Goal: Information Seeking & Learning: Learn about a topic

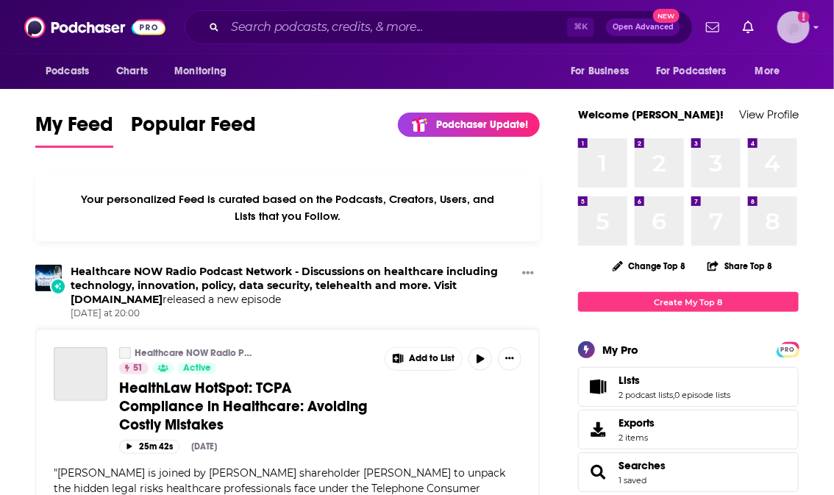
click at [793, 30] on img "Logged in as aridings" at bounding box center [793, 27] width 32 height 32
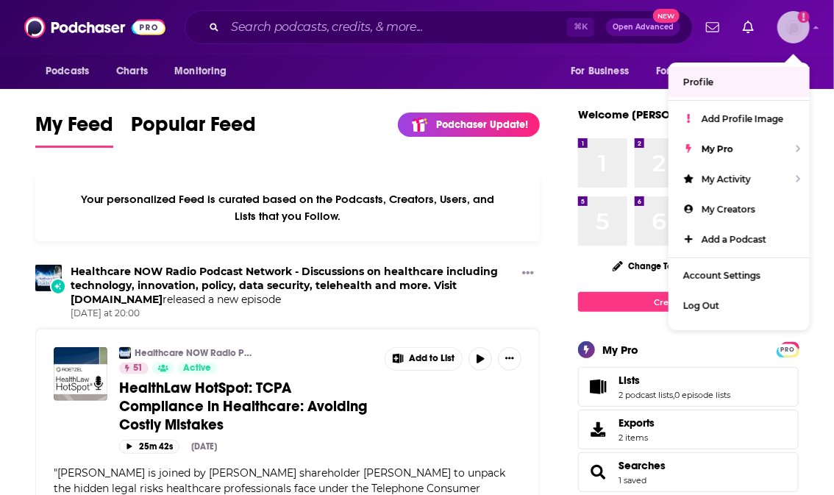
click at [695, 83] on span "Profile" at bounding box center [698, 81] width 30 height 11
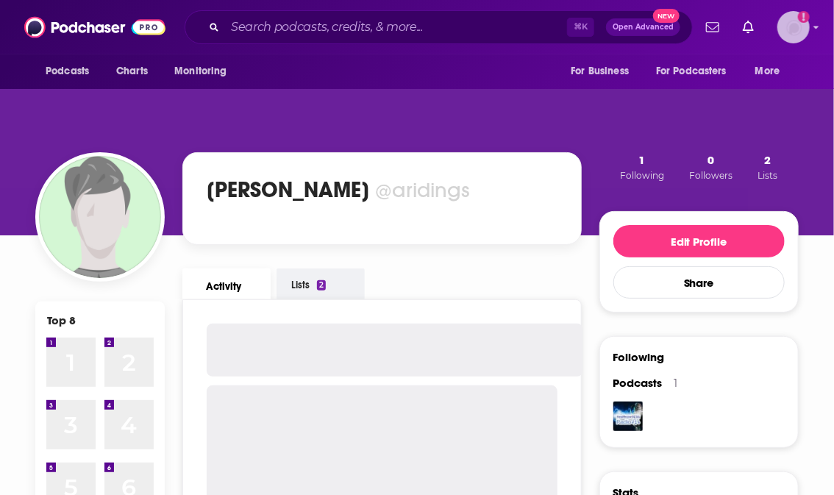
click at [800, 28] on img "Logged in as aridings" at bounding box center [793, 27] width 32 height 32
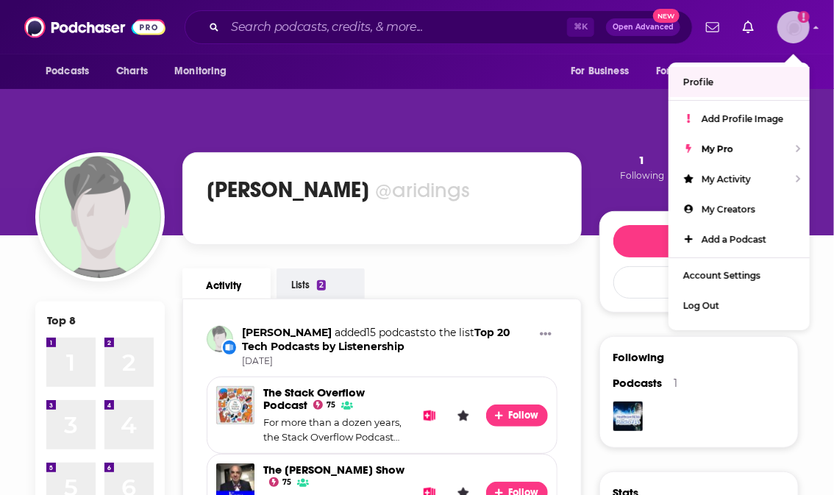
click at [789, 36] on img "Logged in as aridings" at bounding box center [793, 27] width 32 height 32
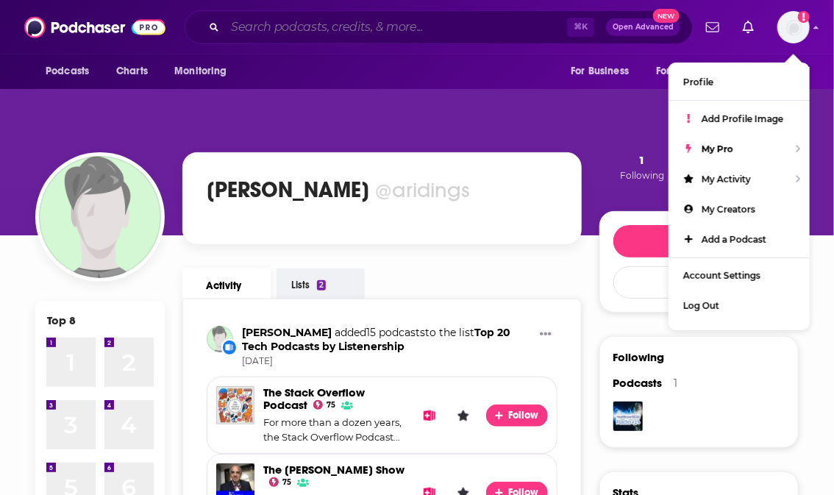
click at [296, 26] on input "Search podcasts, credits, & more..." at bounding box center [396, 27] width 342 height 24
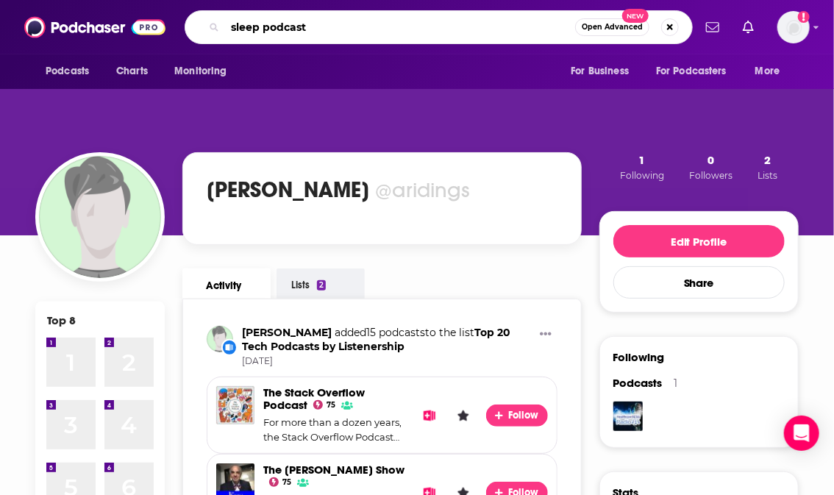
type input "sleep podcast"
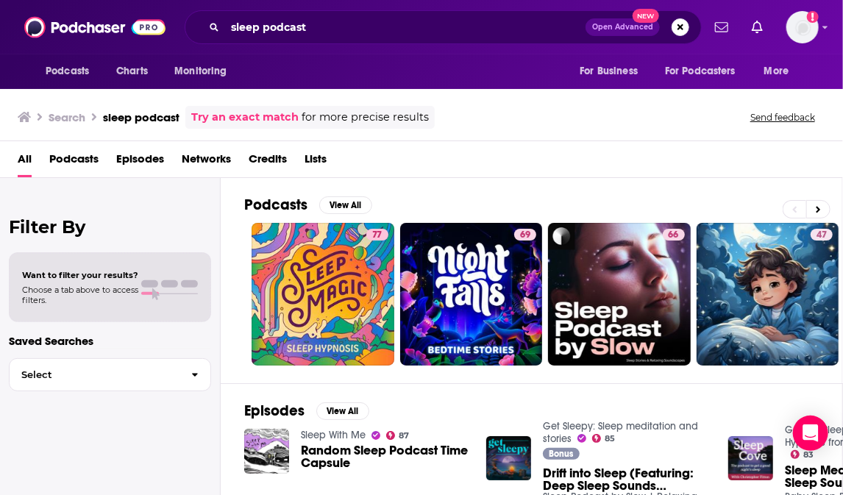
click at [87, 165] on span "Podcasts" at bounding box center [73, 162] width 49 height 30
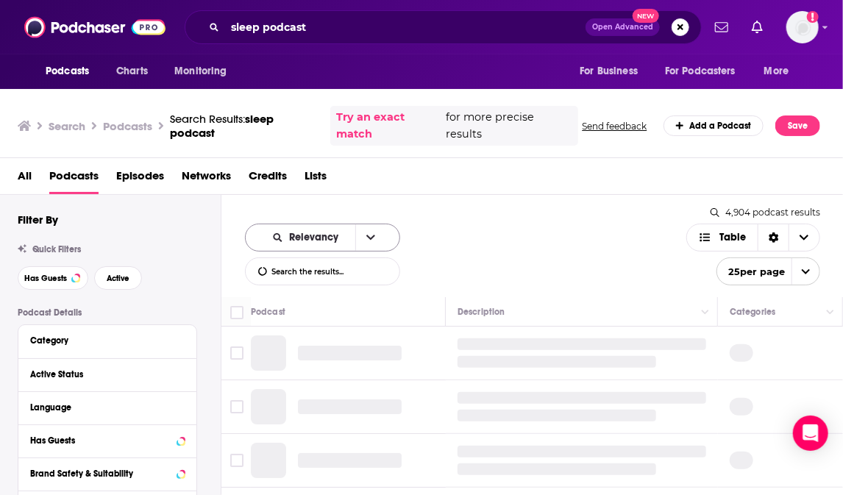
click at [355, 233] on button "open menu" at bounding box center [370, 237] width 31 height 26
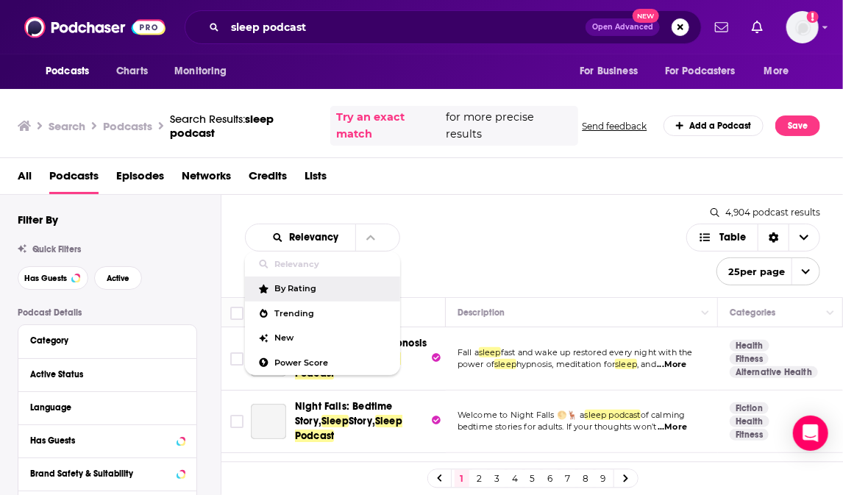
click at [480, 214] on div "Relevancy Relevancy By Rating Trending New Power Score List Search Input Search…" at bounding box center [532, 246] width 622 height 102
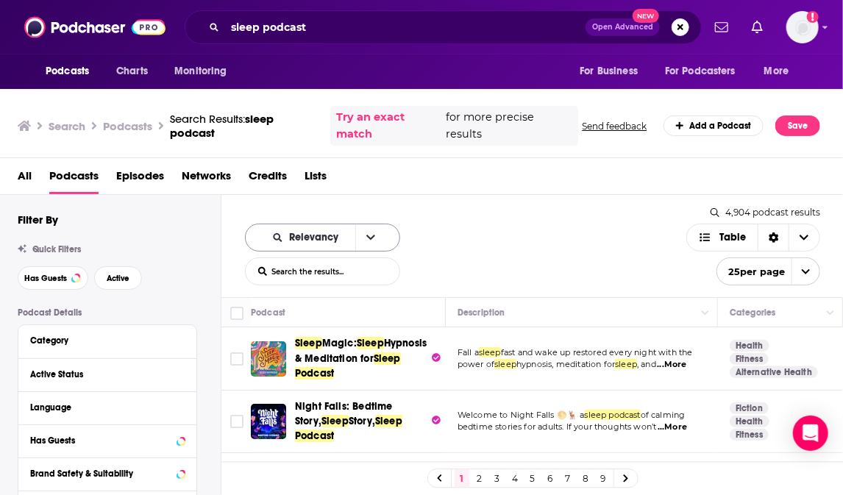
click at [369, 237] on button "open menu" at bounding box center [370, 237] width 31 height 26
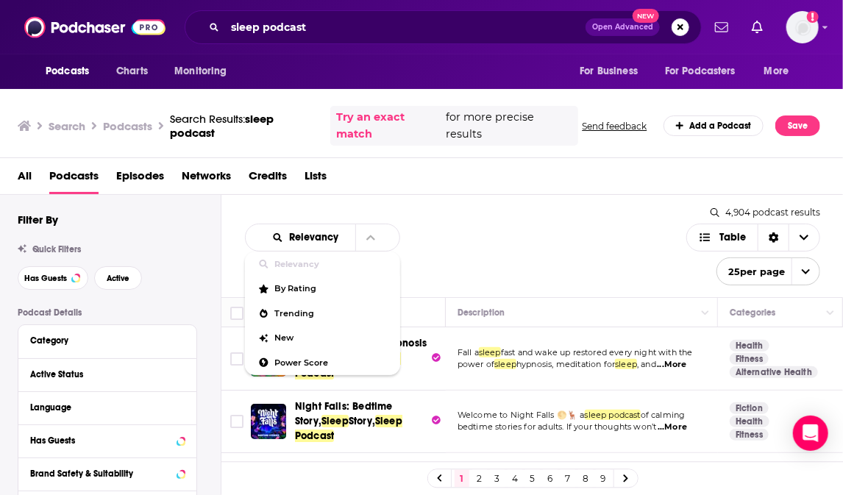
click at [489, 197] on div "Relevancy Relevancy By Rating Trending New Power Score List Search Input Search…" at bounding box center [532, 246] width 622 height 102
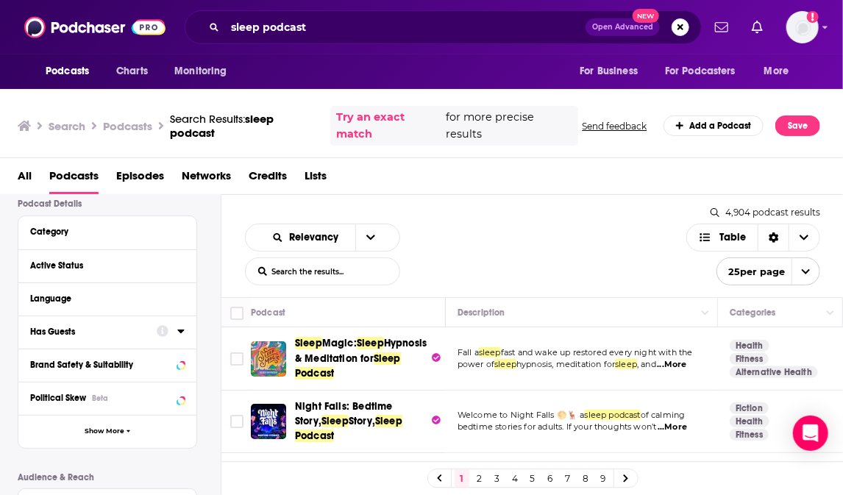
scroll to position [110, 0]
click at [63, 269] on div "Active Status" at bounding box center [88, 265] width 117 height 10
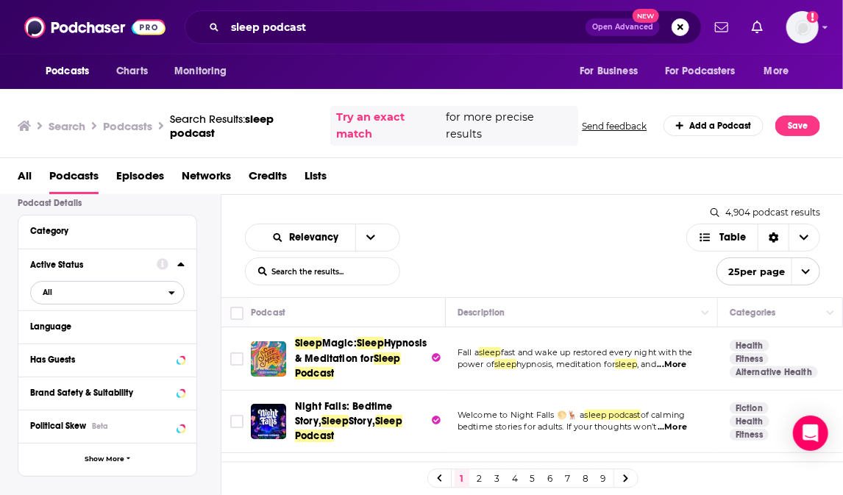
click at [132, 293] on span "All" at bounding box center [99, 291] width 137 height 19
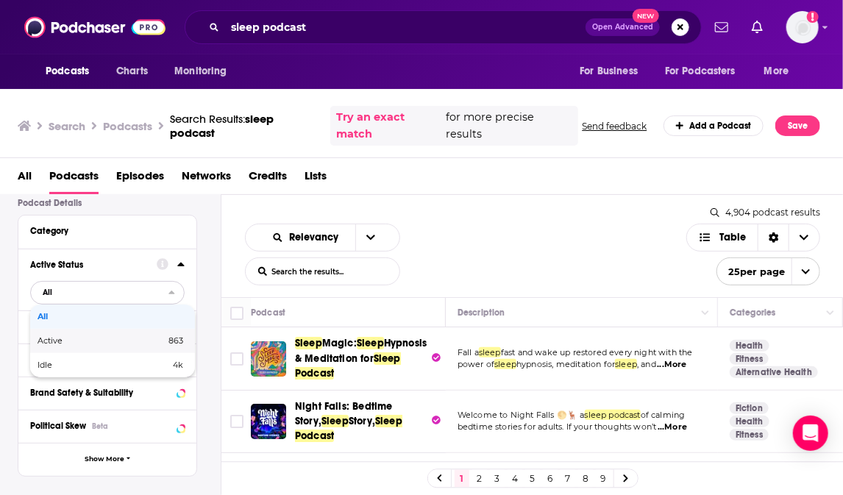
click at [86, 343] on span "Active" at bounding box center [75, 341] width 76 height 8
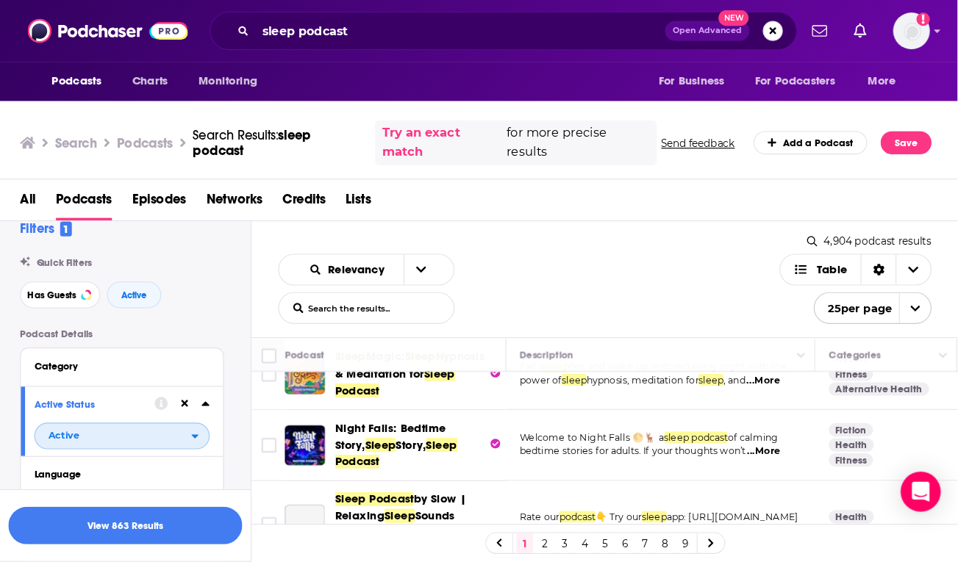
scroll to position [48, 0]
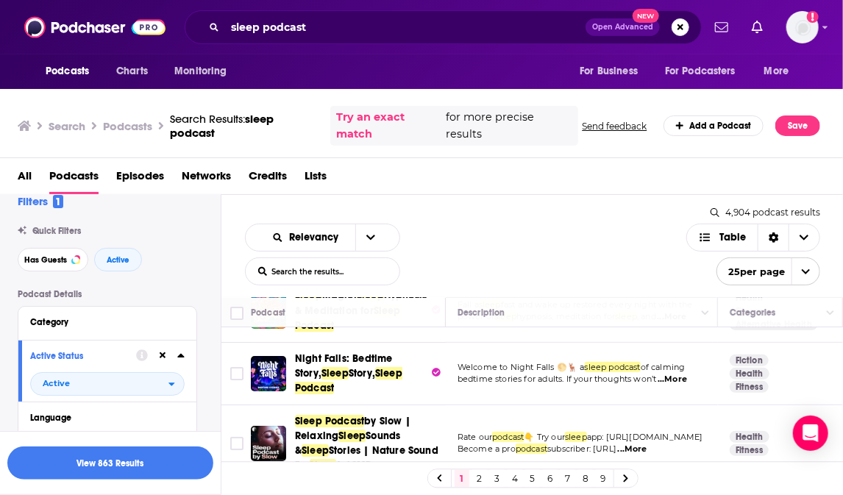
click at [605, 382] on td "Welcome to Night Falls 🌕🦌 a sleep podcast of calming bedtime stories for adults…" at bounding box center [582, 374] width 272 height 62
click at [680, 376] on span "...More" at bounding box center [671, 379] width 29 height 12
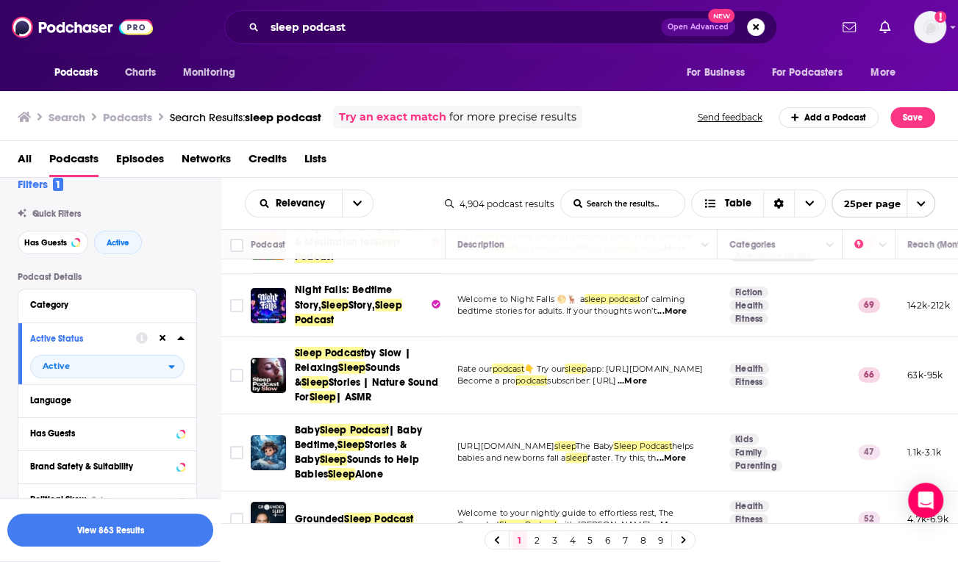
click at [671, 308] on span "...More" at bounding box center [671, 312] width 29 height 12
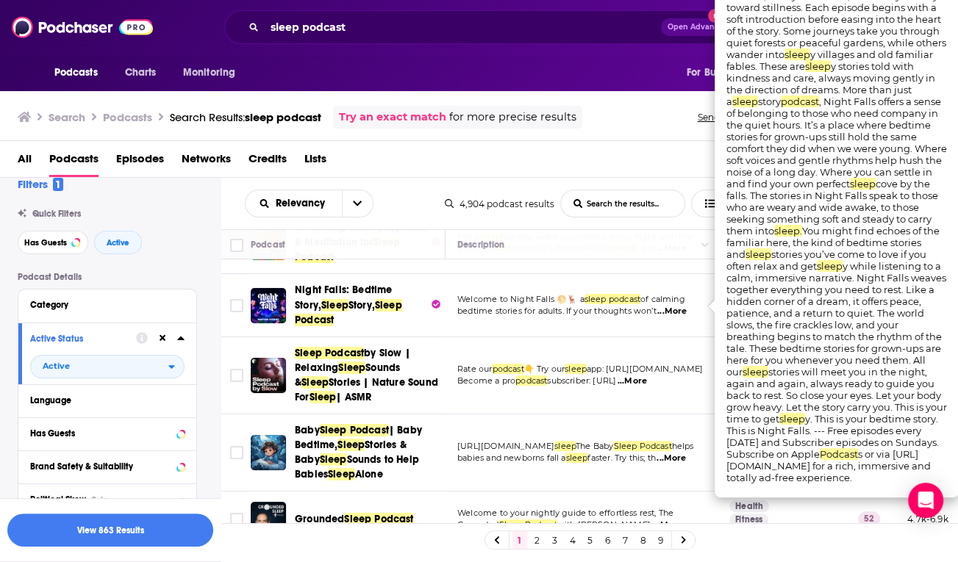
click at [599, 310] on span "bedtime stories for adults. If your thoughts won’t" at bounding box center [556, 311] width 199 height 10
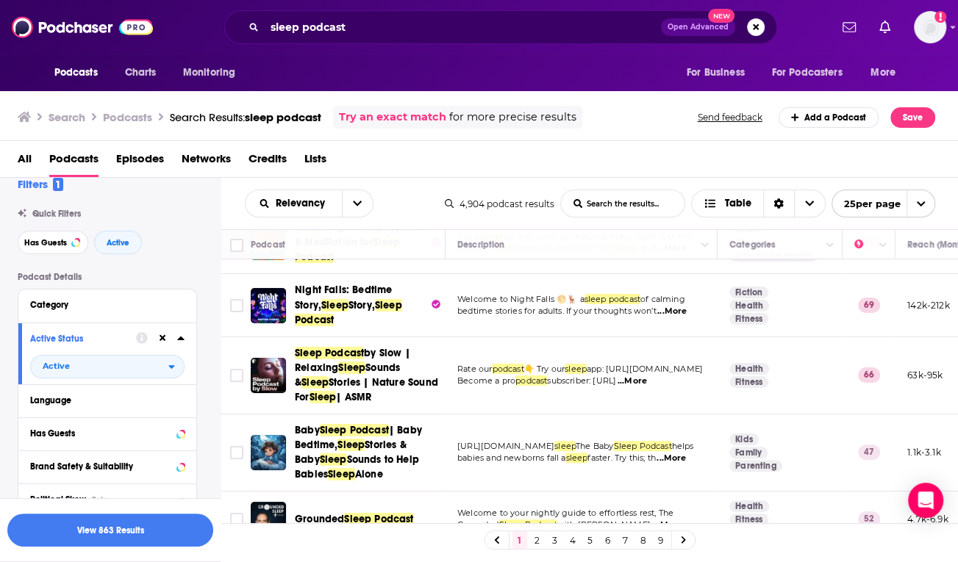
click at [647, 376] on span "...More" at bounding box center [632, 382] width 29 height 12
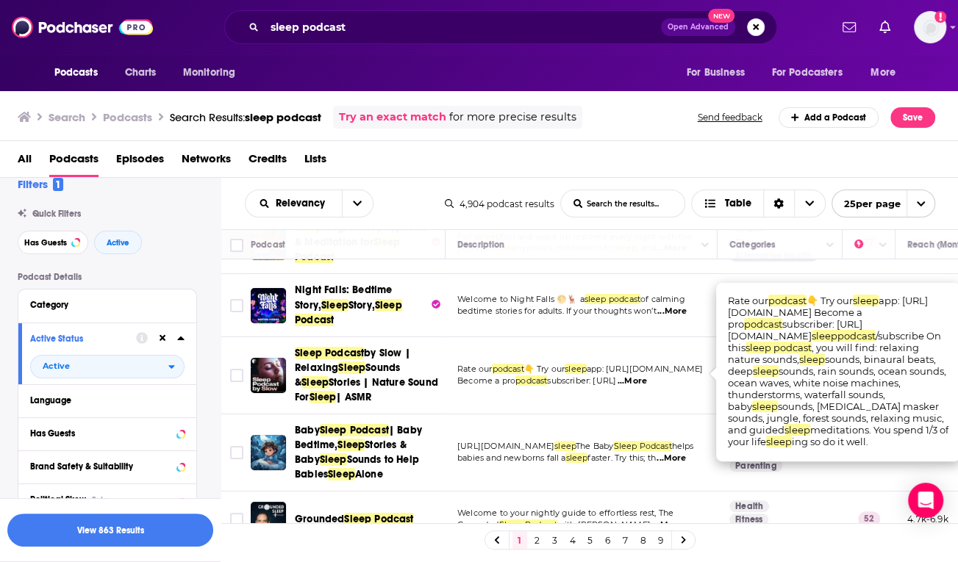
click at [647, 377] on span "...More" at bounding box center [632, 382] width 29 height 12
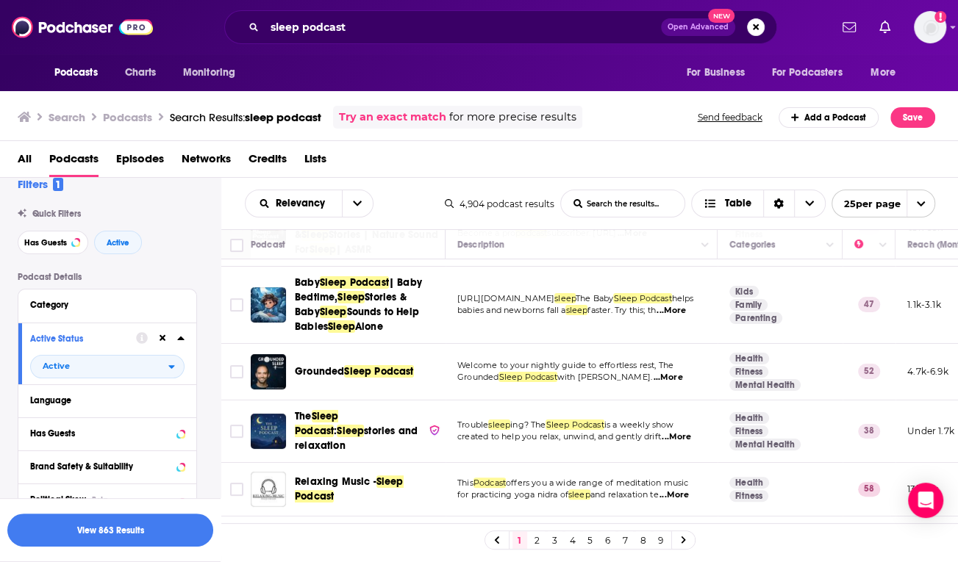
scroll to position [196, 0]
click at [673, 371] on span "...More" at bounding box center [667, 377] width 29 height 12
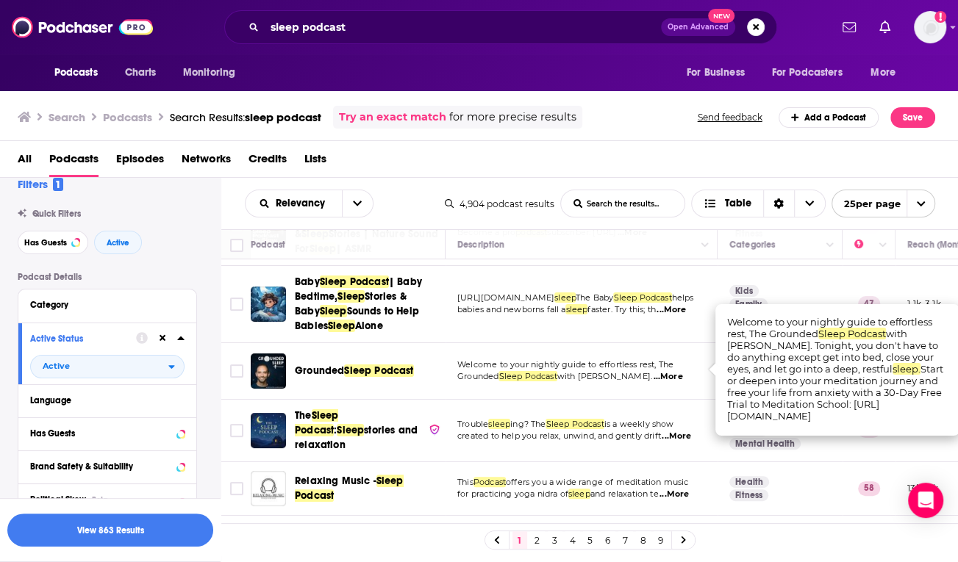
click at [681, 371] on span "...More" at bounding box center [667, 377] width 29 height 12
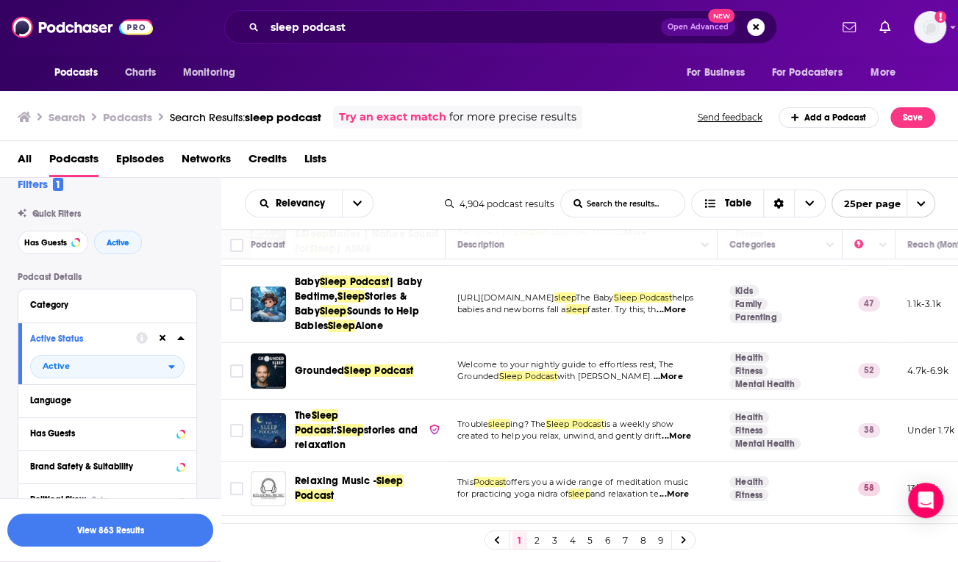
click at [681, 371] on span "...More" at bounding box center [667, 377] width 29 height 12
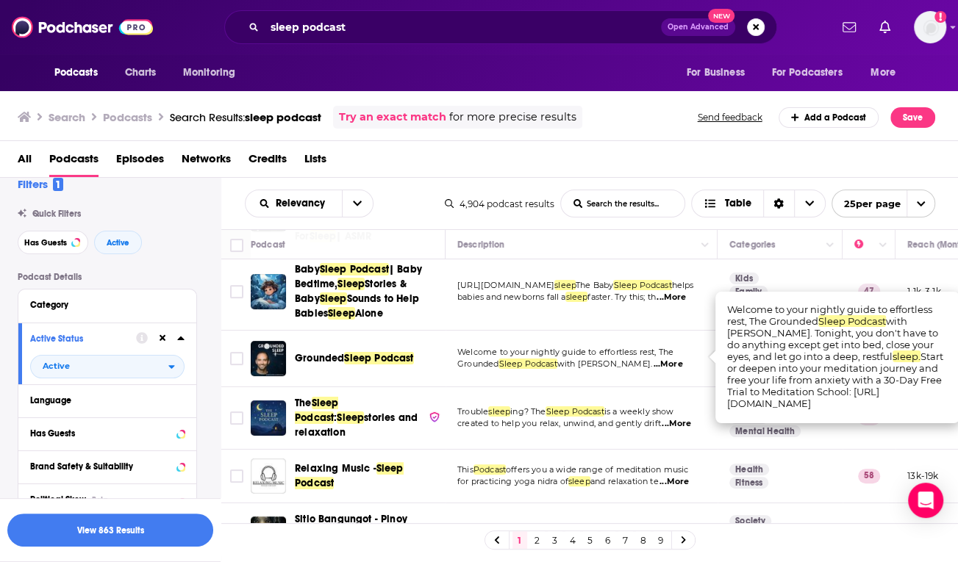
scroll to position [227, 0]
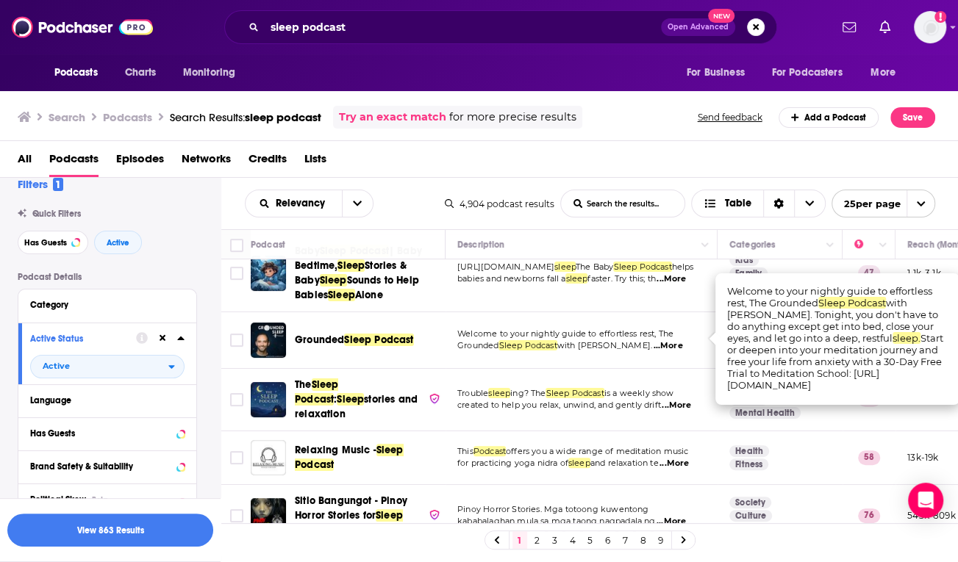
click at [673, 400] on span "...More" at bounding box center [676, 406] width 29 height 12
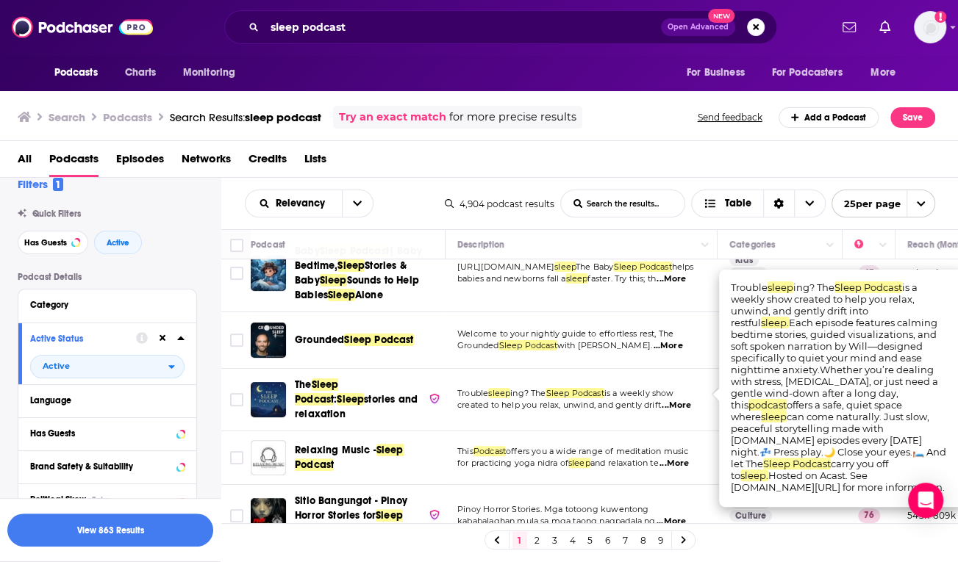
click at [673, 400] on span "...More" at bounding box center [676, 406] width 29 height 12
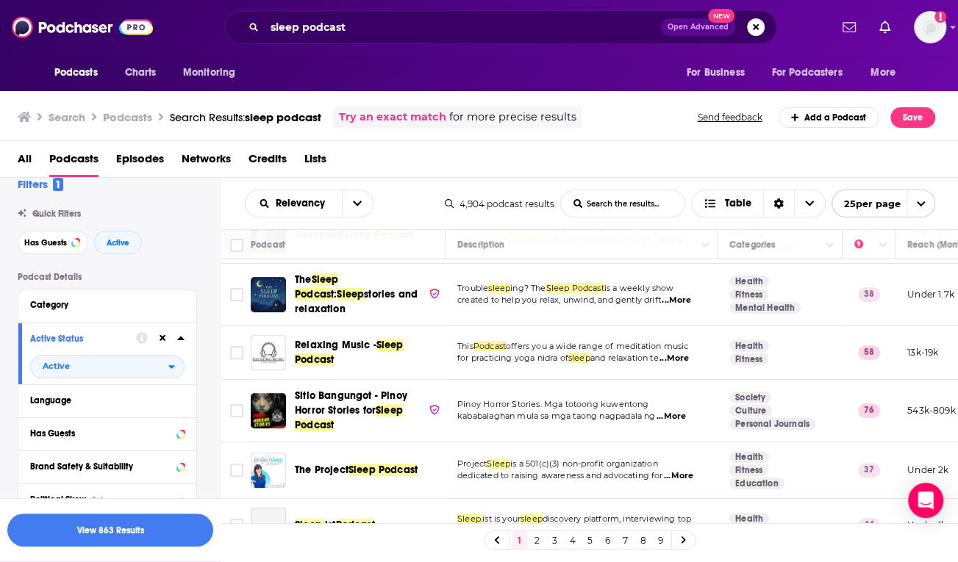
scroll to position [349, 0]
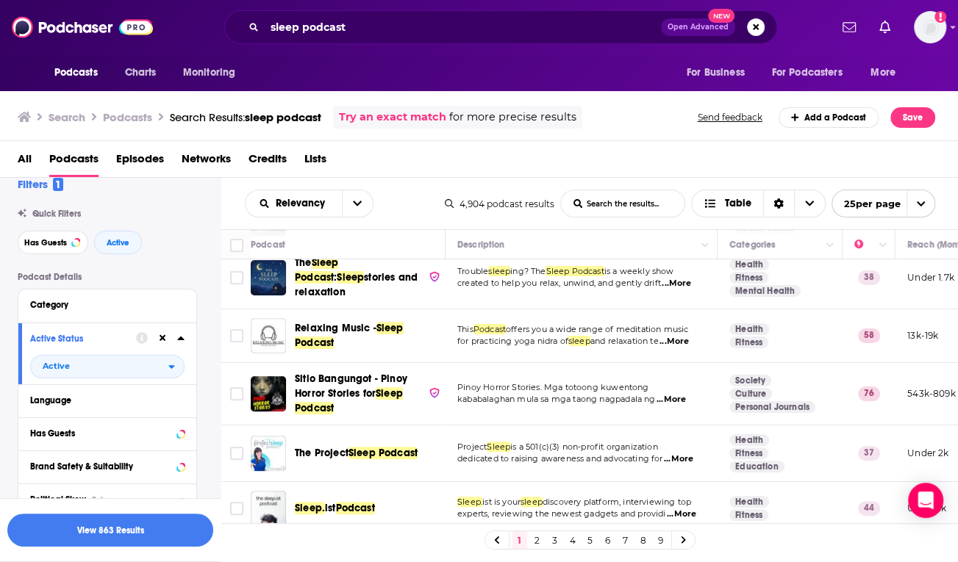
click at [686, 454] on span "...More" at bounding box center [678, 460] width 29 height 12
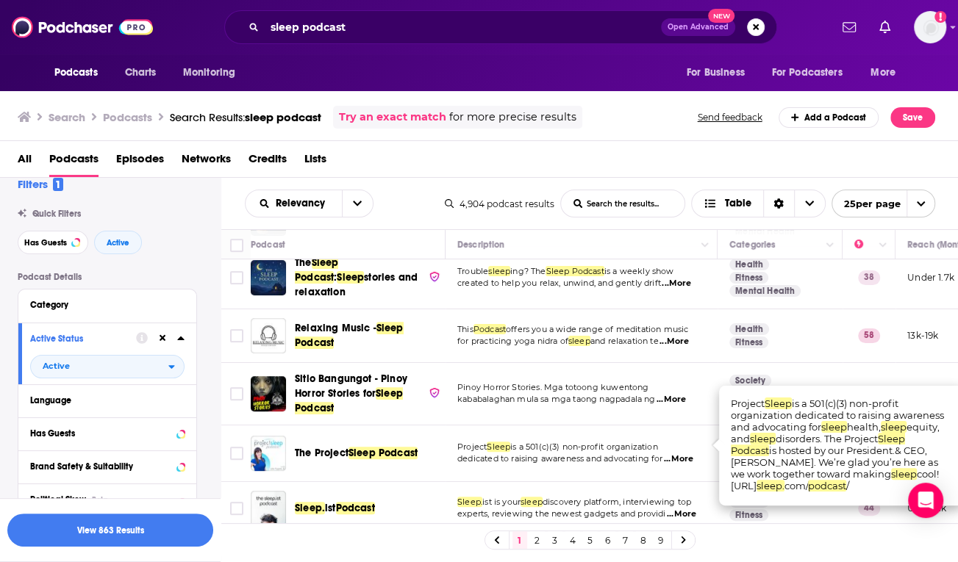
click at [571, 454] on span "dedicated to raising awareness and advocating for" at bounding box center [559, 459] width 205 height 10
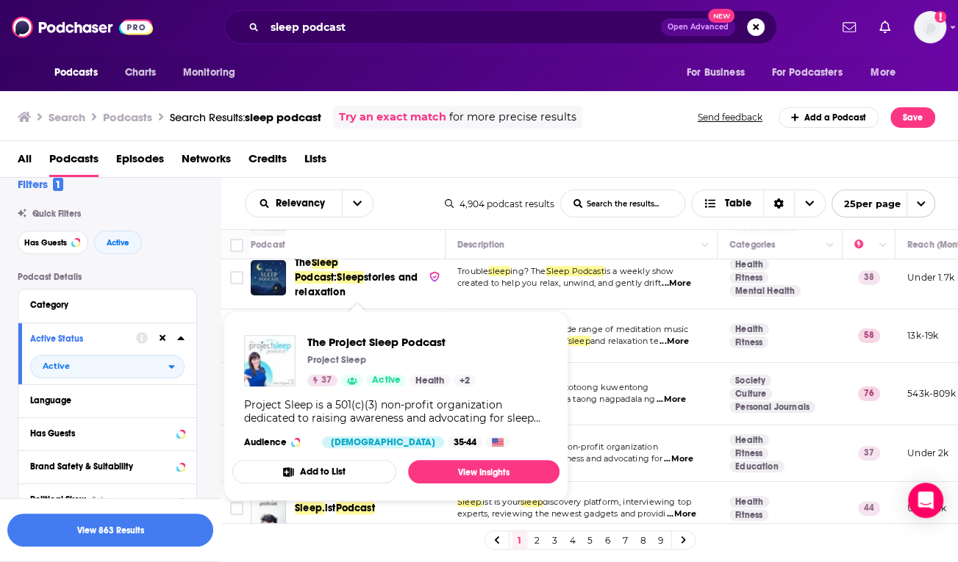
click at [346, 494] on div "1 2 3 4 5 6 7 8 9" at bounding box center [589, 539] width 737 height 33
click at [345, 494] on div "1 2 3 4 5 6 7 8 9" at bounding box center [589, 539] width 737 height 33
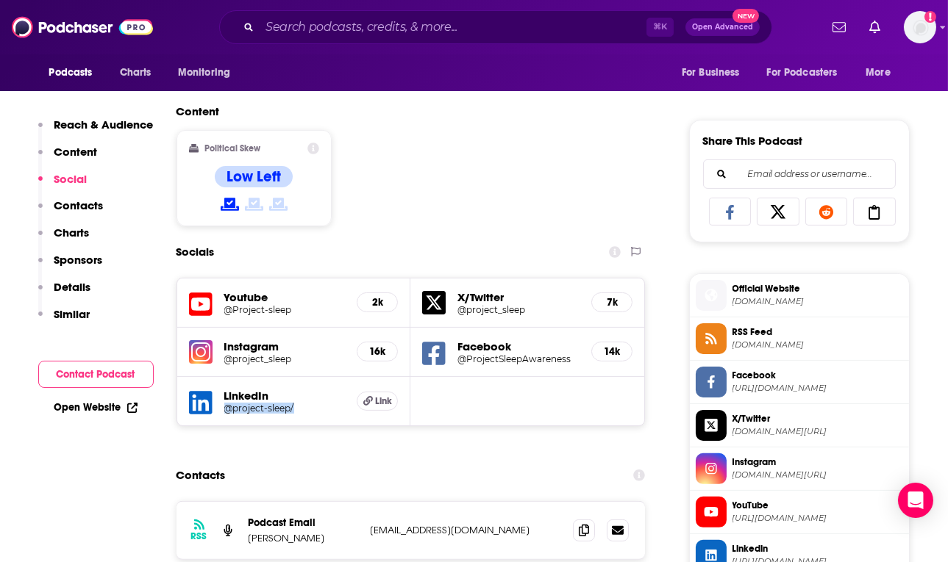
scroll to position [928, 0]
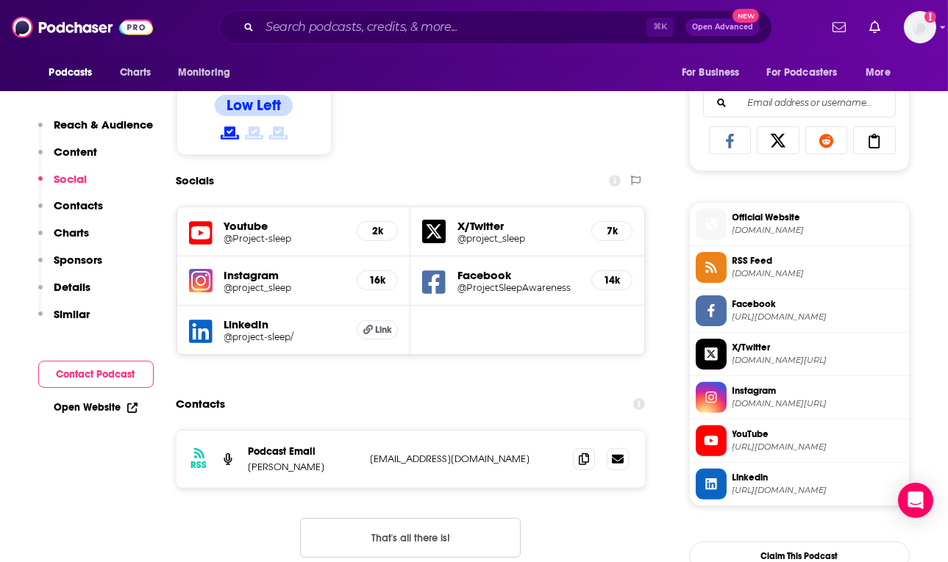
click at [479, 168] on div "Socials" at bounding box center [410, 181] width 469 height 28
drag, startPoint x: 401, startPoint y: 375, endPoint x: 241, endPoint y: 288, distance: 181.6
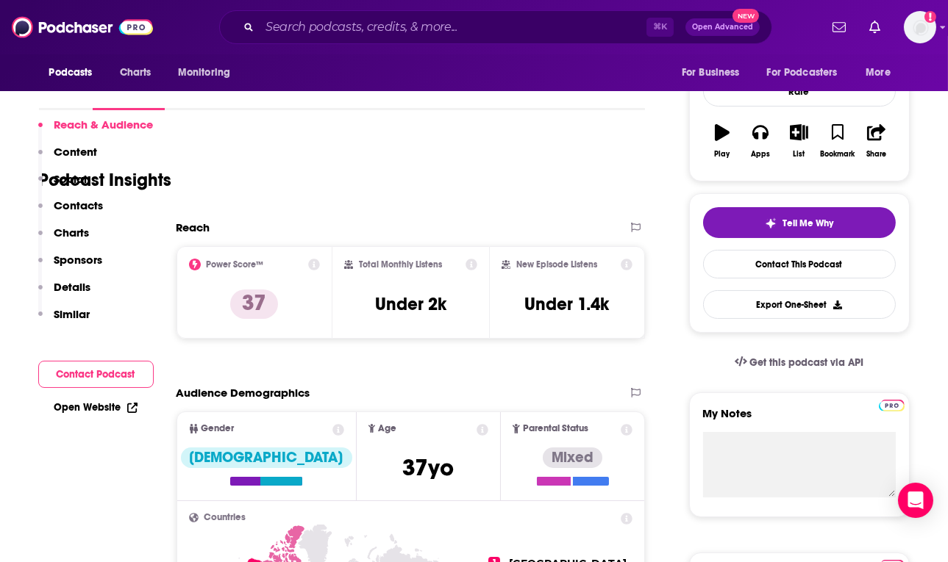
scroll to position [363, 0]
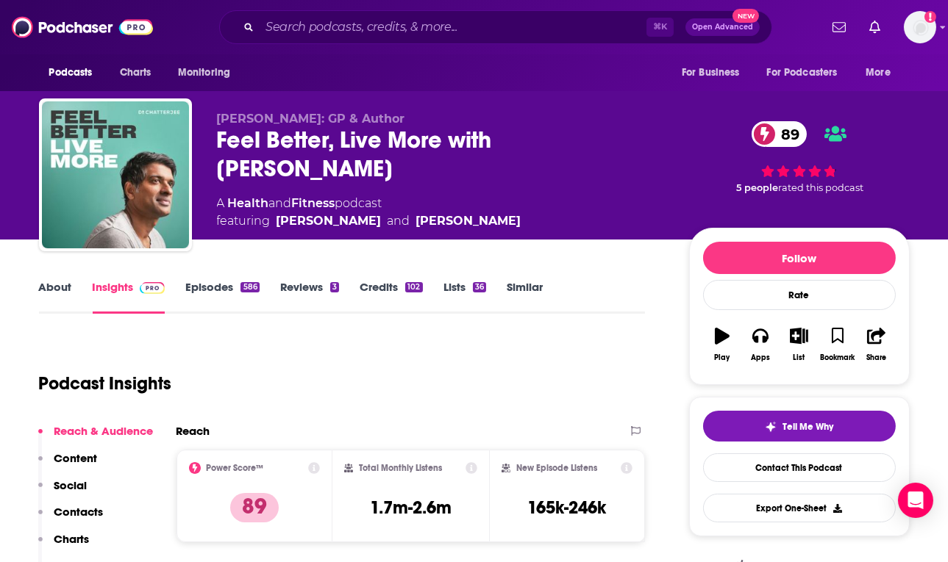
click at [49, 287] on link "About" at bounding box center [55, 297] width 33 height 34
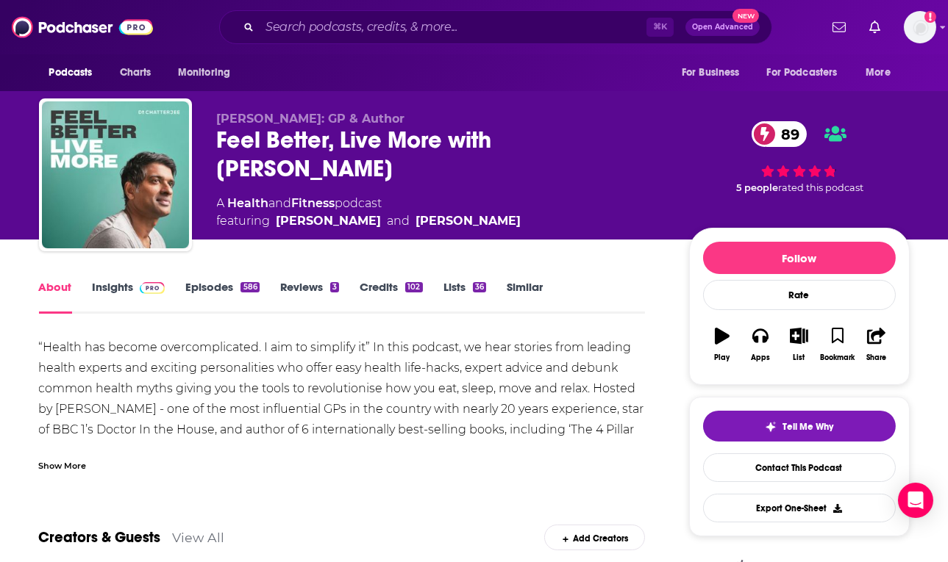
click at [65, 460] on div "Show More" at bounding box center [63, 465] width 48 height 14
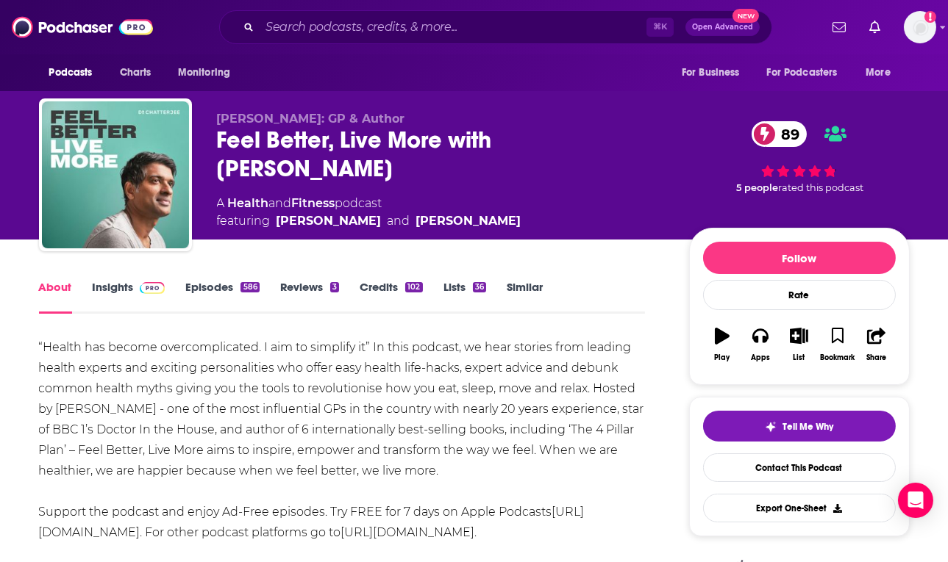
click at [321, 144] on div "Feel Better, Live More with Dr Rangan Chatterjee 89" at bounding box center [441, 154] width 448 height 57
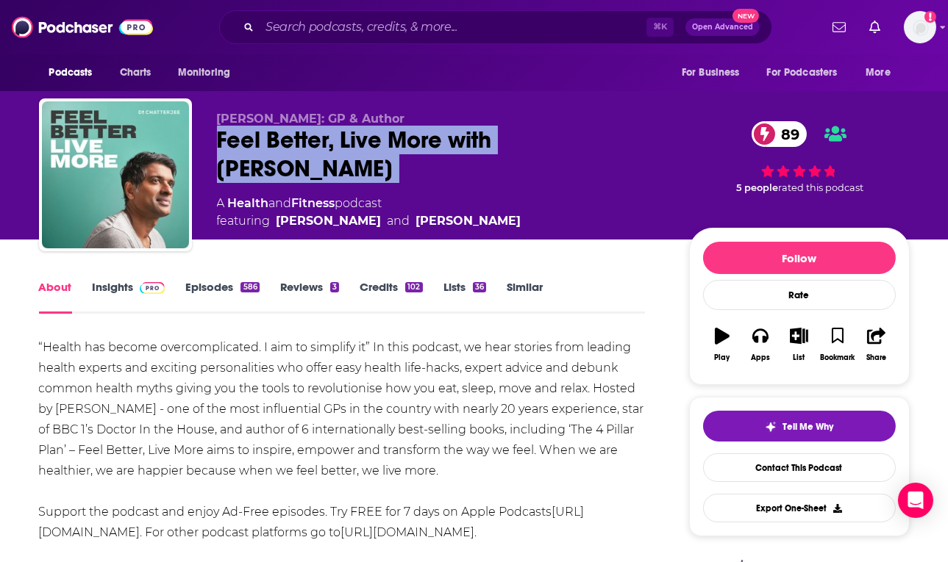
click at [321, 144] on div "Feel Better, Live More with Dr Rangan Chatterjee 89" at bounding box center [441, 154] width 448 height 57
copy div "Feel Better, Live More with Dr Rangan Chatterjee 89"
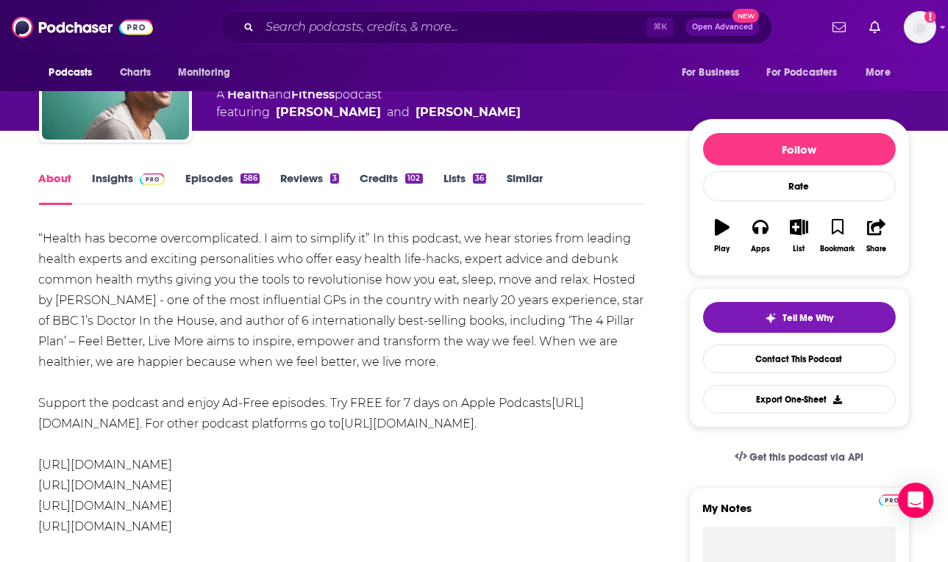
scroll to position [83, 0]
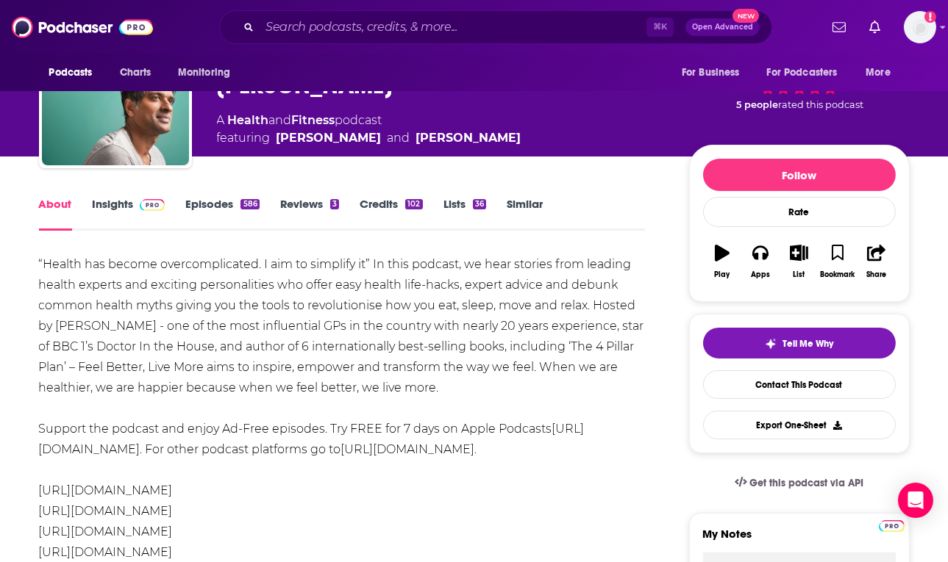
click at [258, 299] on div "“Health has become overcomplicated. I aim to simplify it” In this podcast, we h…" at bounding box center [342, 408] width 607 height 309
click at [257, 299] on div "“Health has become overcomplicated. I aim to simplify it” In this podcast, we h…" at bounding box center [342, 408] width 607 height 309
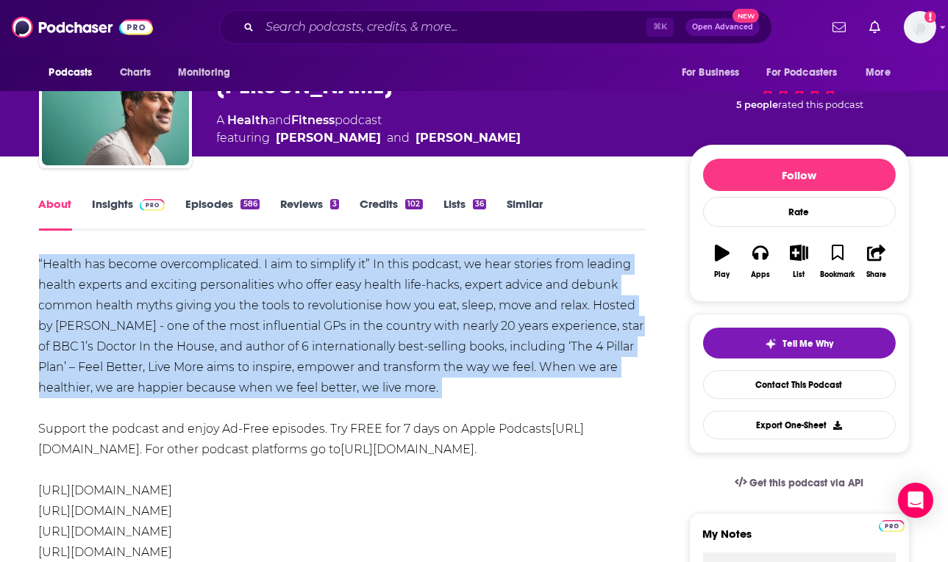
click at [257, 299] on div "“Health has become overcomplicated. I aim to simplify it” In this podcast, we h…" at bounding box center [342, 408] width 607 height 309
copy div "“Health has become overcomplicated. I aim to simplify it” In this podcast, we h…"
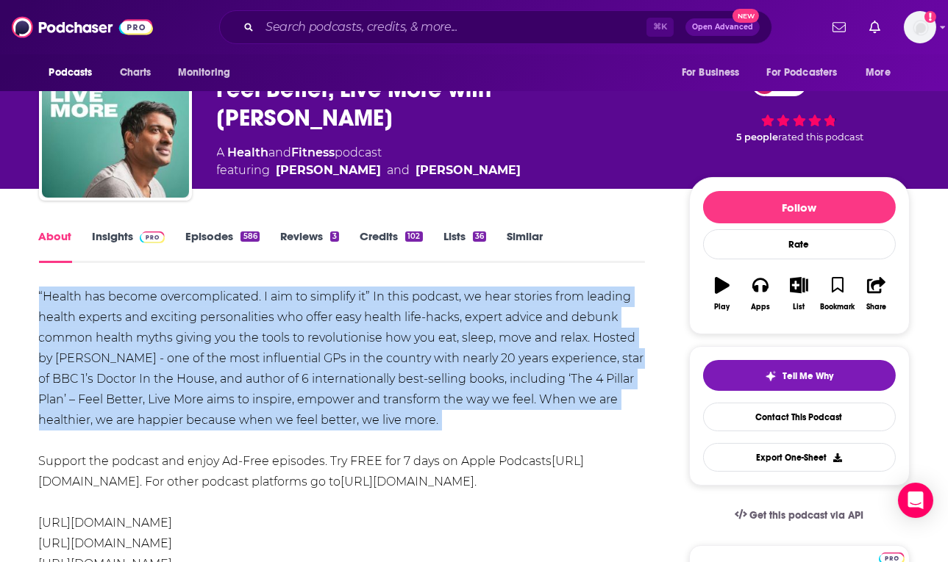
scroll to position [0, 0]
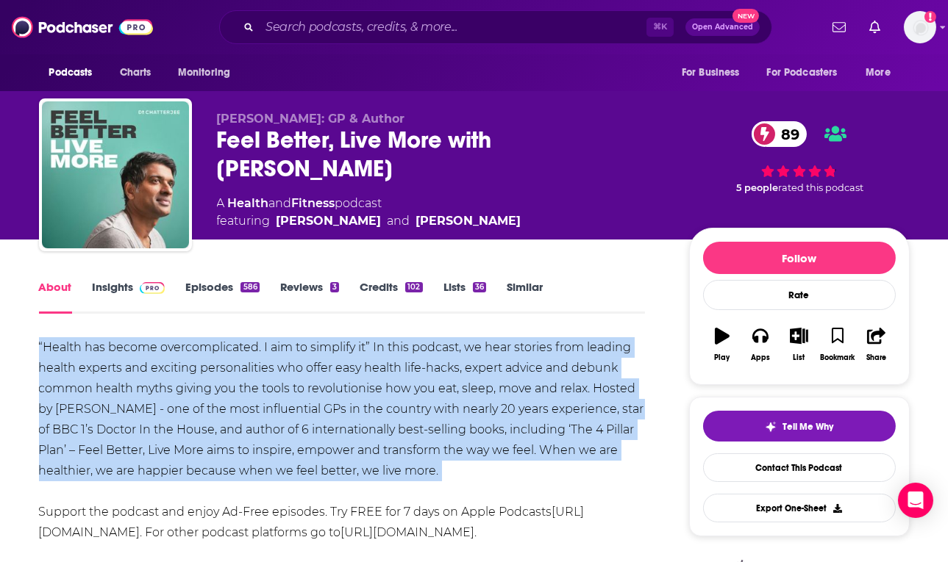
click at [119, 287] on link "Insights" at bounding box center [129, 297] width 73 height 34
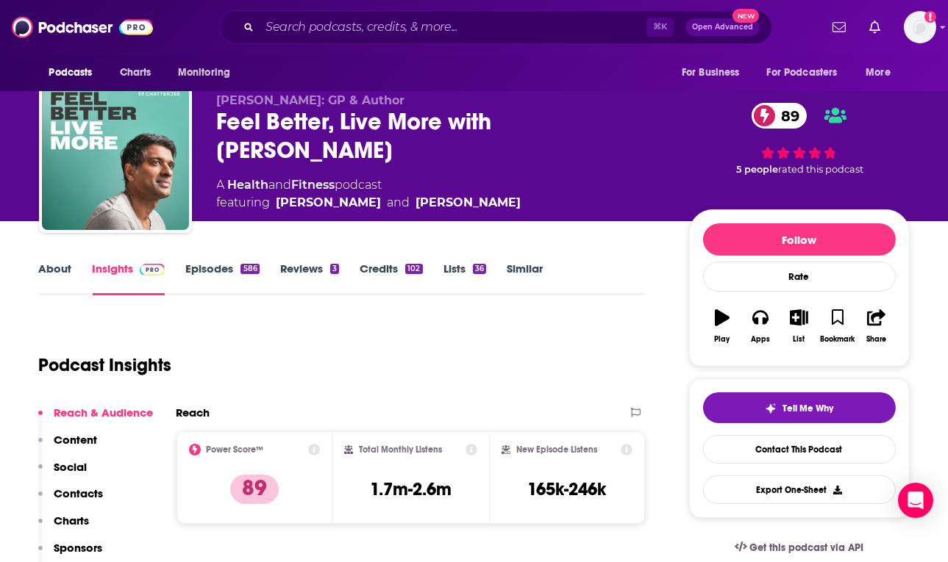
scroll to position [37, 0]
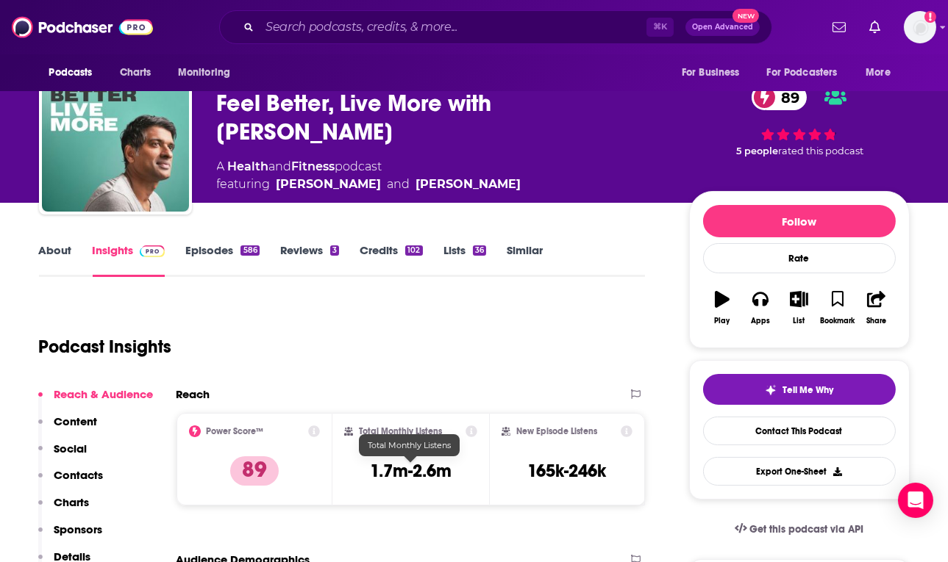
click at [408, 473] on h3 "1.7m-2.6m" at bounding box center [411, 471] width 82 height 22
click at [407, 473] on h3 "1.7m-2.6m" at bounding box center [411, 471] width 82 height 22
copy div "1.7m-2.6m"
click at [336, 354] on div "Podcast Insights" at bounding box center [336, 338] width 595 height 75
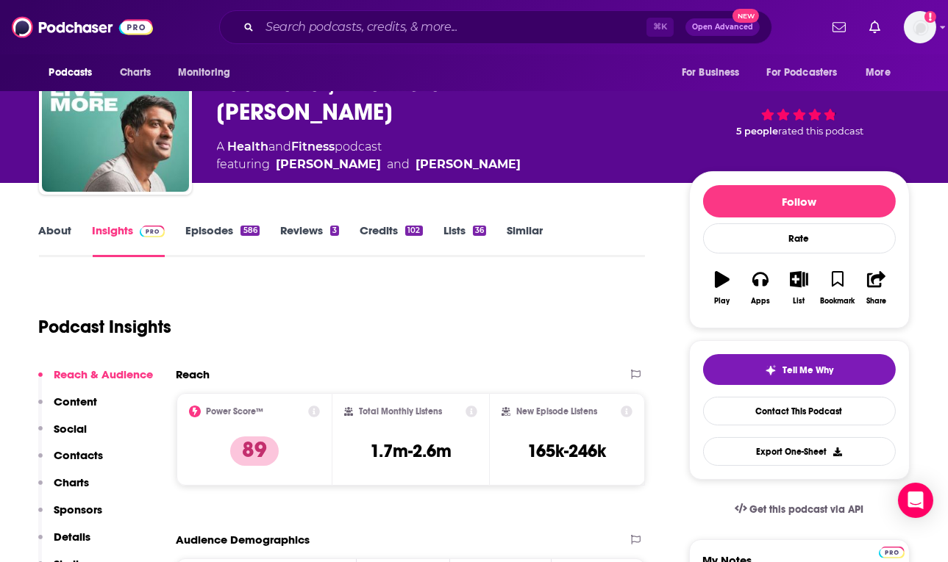
scroll to position [144, 0]
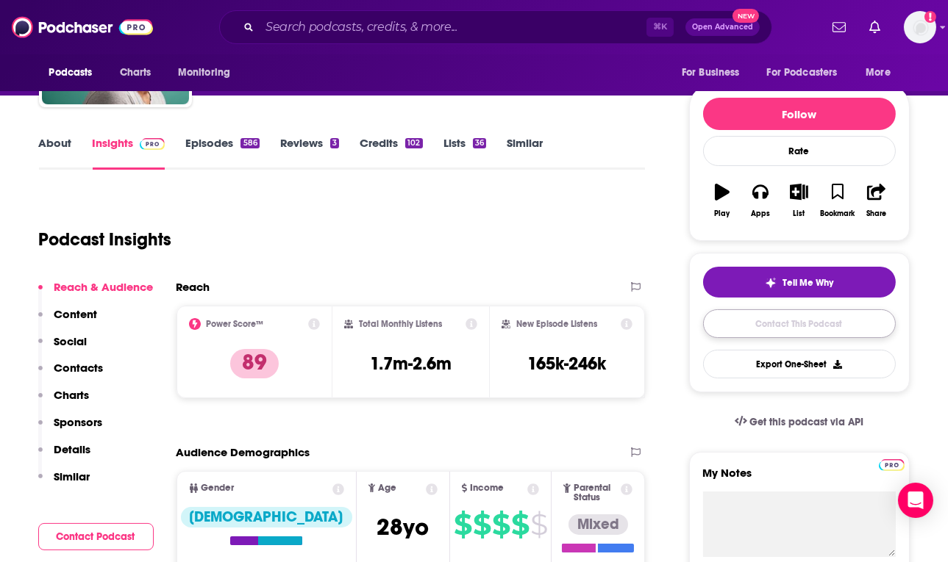
click at [737, 320] on link "Contact This Podcast" at bounding box center [799, 324] width 193 height 29
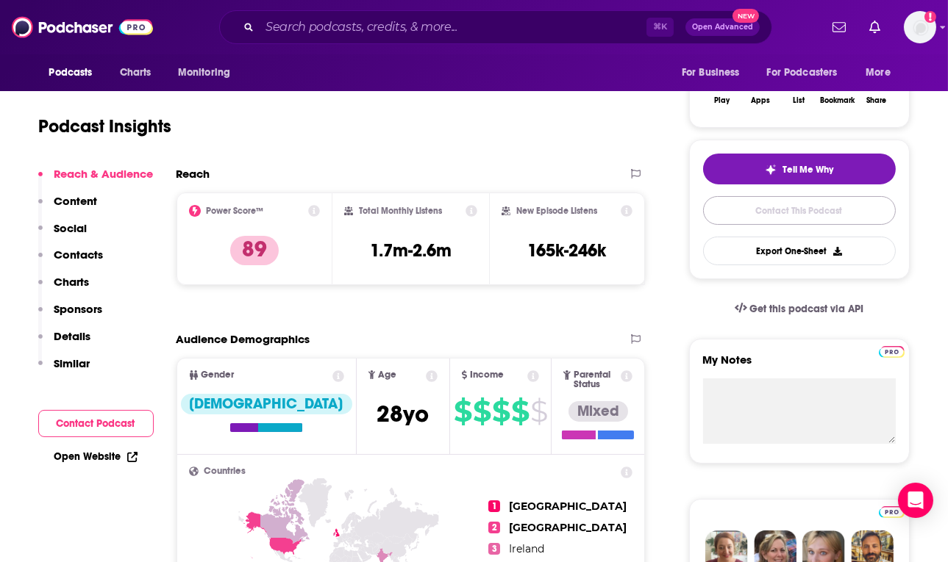
scroll to position [257, 0]
click at [554, 249] on h3 "165k-246k" at bounding box center [567, 251] width 79 height 22
copy div "165k-246k Export One-Sheet"
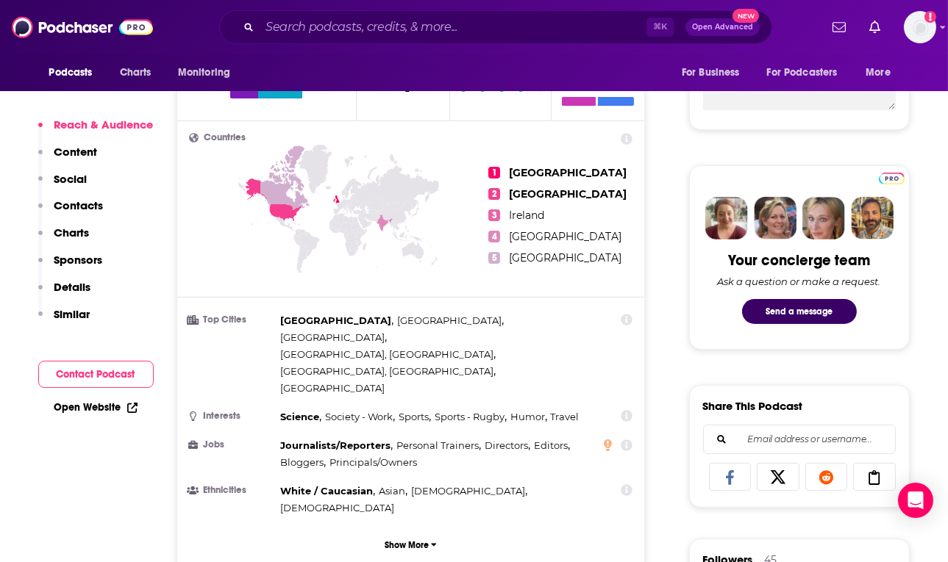
scroll to position [593, 0]
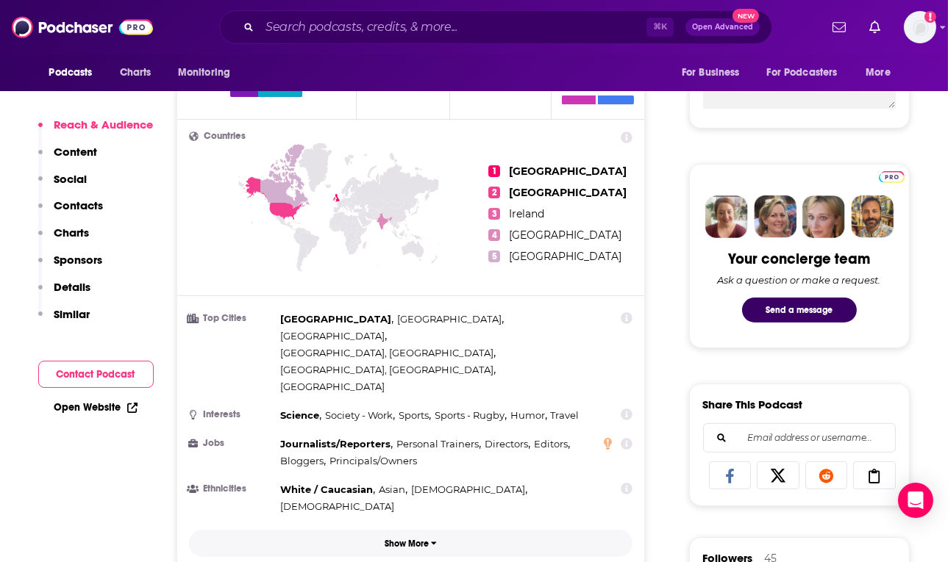
click at [437, 530] on button "Show More" at bounding box center [411, 543] width 444 height 27
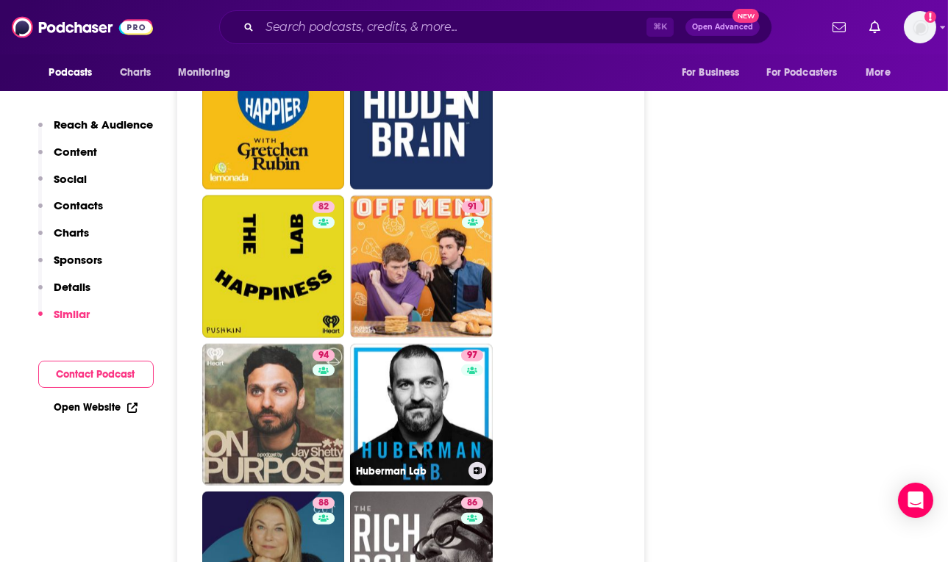
scroll to position [3402, 0]
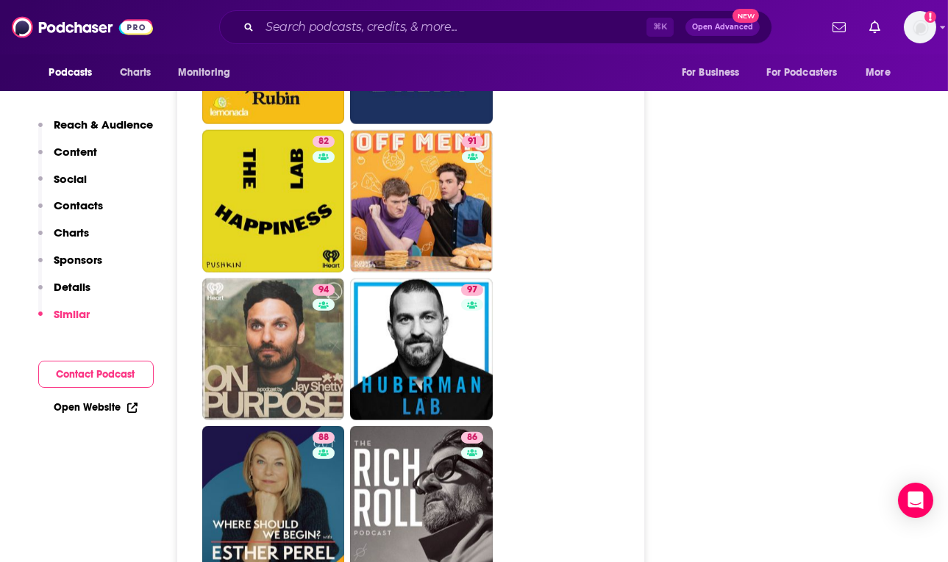
click at [65, 235] on p "Charts" at bounding box center [71, 233] width 35 height 14
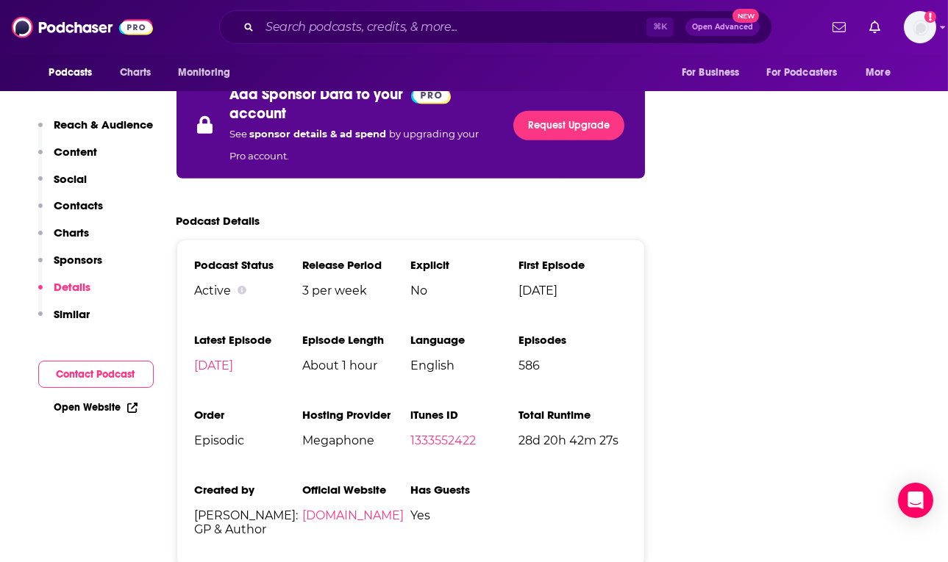
scroll to position [2715, 0]
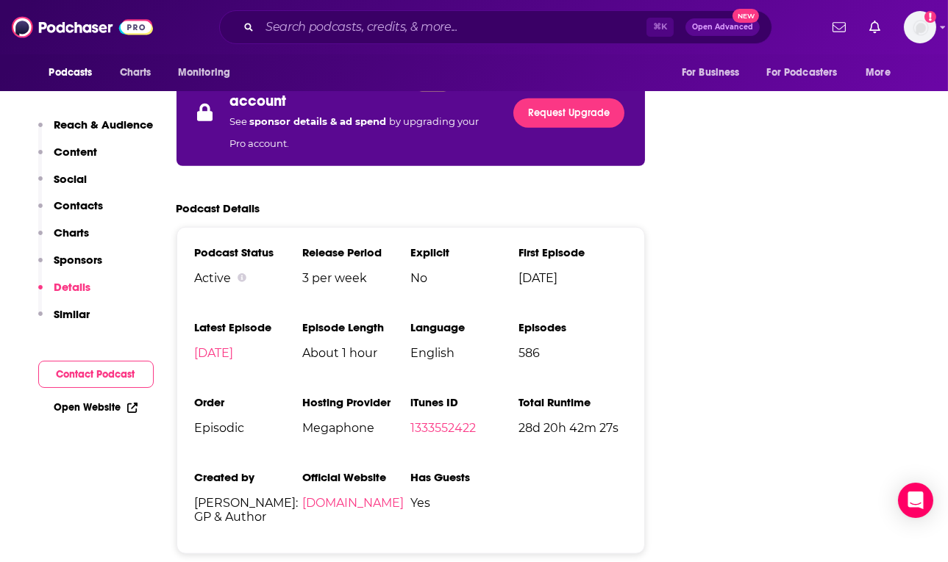
click at [62, 237] on p "Charts" at bounding box center [71, 233] width 35 height 14
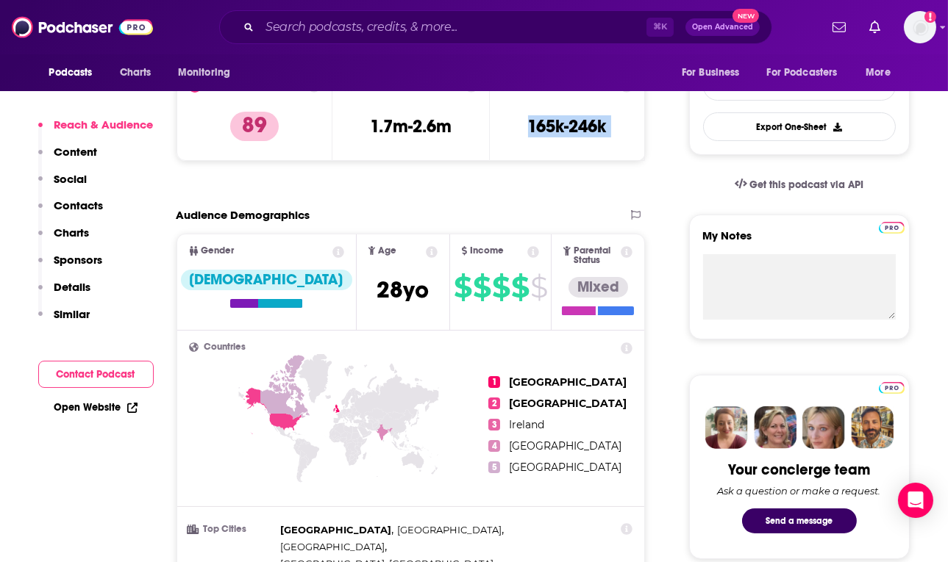
scroll to position [384, 0]
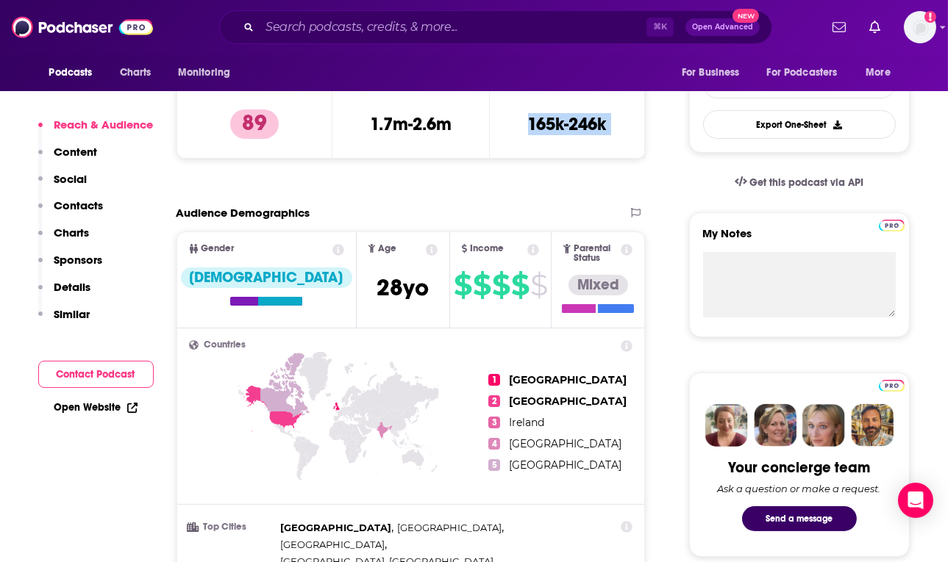
click at [80, 307] on p "Similar" at bounding box center [72, 314] width 36 height 14
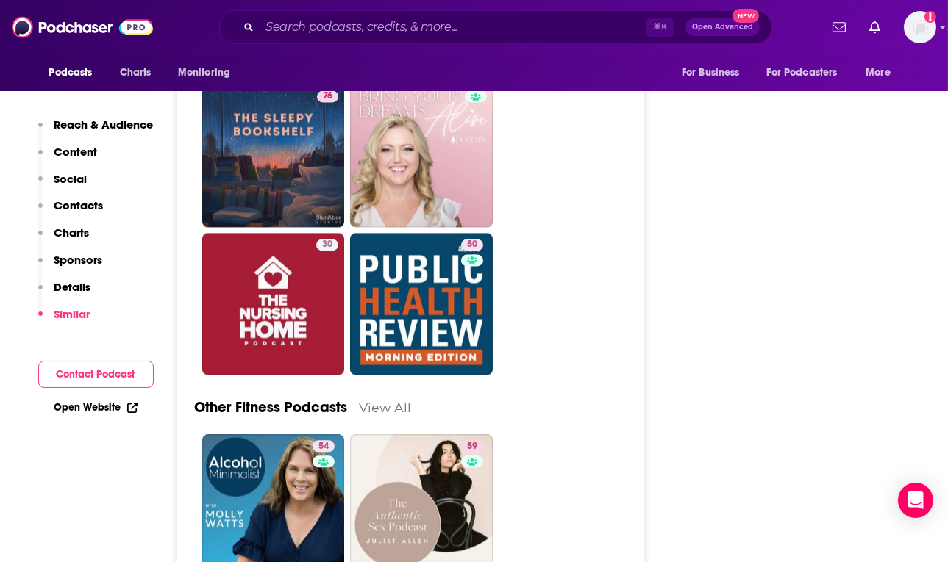
scroll to position [5795, 0]
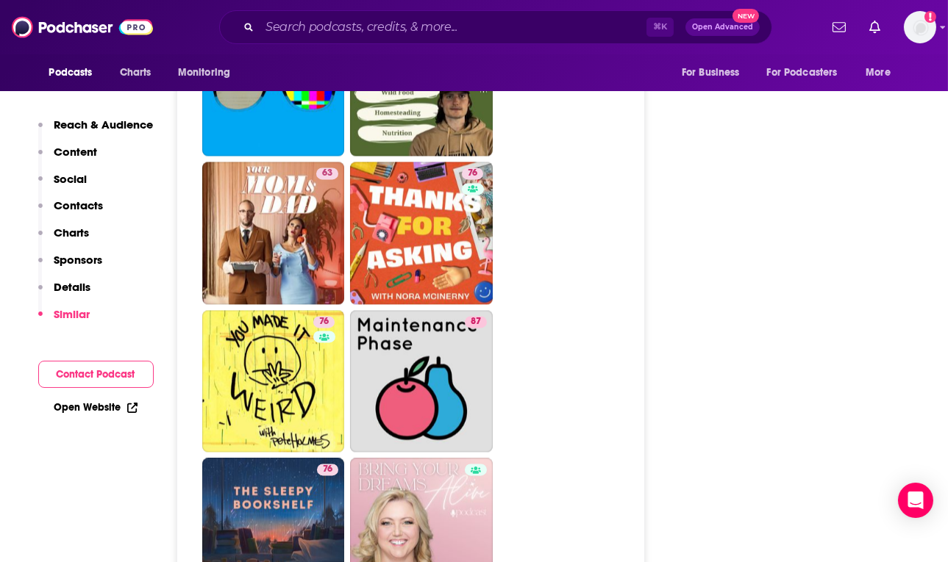
click at [562, 305] on ul "82 37 81 22 50 5 45 63 76 76 87 76 30 50" at bounding box center [419, 85] width 434 height 1328
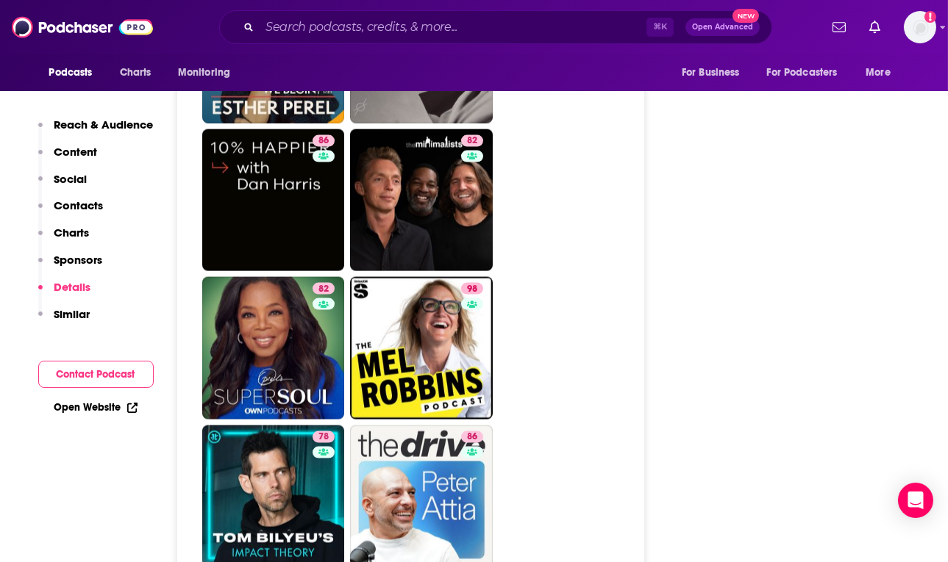
scroll to position [3889, 0]
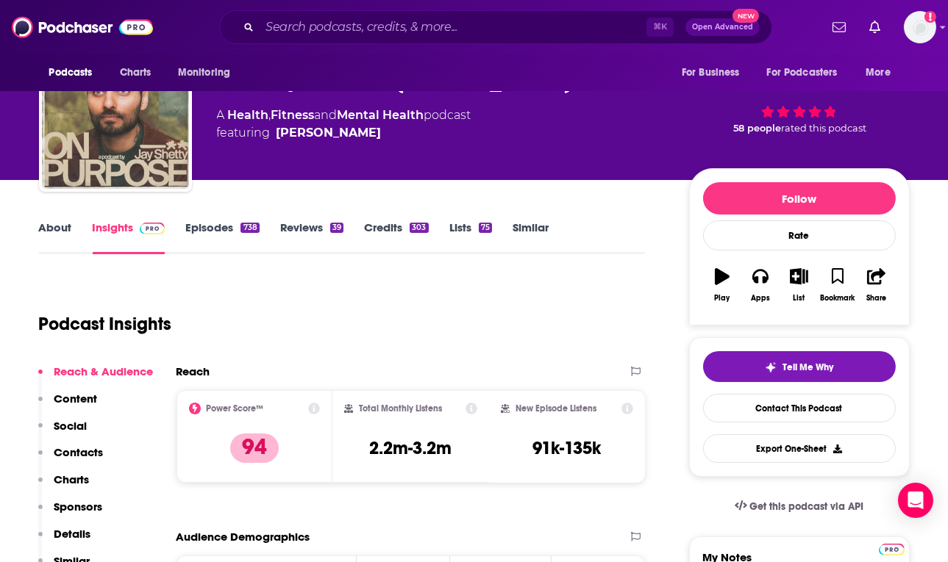
scroll to position [76, 0]
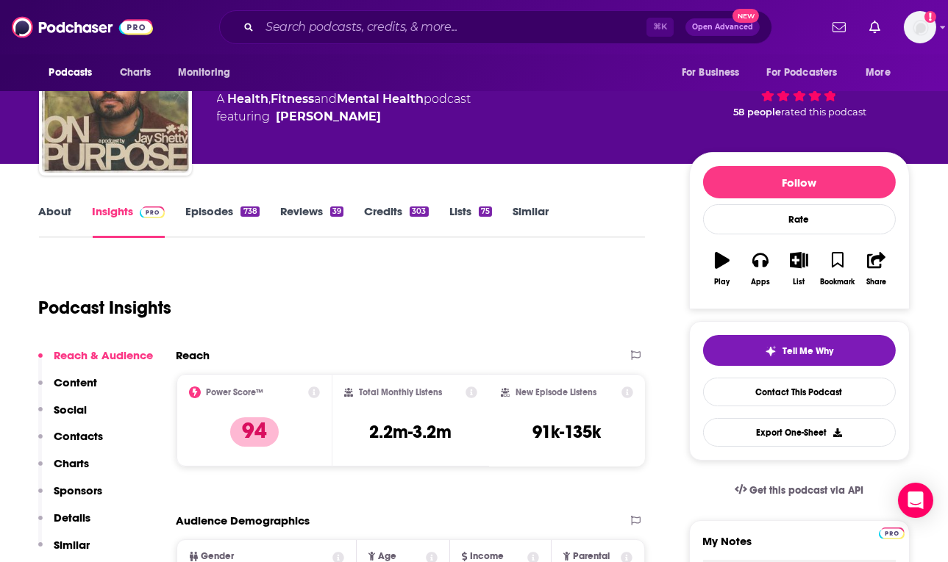
click at [62, 212] on link "About" at bounding box center [55, 221] width 33 height 34
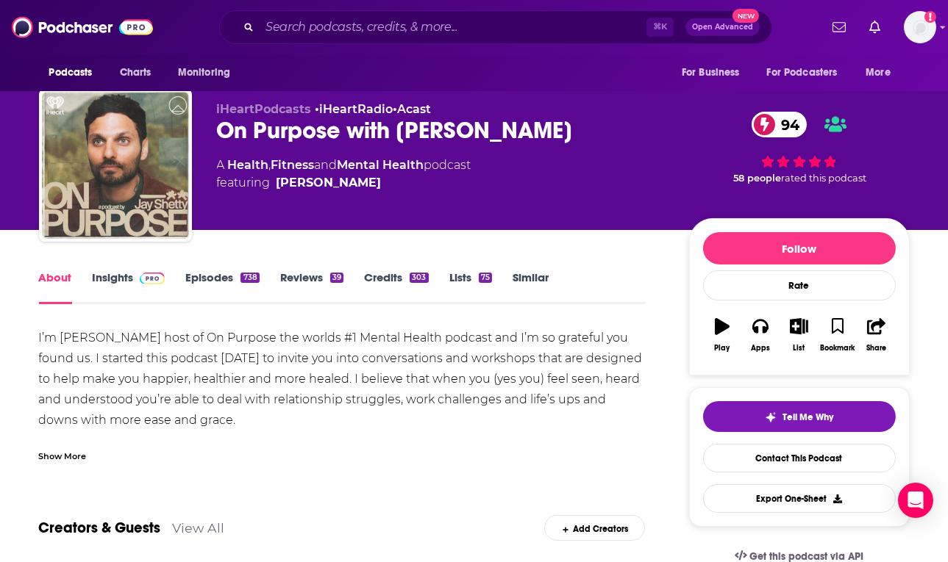
scroll to position [22, 0]
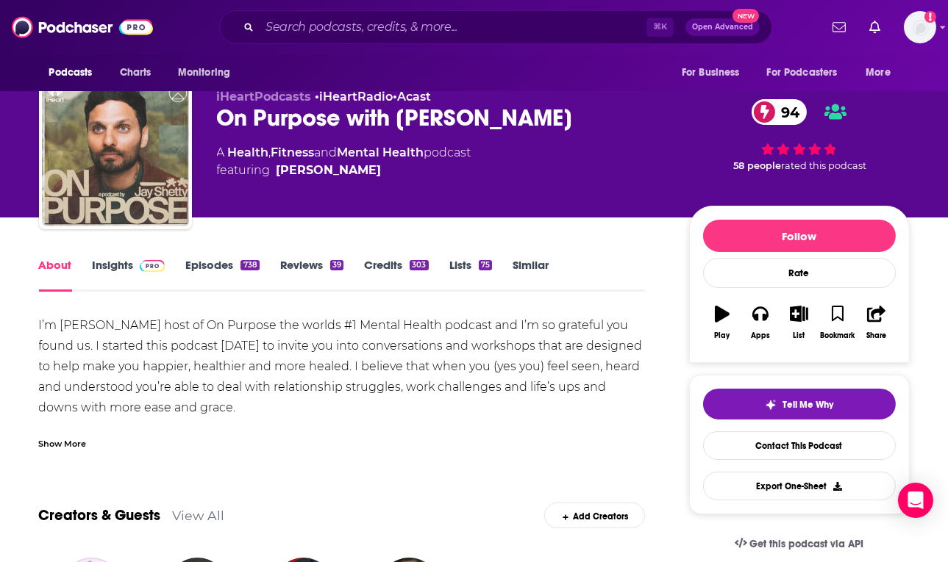
click at [70, 448] on div "Show More" at bounding box center [63, 443] width 48 height 14
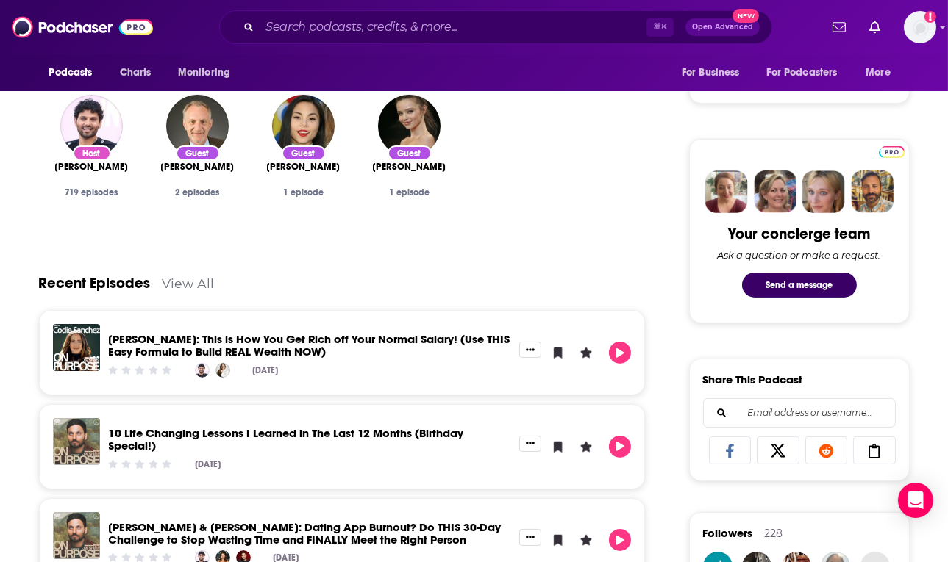
scroll to position [0, 0]
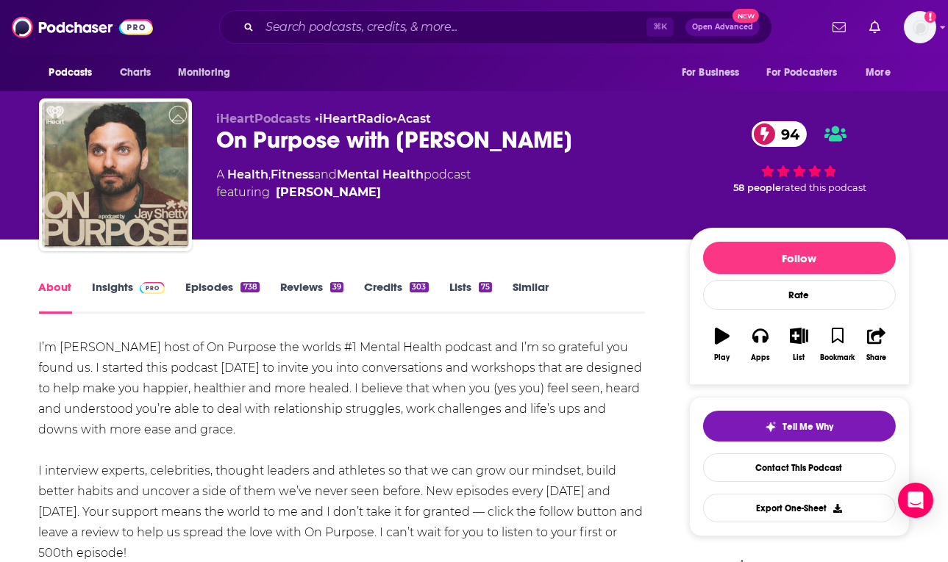
click at [119, 282] on link "Insights" at bounding box center [129, 297] width 73 height 34
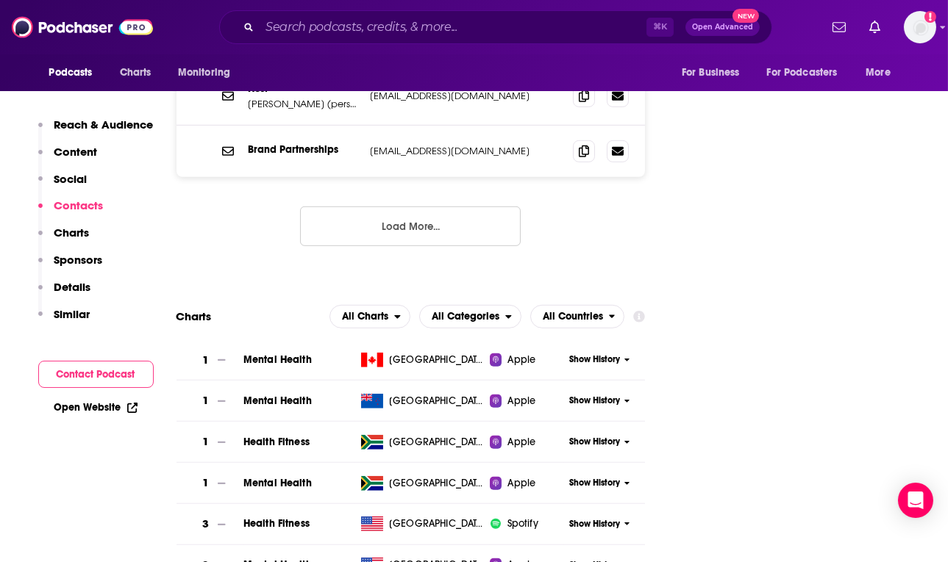
scroll to position [1679, 0]
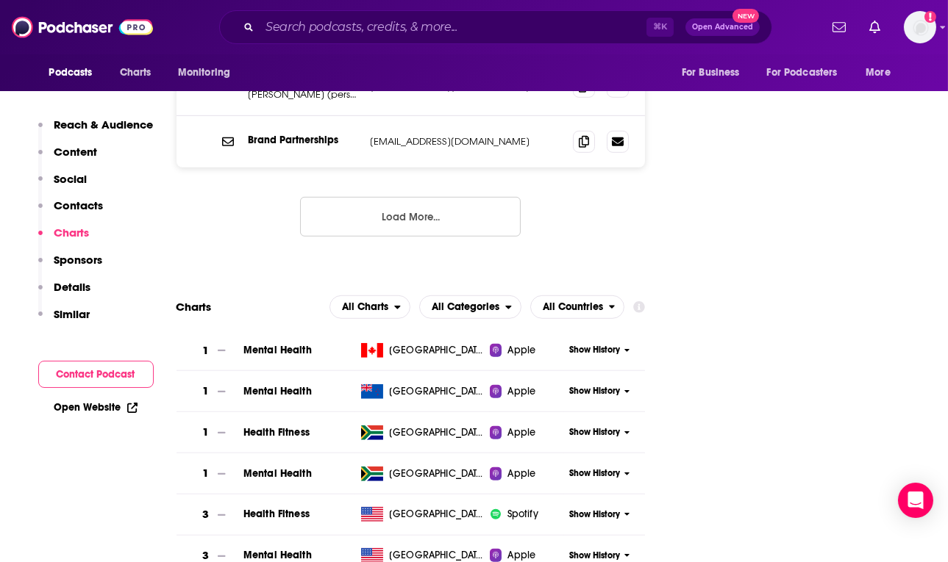
click at [401, 197] on button "Load More..." at bounding box center [410, 217] width 221 height 40
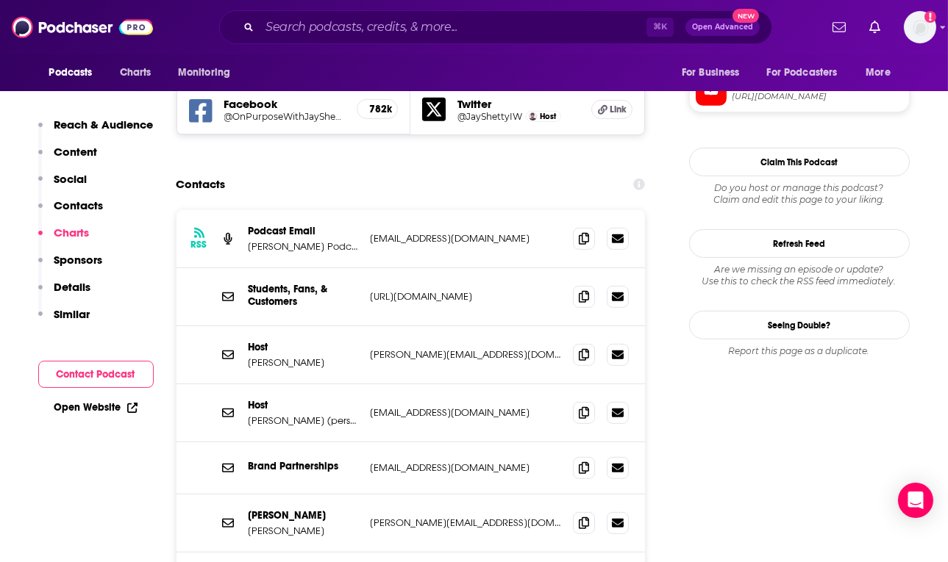
scroll to position [1344, 0]
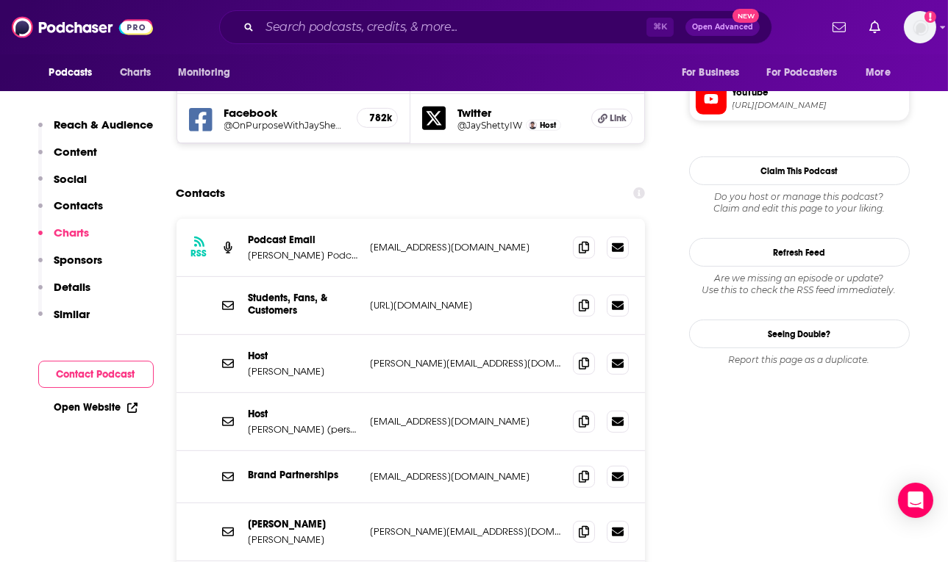
click at [70, 288] on p "Details" at bounding box center [72, 287] width 37 height 14
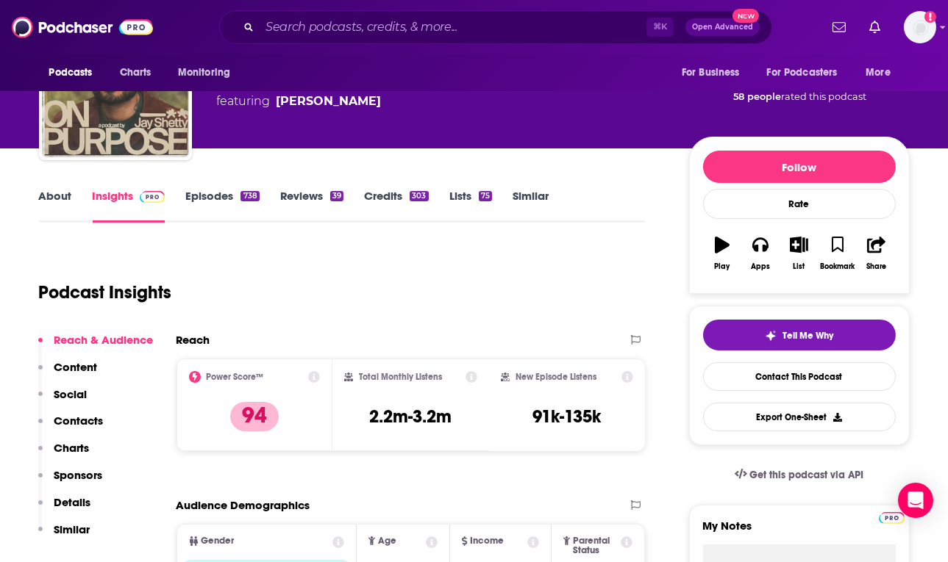
scroll to position [0, 0]
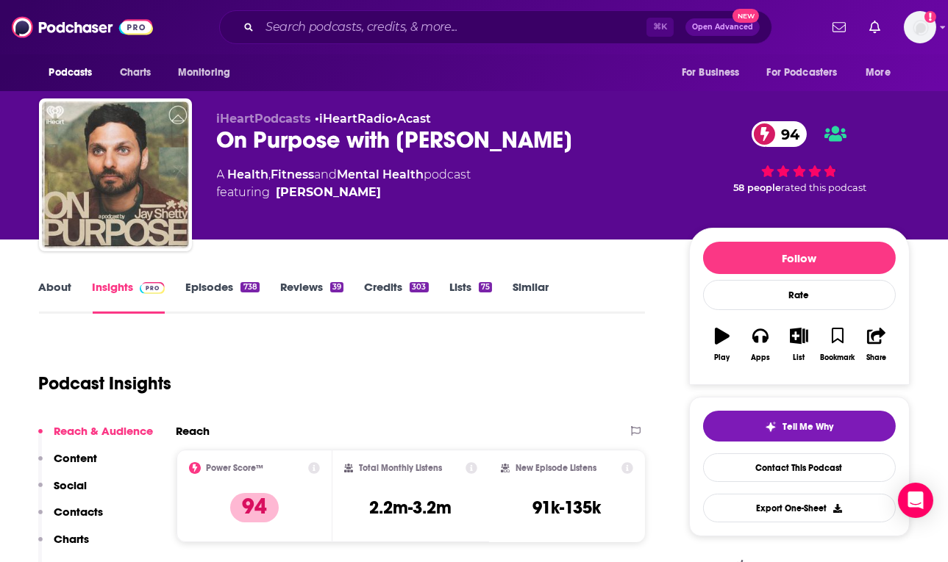
click at [442, 140] on div "On Purpose with Jay Shetty 94" at bounding box center [441, 140] width 448 height 29
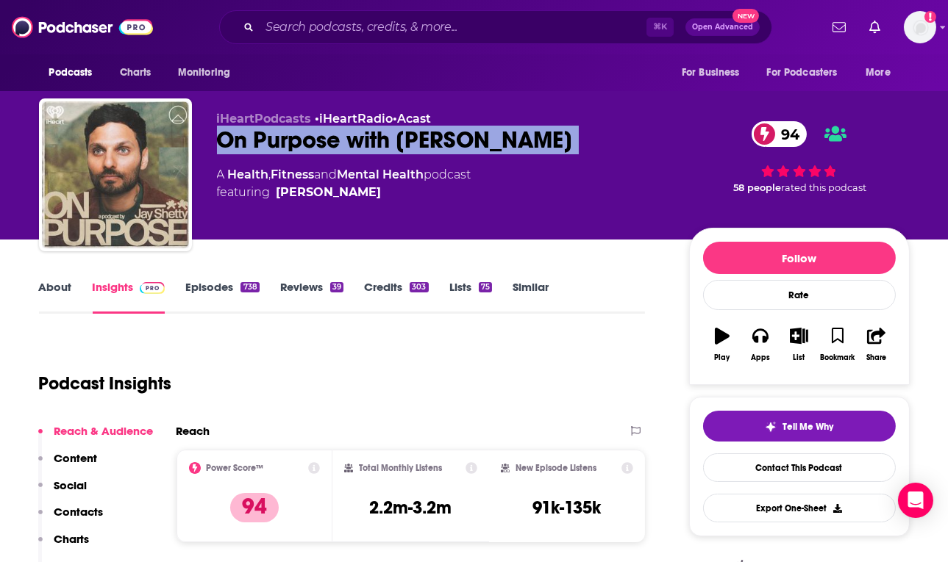
click at [442, 140] on div "On Purpose with Jay Shetty 94" at bounding box center [441, 140] width 448 height 29
copy div "On Purpose with Jay Shetty 94"
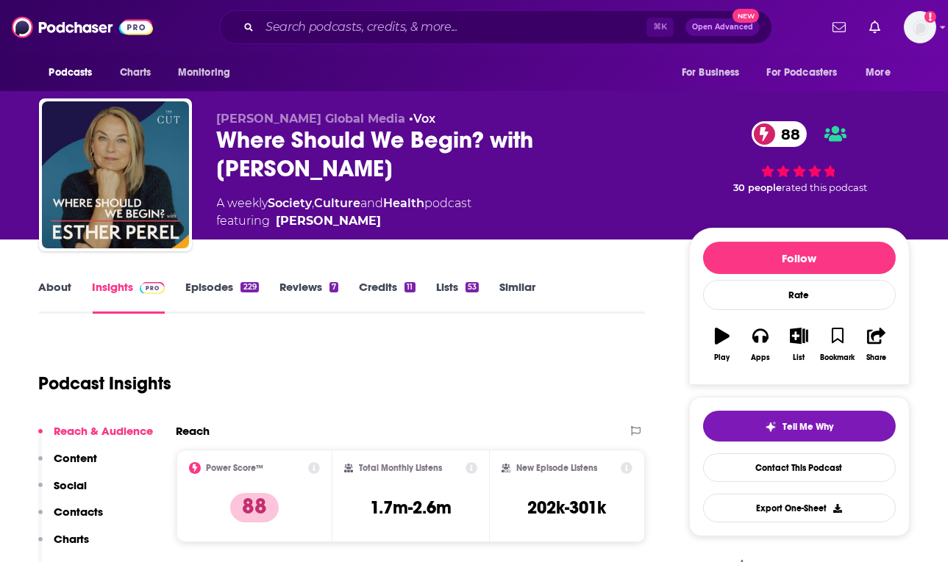
click at [65, 293] on link "About" at bounding box center [55, 297] width 33 height 34
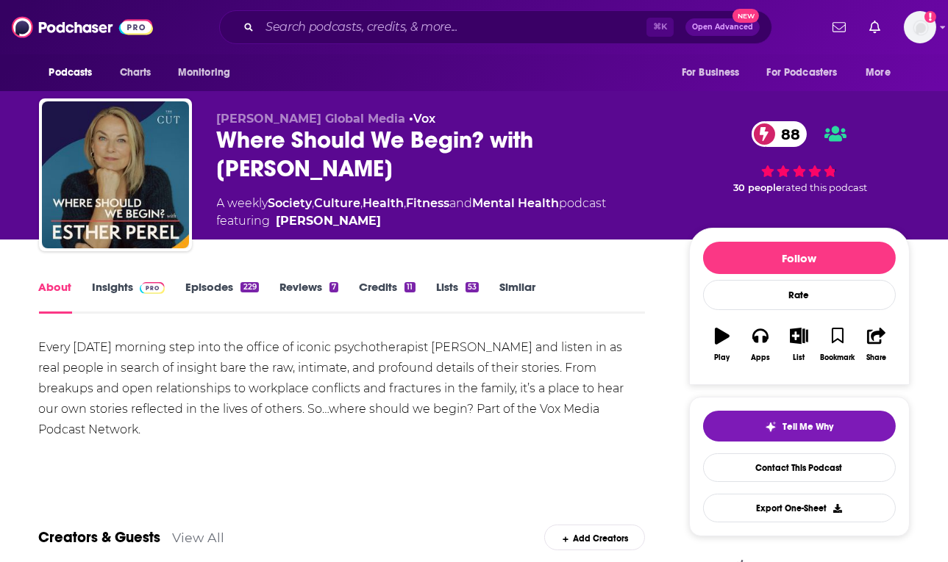
click at [126, 362] on div "Every [DATE] morning step into the office of iconic psychotherapist [PERSON_NAM…" at bounding box center [342, 388] width 607 height 103
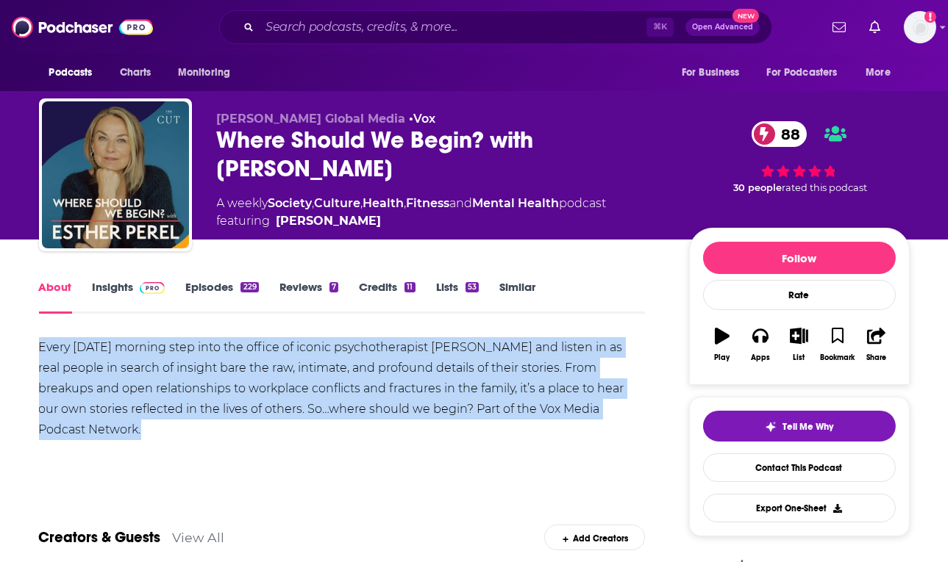
click at [293, 408] on div "Every [DATE] morning step into the office of iconic psychotherapist [PERSON_NAM…" at bounding box center [342, 388] width 607 height 103
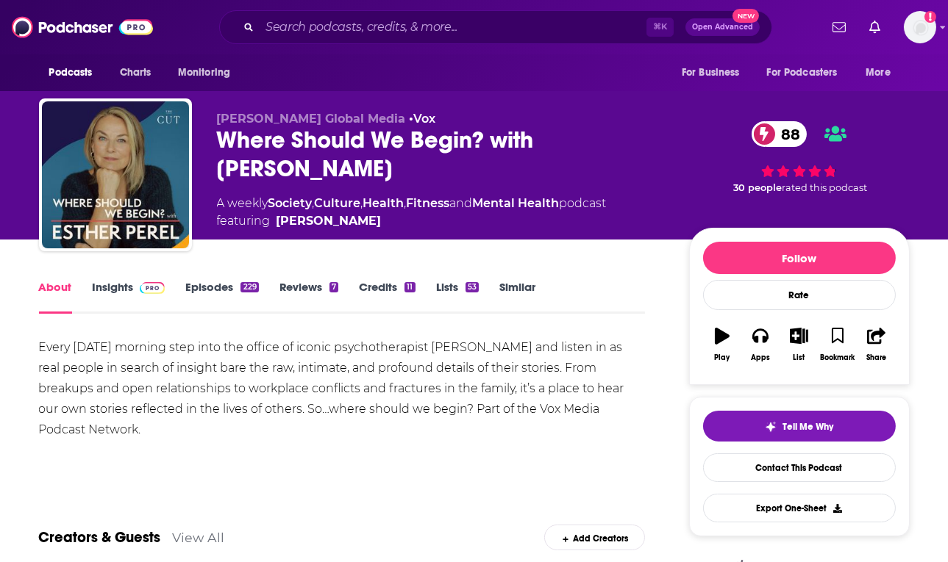
click at [219, 289] on link "Episodes 229" at bounding box center [221, 297] width 73 height 34
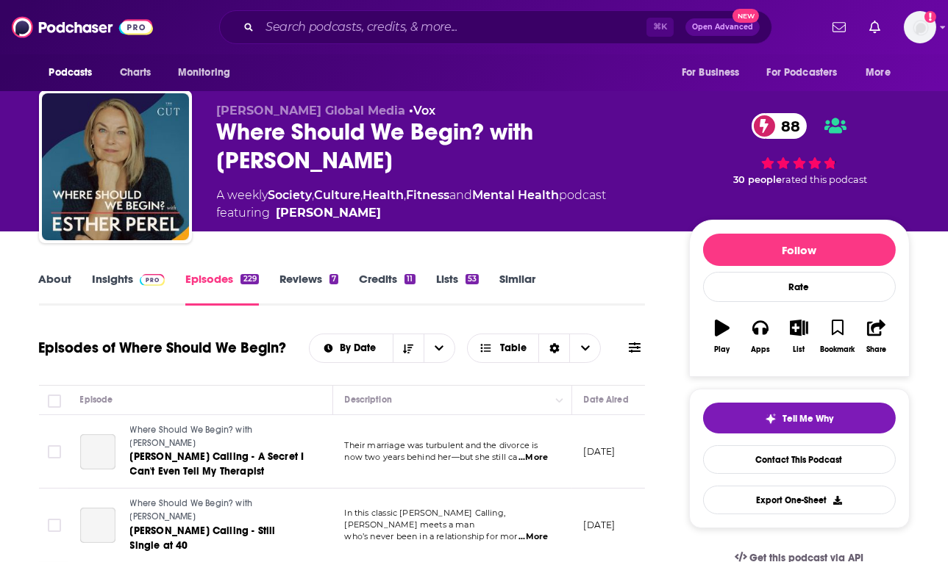
scroll to position [114, 0]
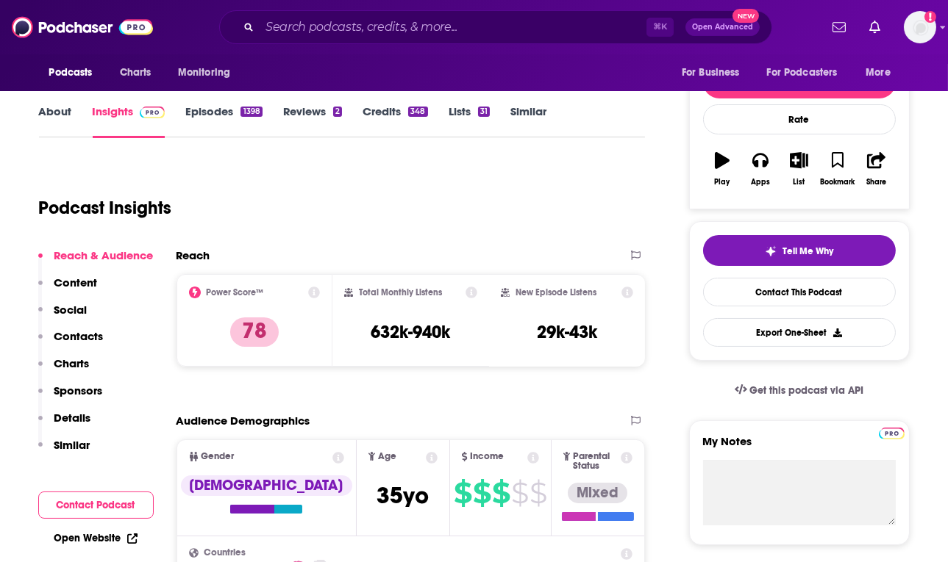
scroll to position [2, 0]
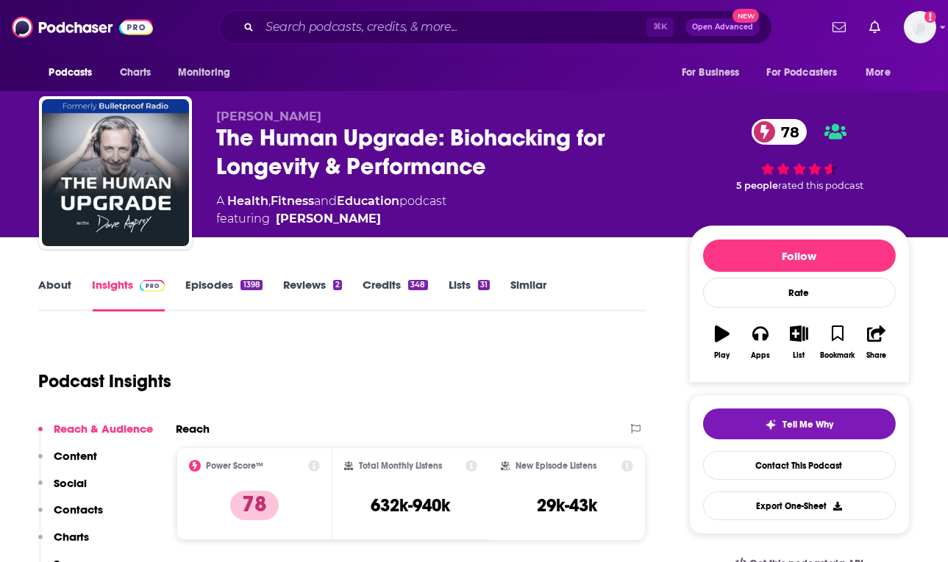
click at [50, 282] on link "About" at bounding box center [55, 295] width 33 height 34
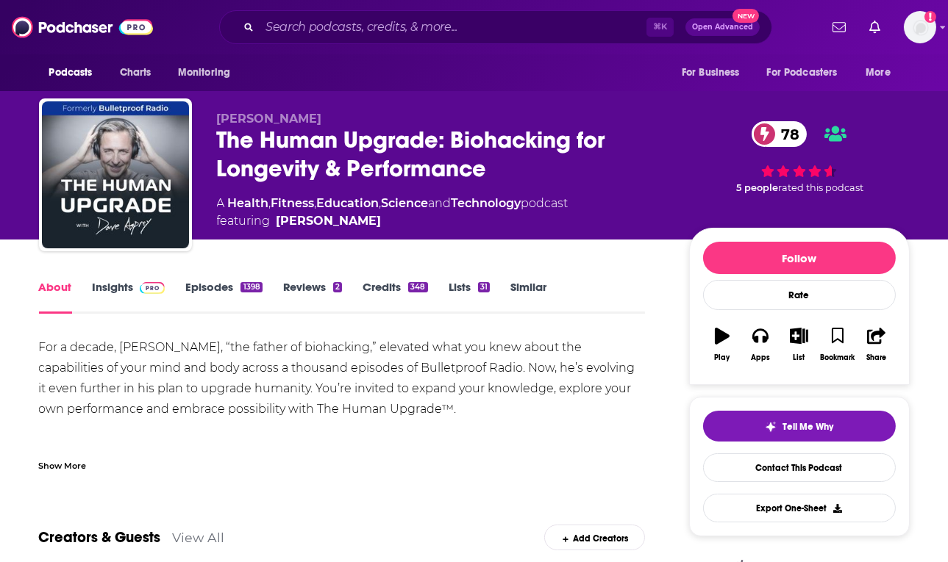
click at [112, 286] on link "Insights" at bounding box center [129, 297] width 73 height 34
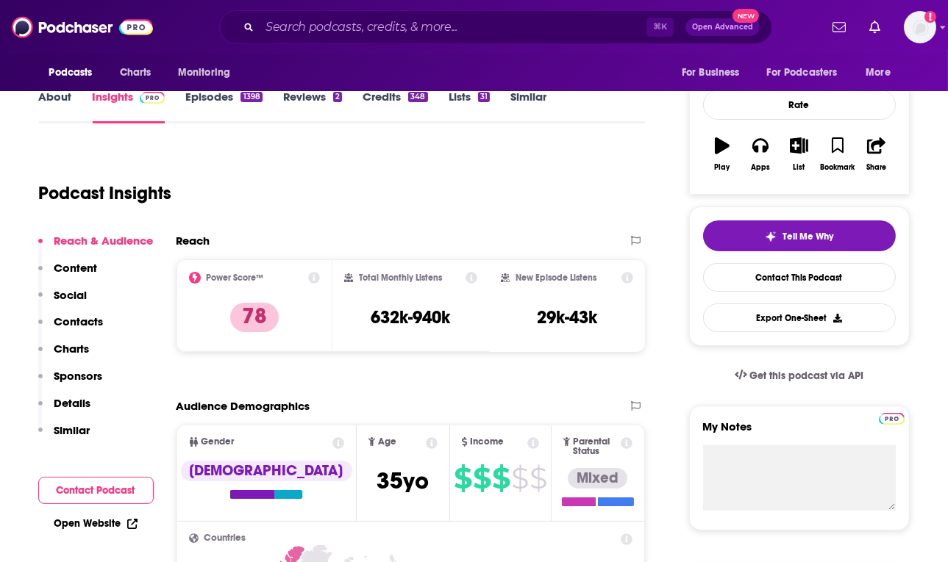
scroll to position [287, 0]
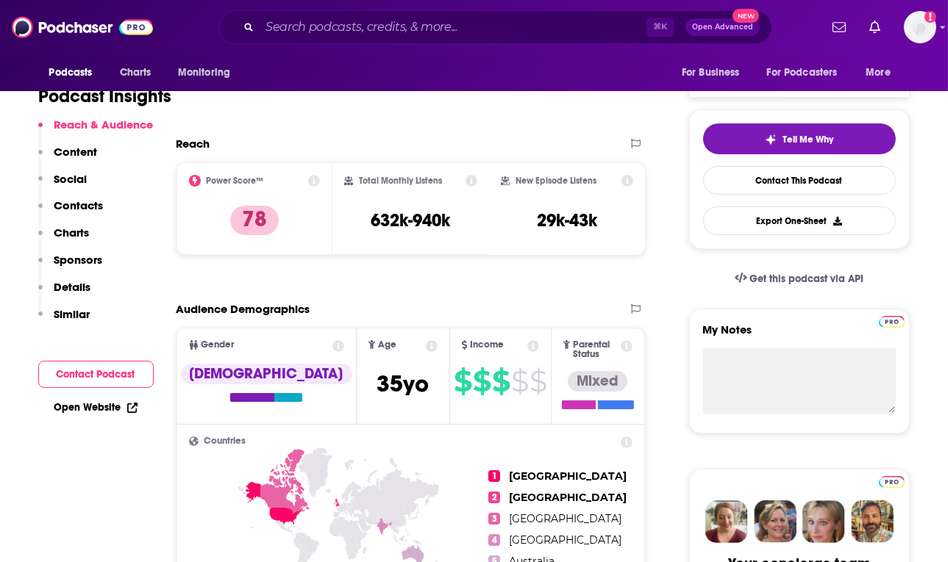
click at [84, 286] on p "Details" at bounding box center [72, 287] width 37 height 14
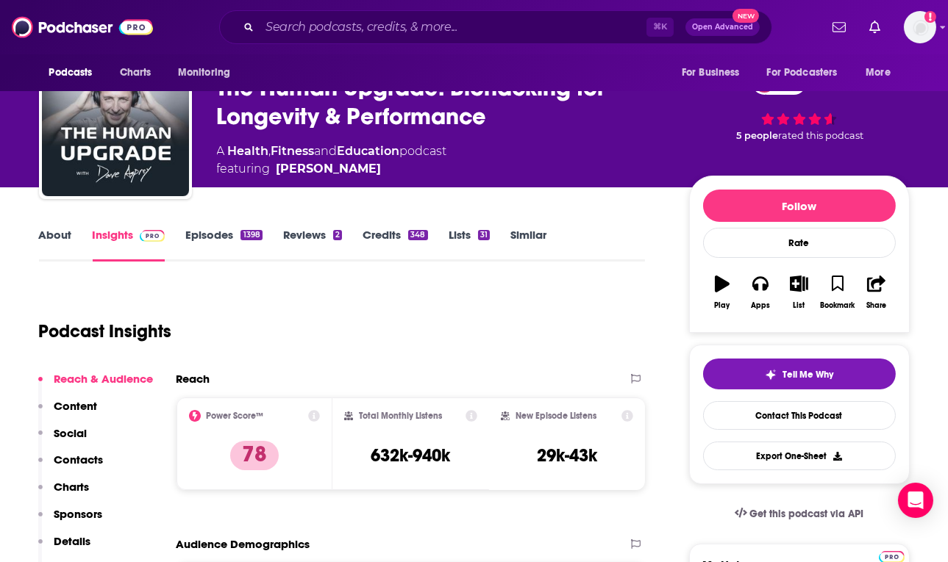
scroll to position [0, 0]
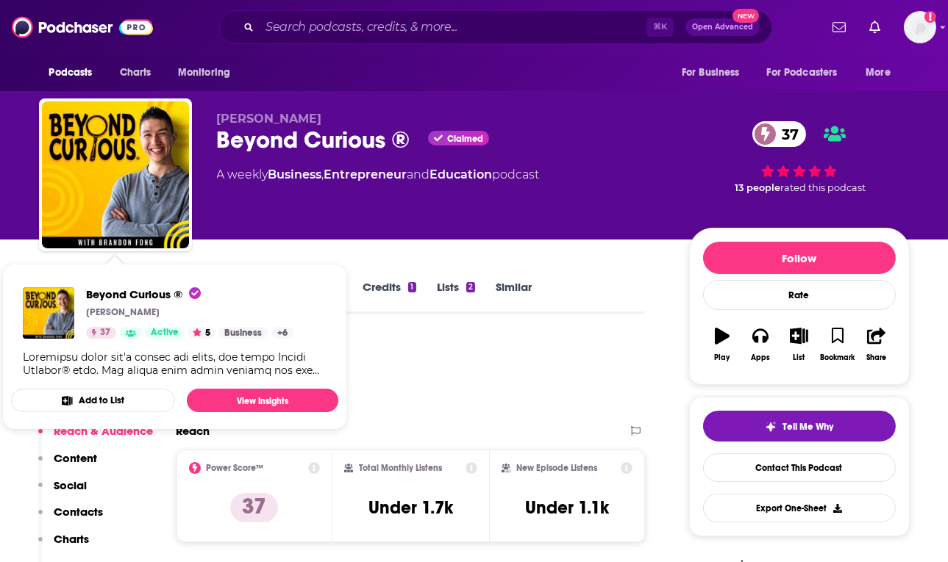
click at [507, 348] on div "Podcast Insights" at bounding box center [336, 374] width 595 height 75
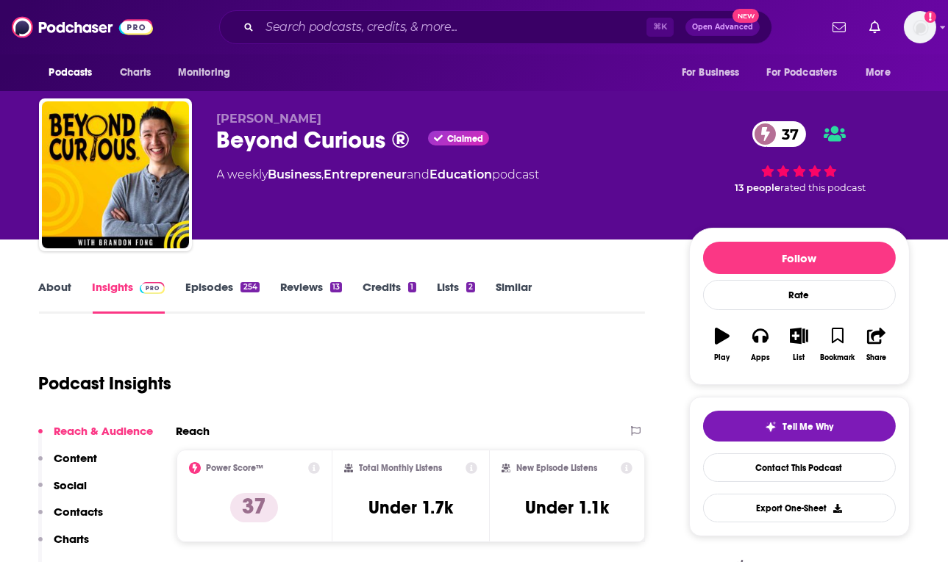
click at [63, 285] on link "About" at bounding box center [55, 297] width 33 height 34
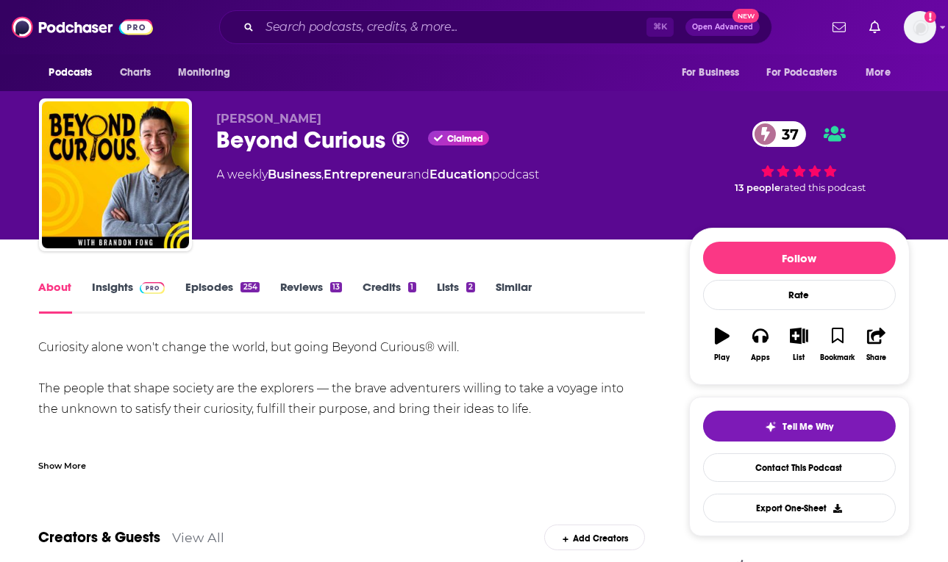
click at [51, 454] on div "Show More" at bounding box center [342, 460] width 607 height 25
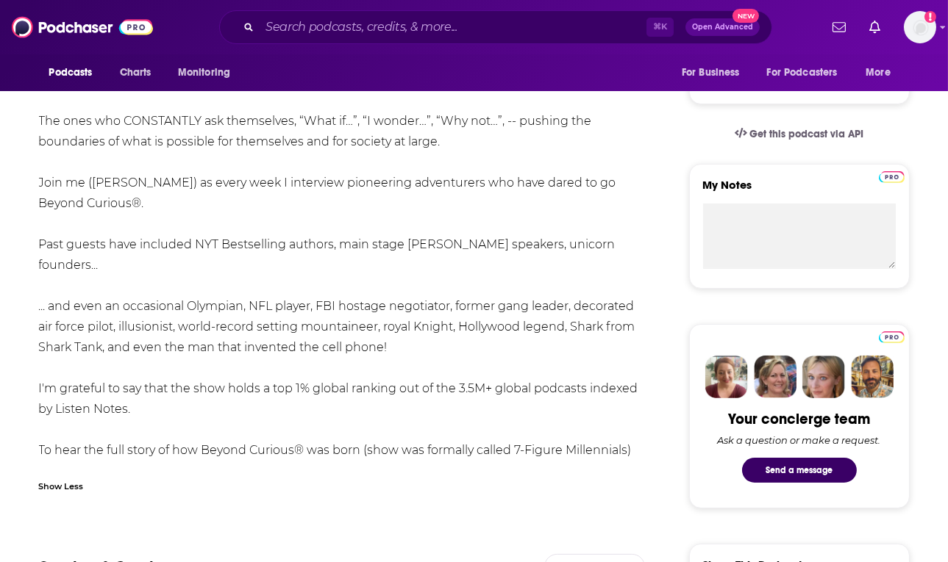
scroll to position [433, 0]
drag, startPoint x: 153, startPoint y: 294, endPoint x: 424, endPoint y: 335, distance: 274.4
click at [424, 335] on div "Curiosity alone won't change the world, but going Beyond Curious® will. The peo…" at bounding box center [342, 192] width 607 height 576
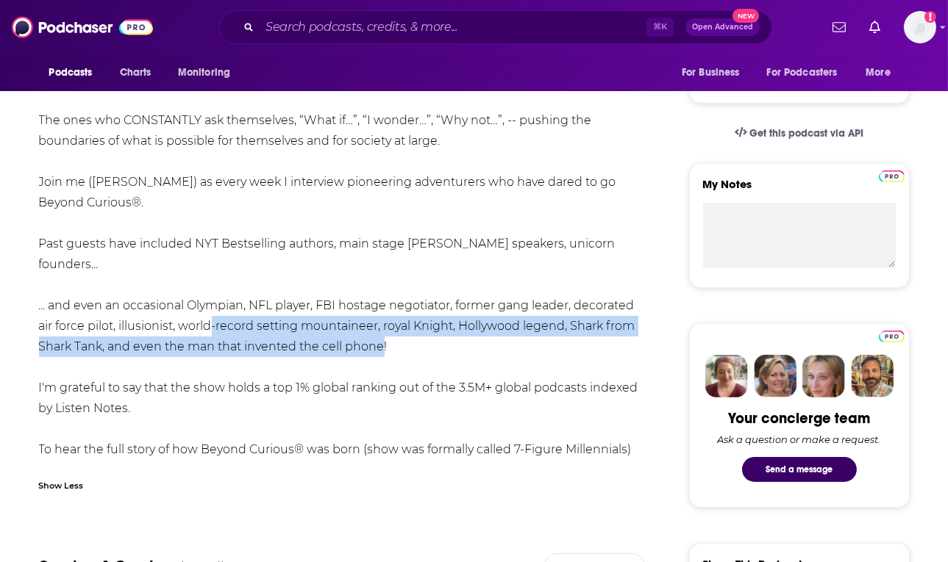
drag, startPoint x: 307, startPoint y: 311, endPoint x: 206, endPoint y: 296, distance: 101.8
click at [206, 296] on div "Curiosity alone won't change the world, but going Beyond Curious® will. The peo…" at bounding box center [342, 192] width 607 height 576
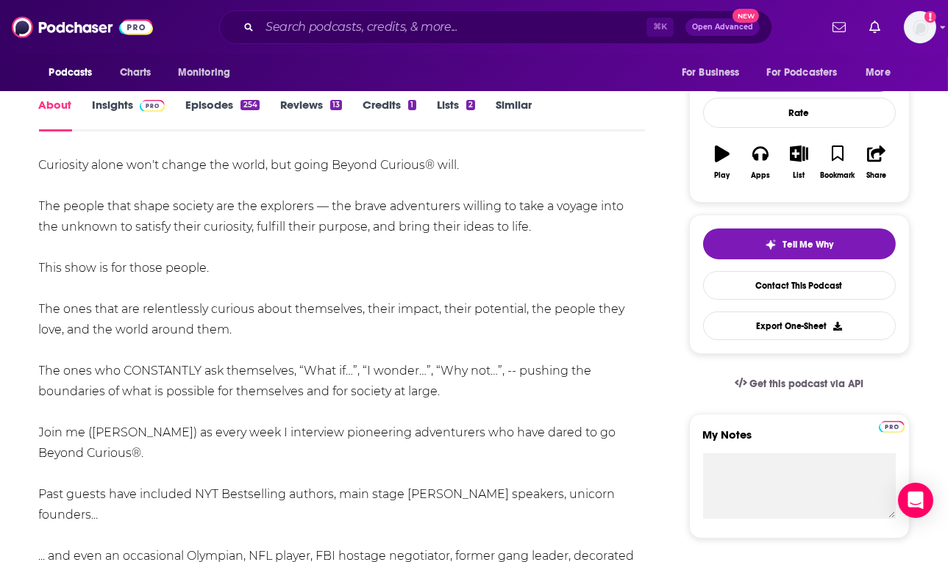
scroll to position [0, 0]
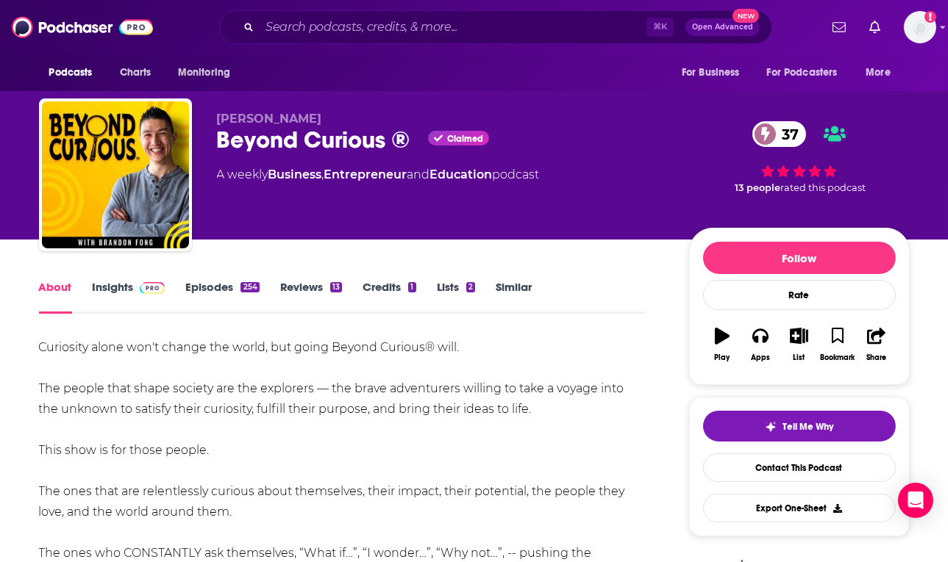
click at [235, 288] on link "Episodes 254" at bounding box center [222, 297] width 74 height 34
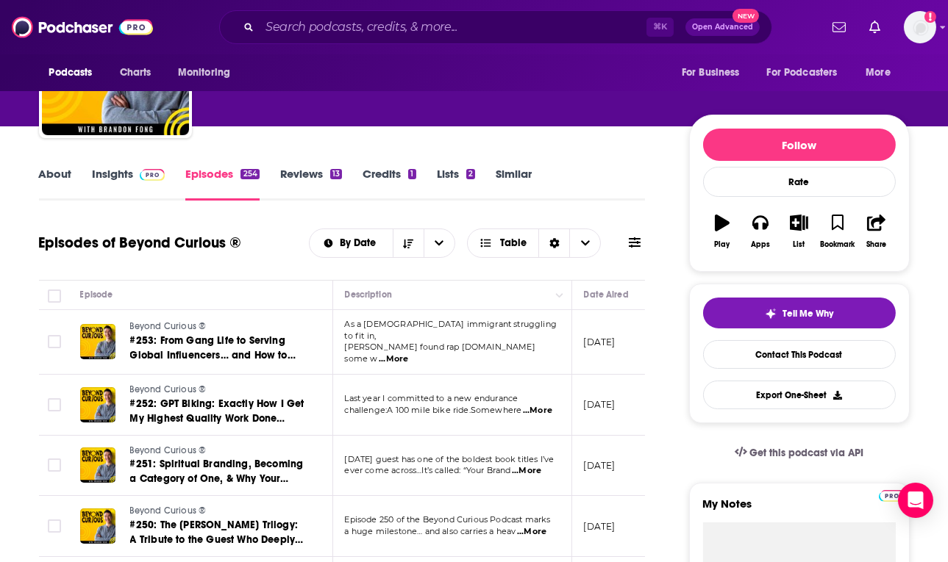
scroll to position [133, 0]
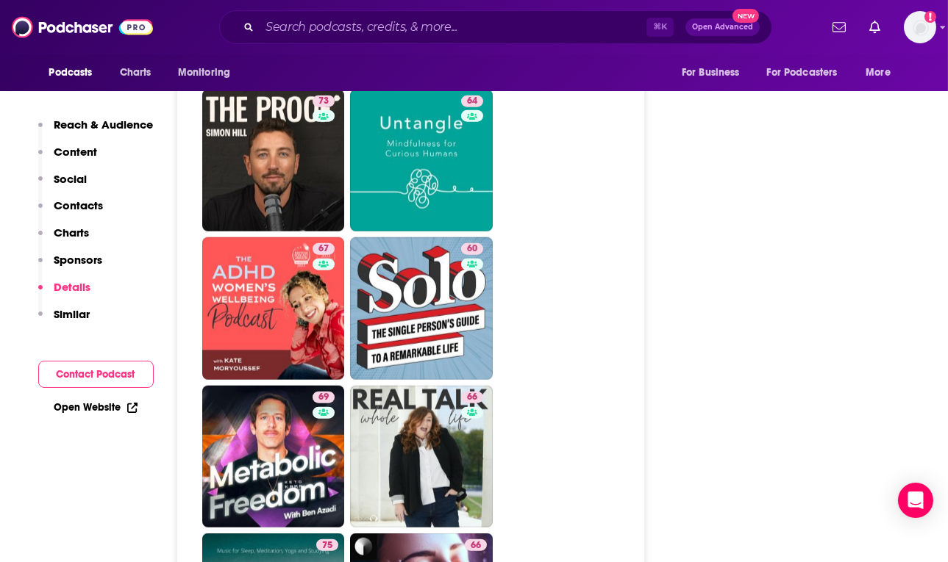
click at [67, 307] on p "Similar" at bounding box center [72, 314] width 36 height 14
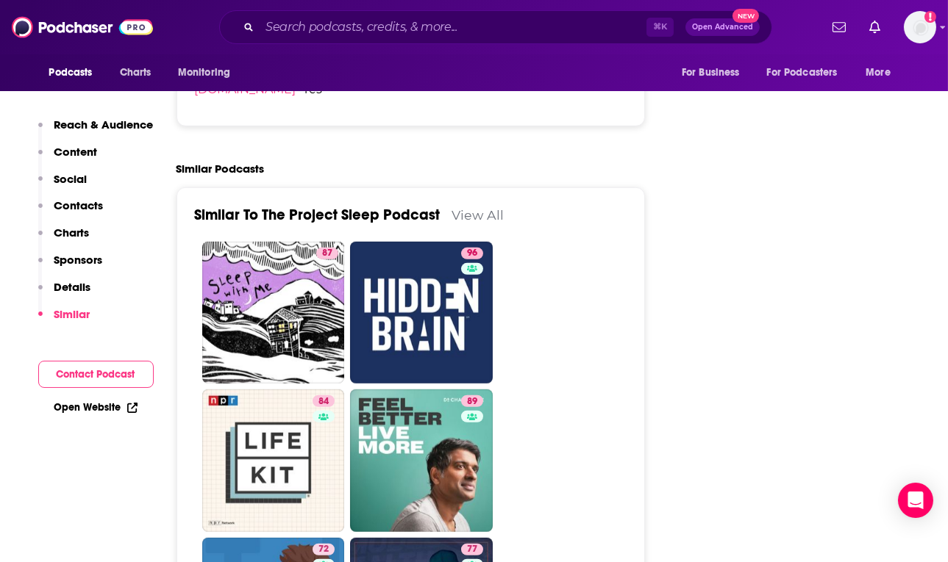
scroll to position [1990, 0]
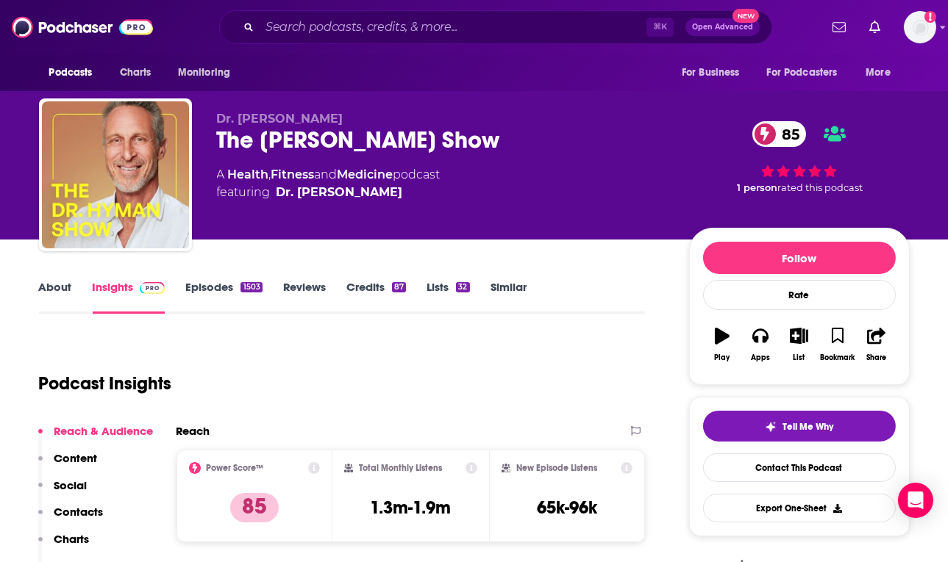
click at [48, 286] on link "About" at bounding box center [55, 297] width 33 height 34
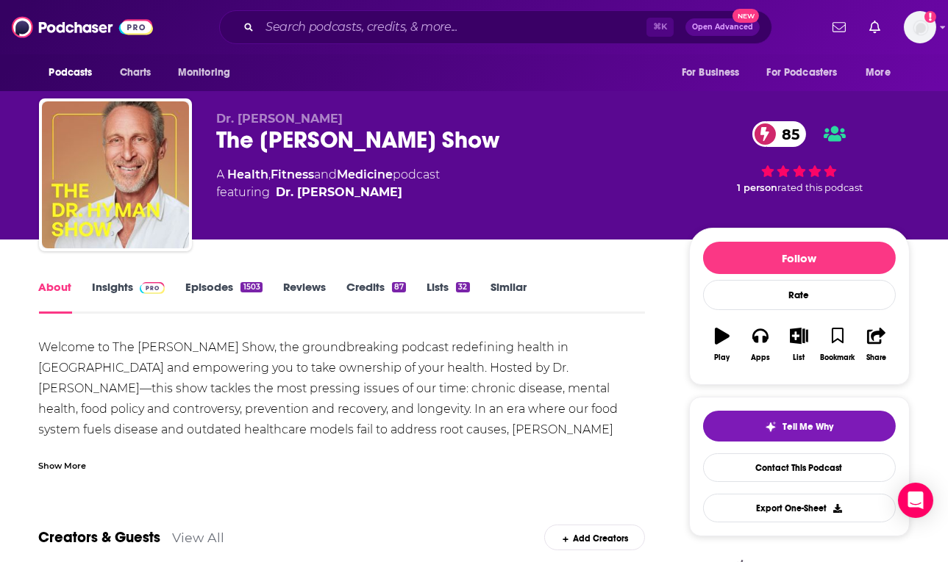
click at [78, 471] on div "Show More" at bounding box center [63, 465] width 48 height 14
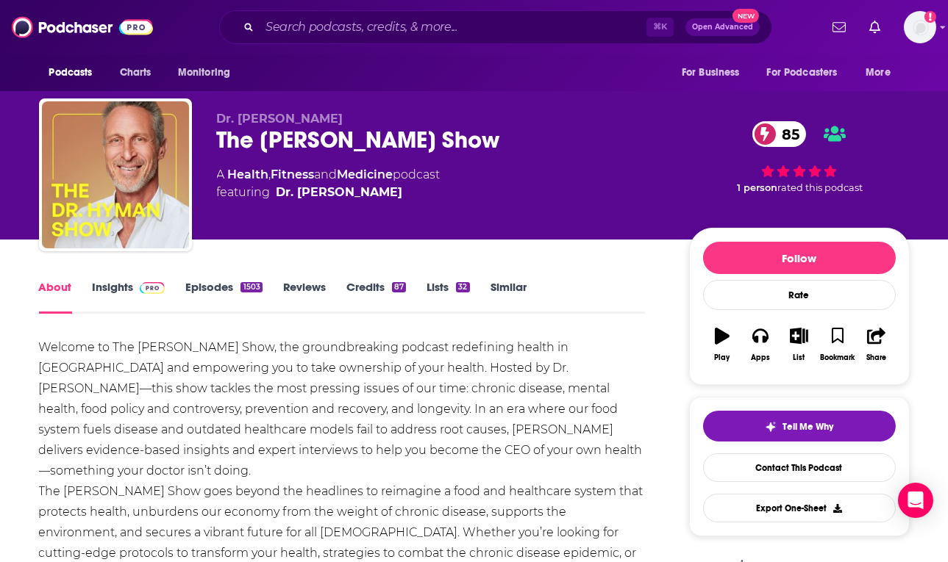
click at [104, 295] on link "Insights" at bounding box center [129, 297] width 73 height 34
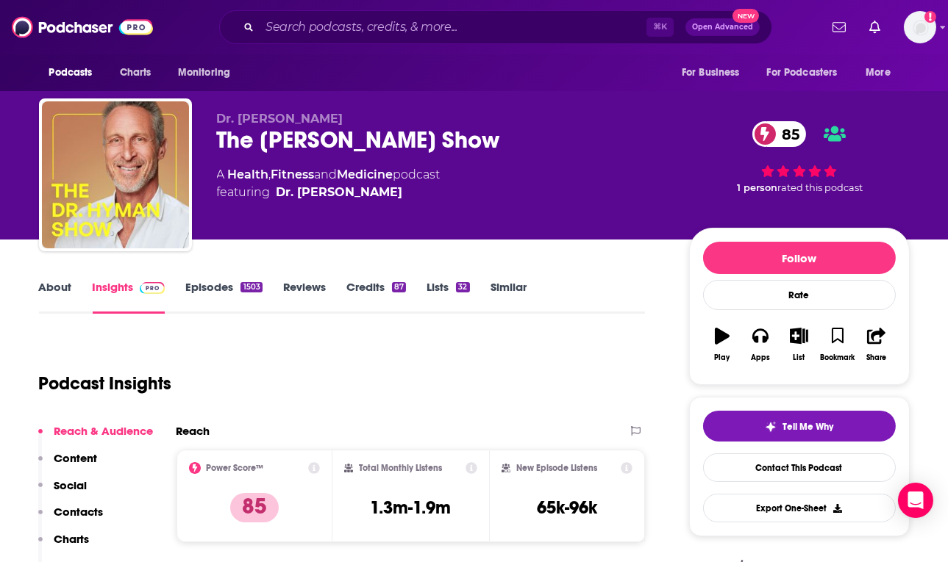
click at [314, 147] on div "The Dr. Hyman Show 85" at bounding box center [441, 140] width 448 height 29
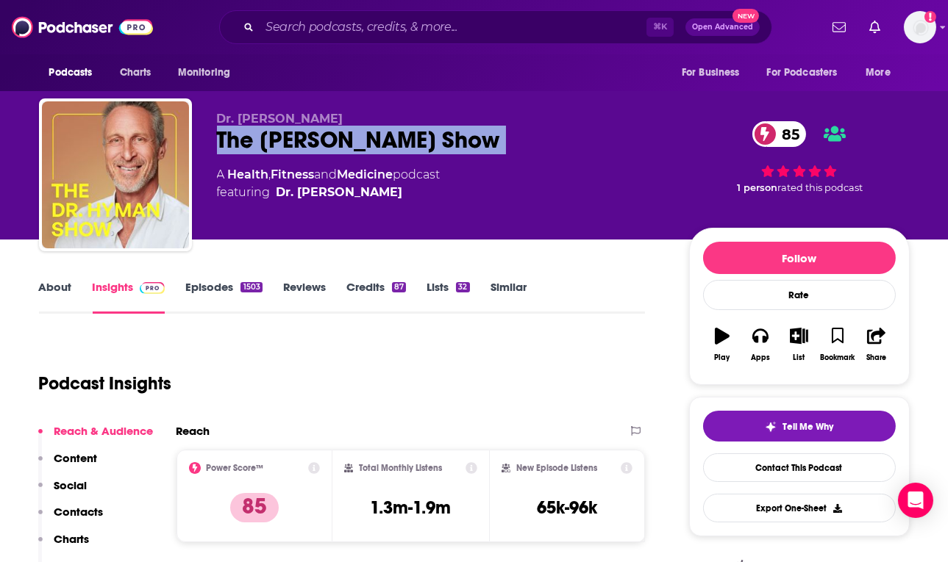
click at [314, 147] on div "The Dr. Hyman Show 85" at bounding box center [441, 140] width 448 height 29
copy div "The Dr. Hyman Show 85"
click at [49, 289] on link "About" at bounding box center [55, 297] width 33 height 34
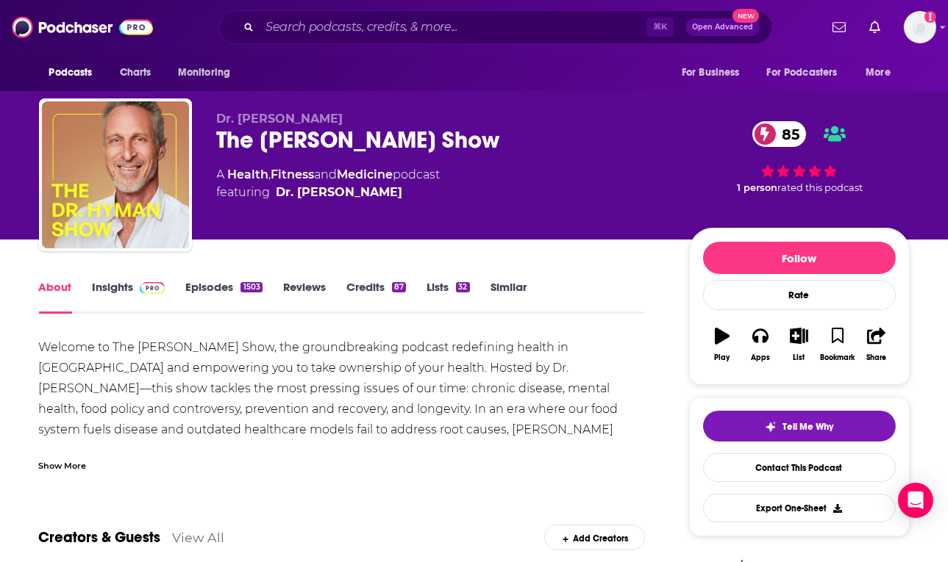
click at [164, 362] on div "Welcome to The Dr. Hyman Show, the groundbreaking podcast redefining health in …" at bounding box center [342, 481] width 607 height 288
click at [77, 463] on div "Show More" at bounding box center [63, 465] width 48 height 14
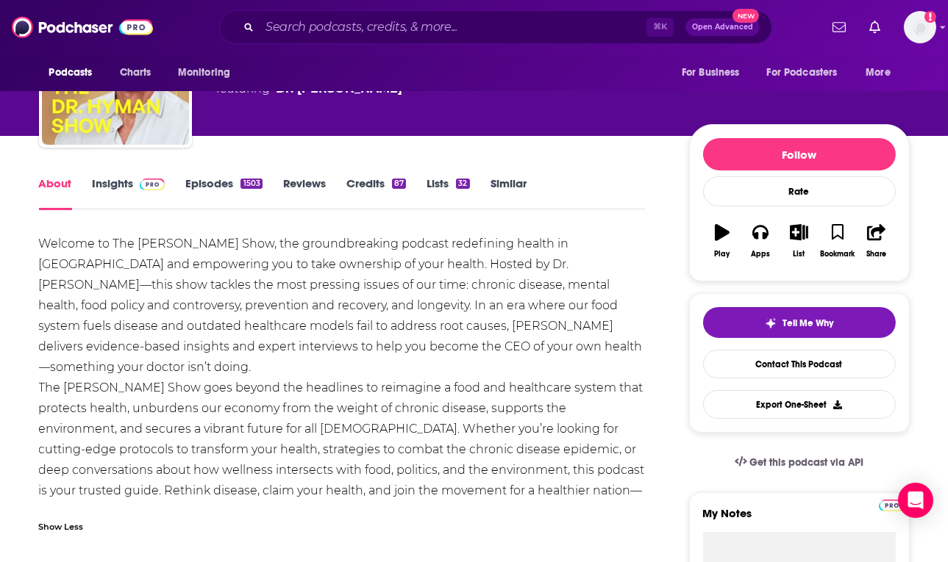
scroll to position [118, 0]
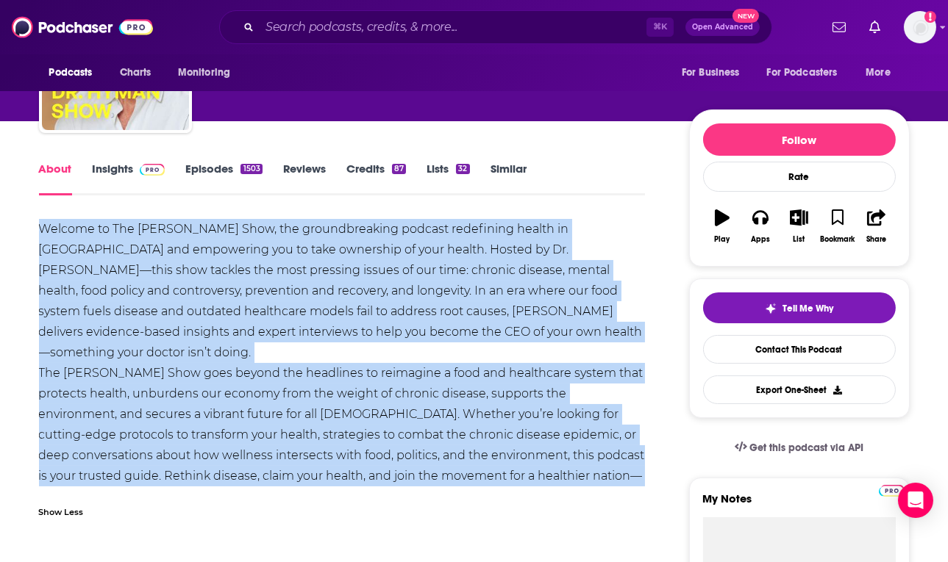
drag, startPoint x: 185, startPoint y: 483, endPoint x: 29, endPoint y: 235, distance: 292.7
copy div "Welcome to The Dr. Hyman Show, the groundbreaking podcast redefining health in …"
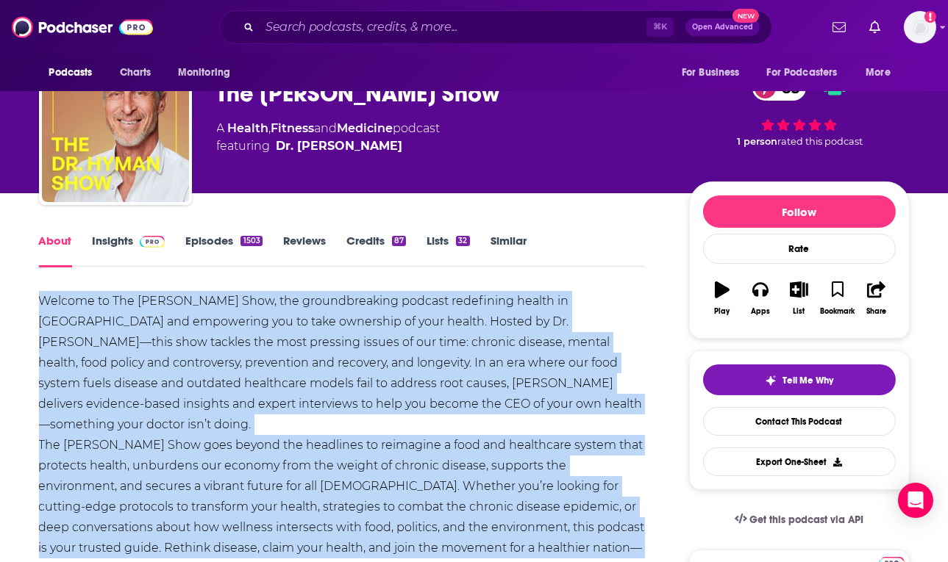
scroll to position [0, 0]
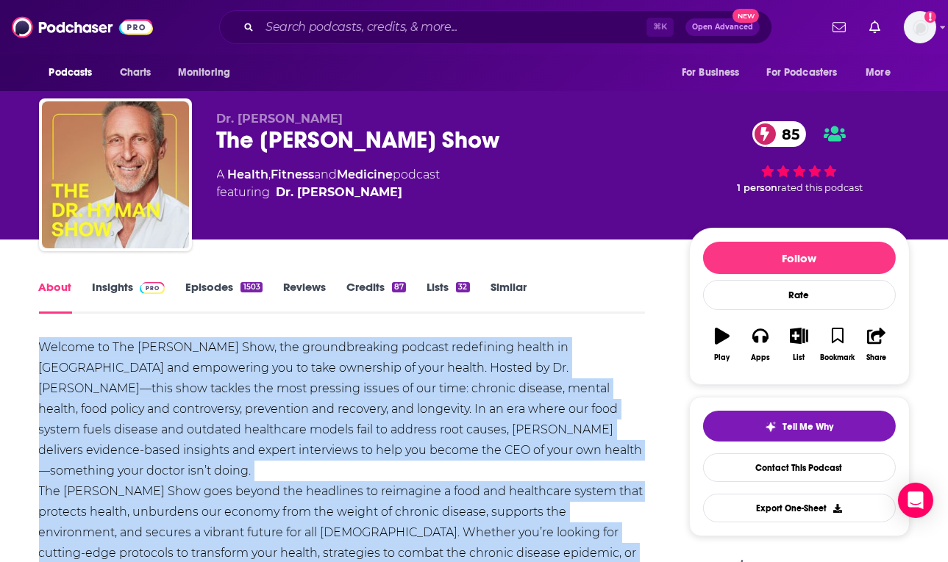
click at [115, 288] on link "Insights" at bounding box center [129, 297] width 73 height 34
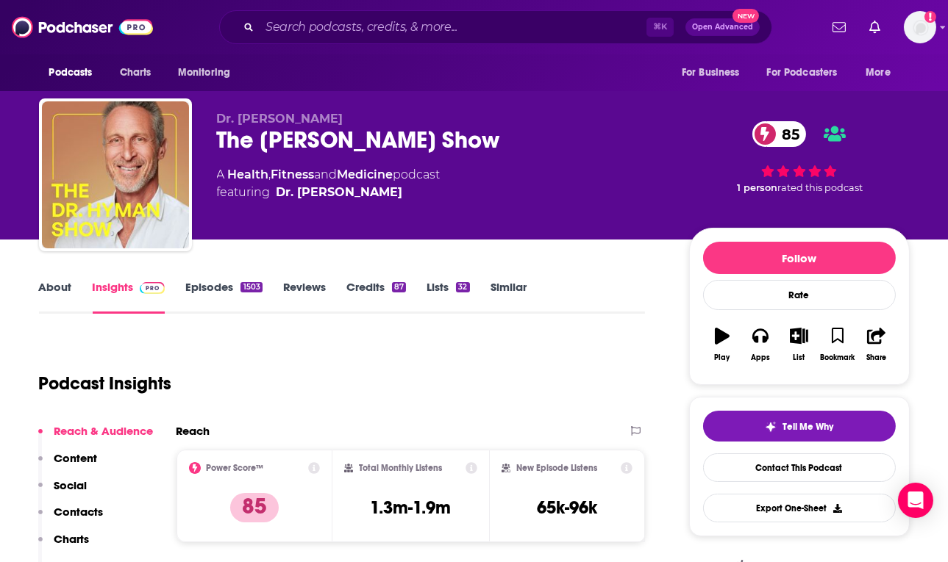
click at [115, 290] on link "Insights" at bounding box center [129, 297] width 73 height 34
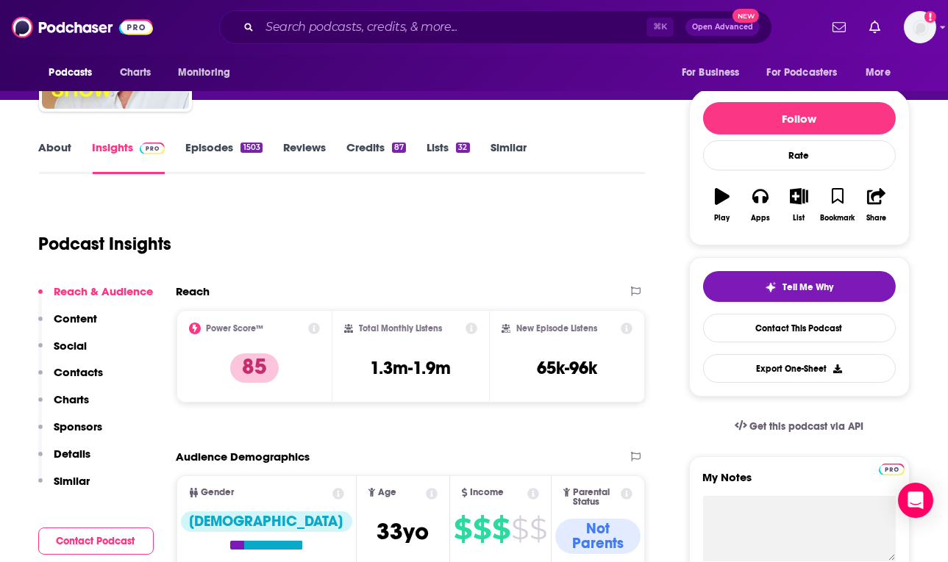
scroll to position [140, 0]
click at [416, 369] on h3 "1.3m-1.9m" at bounding box center [410, 368] width 81 height 22
copy div "1.3m-1.9m"
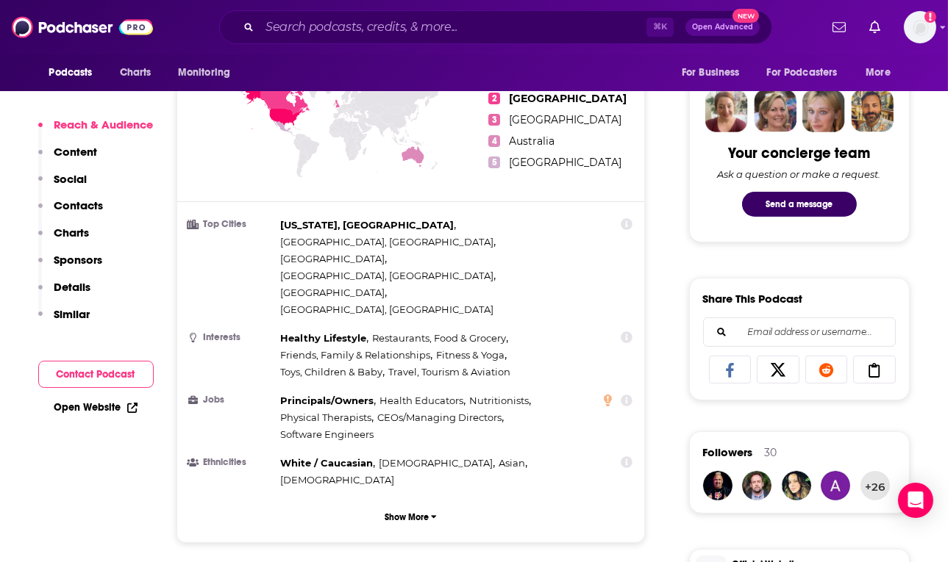
scroll to position [772, 0]
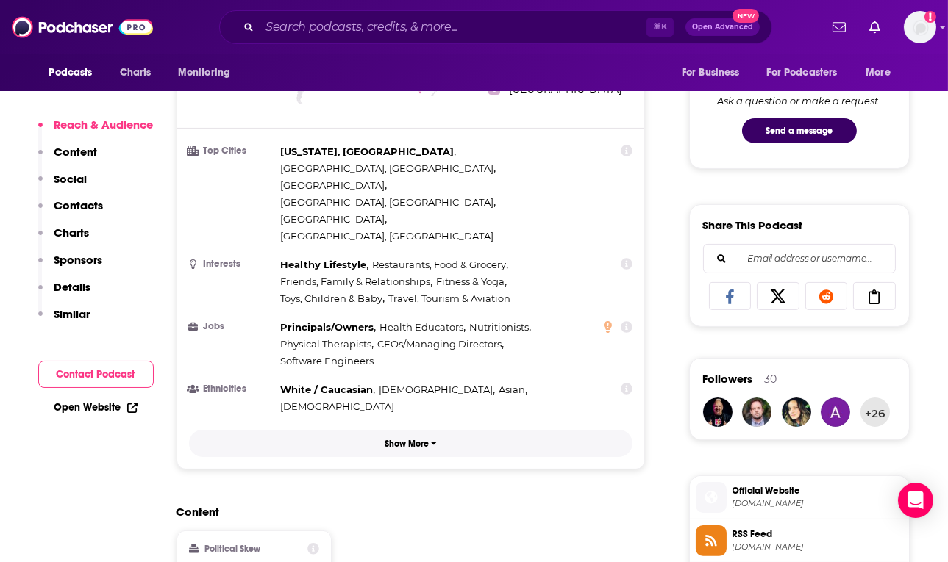
click at [426, 439] on p "Show More" at bounding box center [407, 444] width 44 height 10
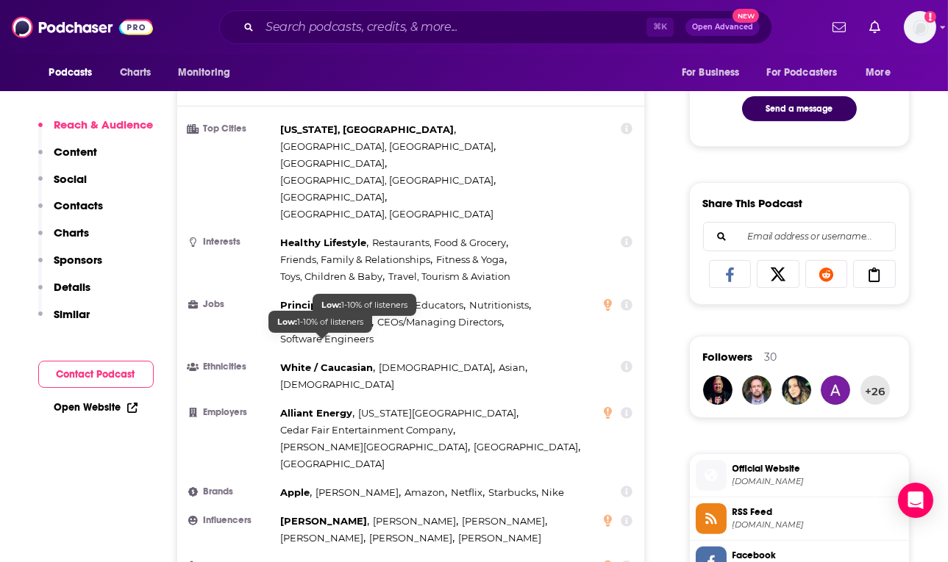
scroll to position [795, 0]
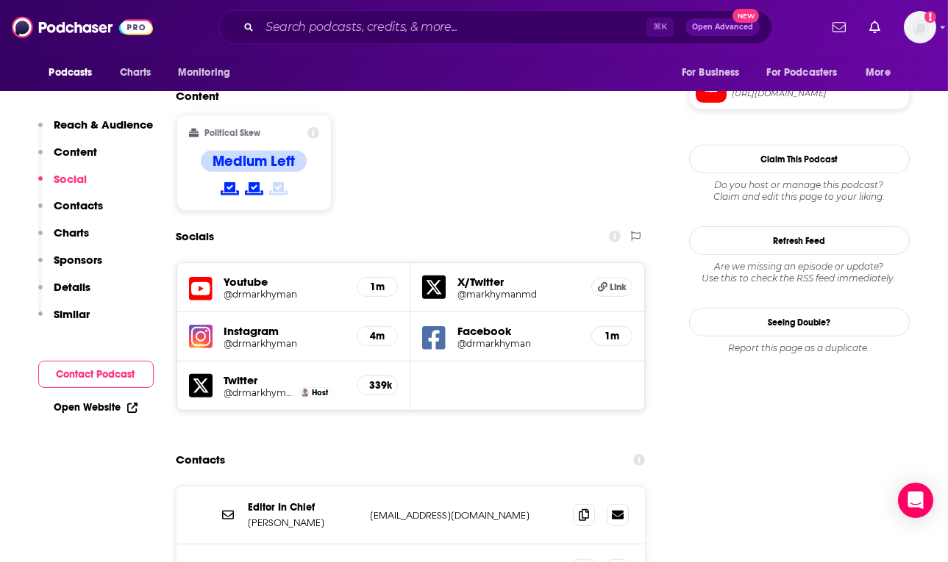
click at [71, 232] on p "Charts" at bounding box center [71, 233] width 35 height 14
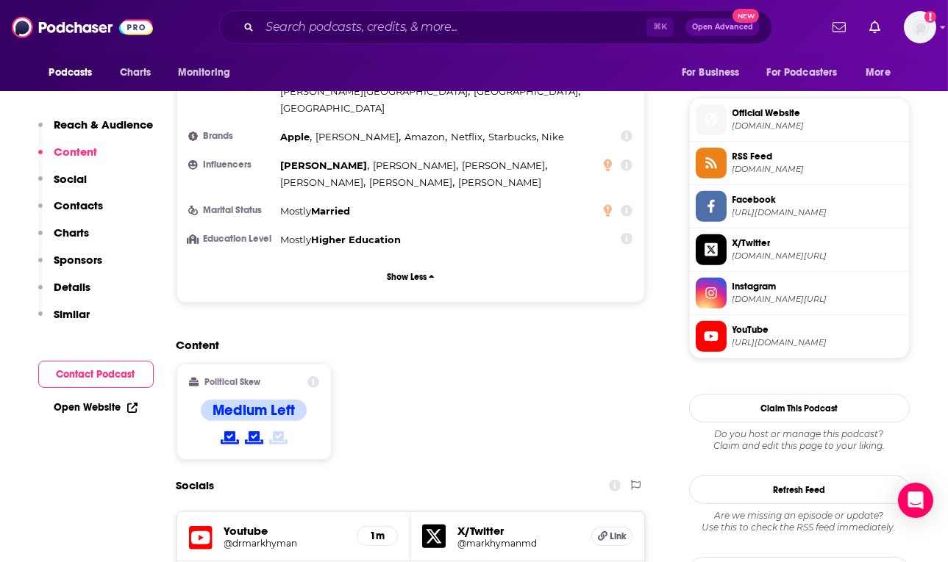
scroll to position [0, 0]
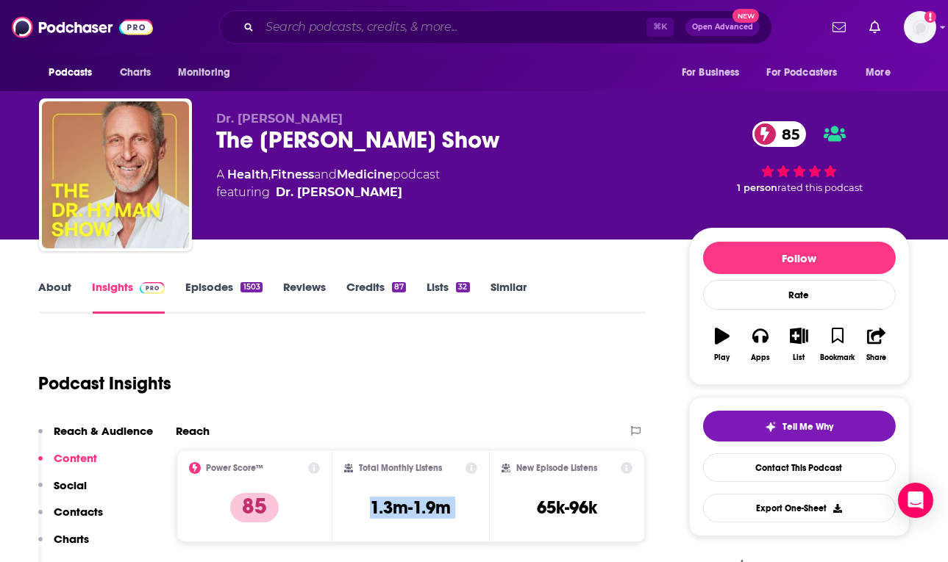
click at [390, 21] on input "Search podcasts, credits, & more..." at bounding box center [453, 27] width 387 height 24
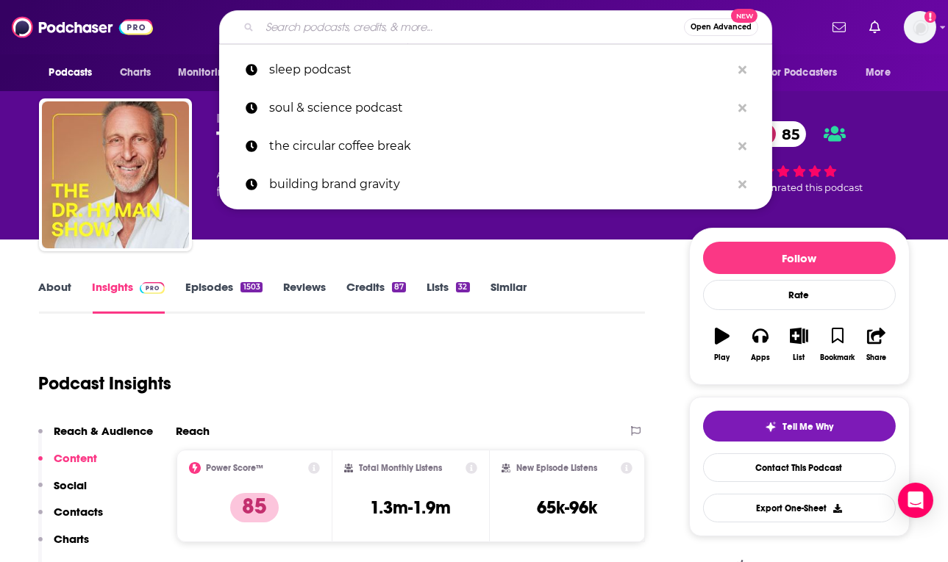
paste input "Healthy Sleep Revolution"
type input "Healthy Sleep Revolution"
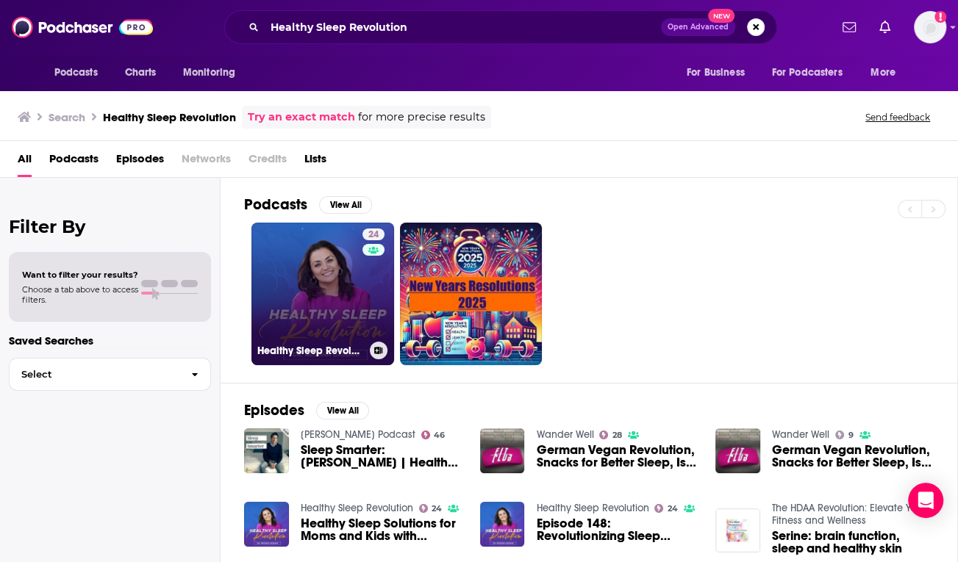
click at [300, 283] on link "24 Healthy Sleep Revolution" at bounding box center [322, 294] width 143 height 143
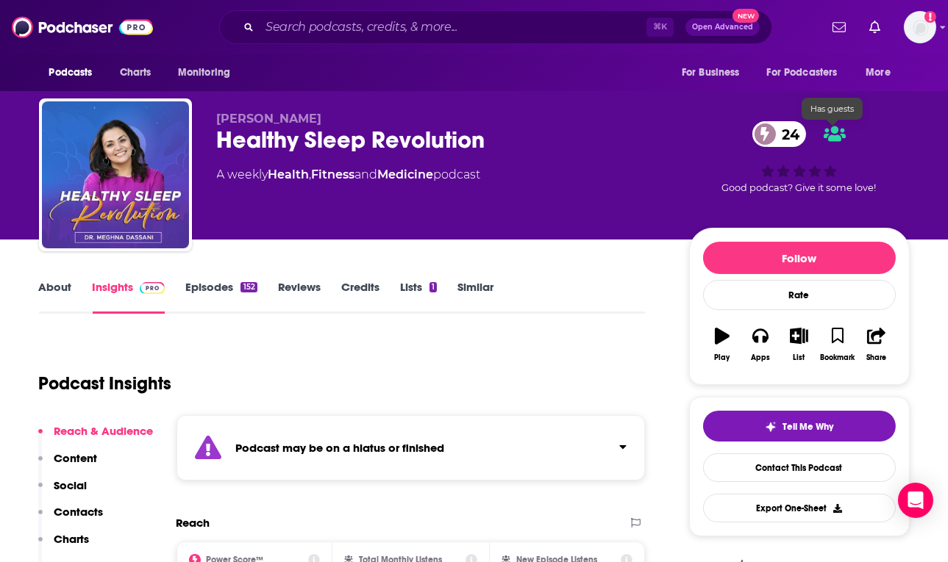
click at [836, 136] on icon at bounding box center [834, 133] width 22 height 15
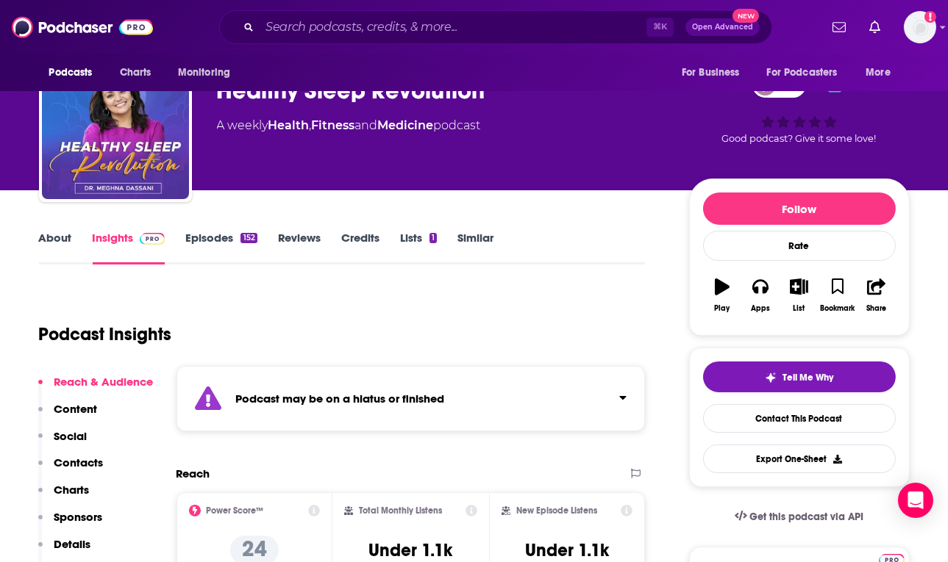
scroll to position [71, 0]
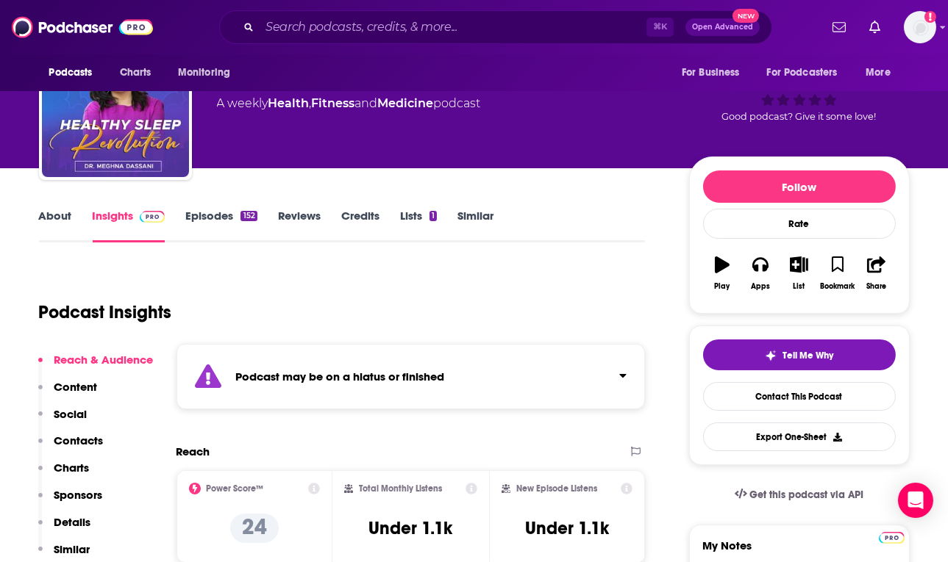
click at [595, 354] on div "Podcast may be on a hiatus or finished" at bounding box center [410, 376] width 469 height 65
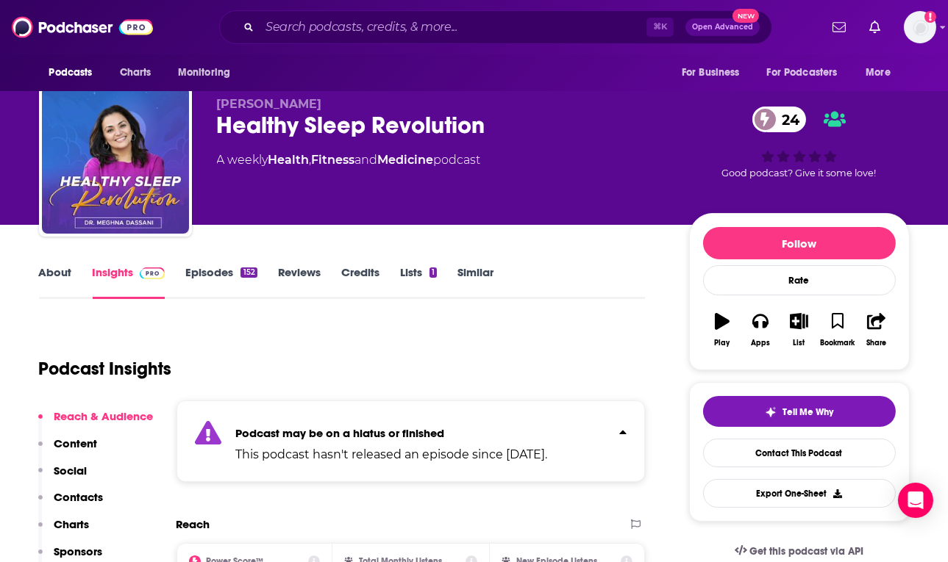
scroll to position [0, 0]
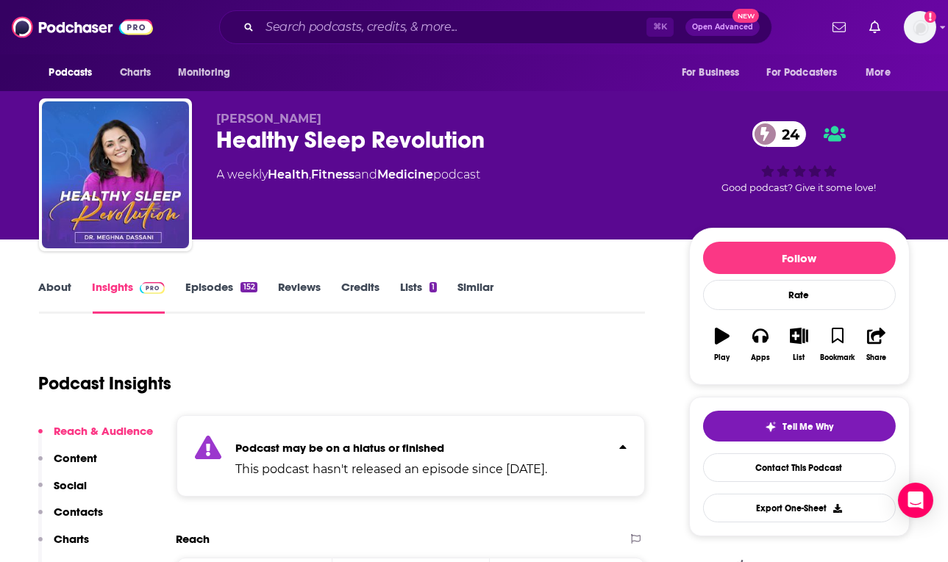
click at [309, 14] on div "⌘ K Open Advanced New" at bounding box center [495, 27] width 553 height 34
click at [314, 16] on input "Search podcasts, credits, & more..." at bounding box center [453, 27] width 387 height 24
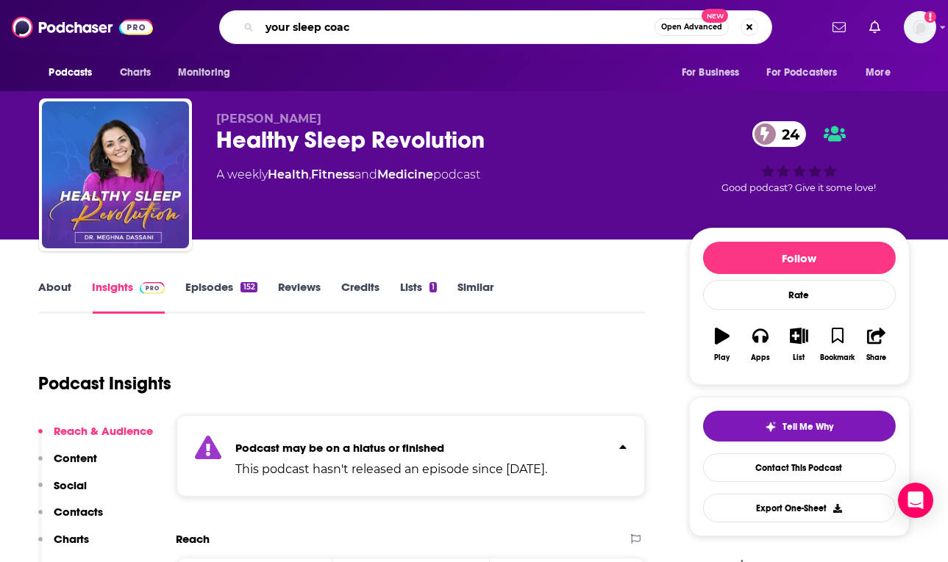
type input "your sleep coach"
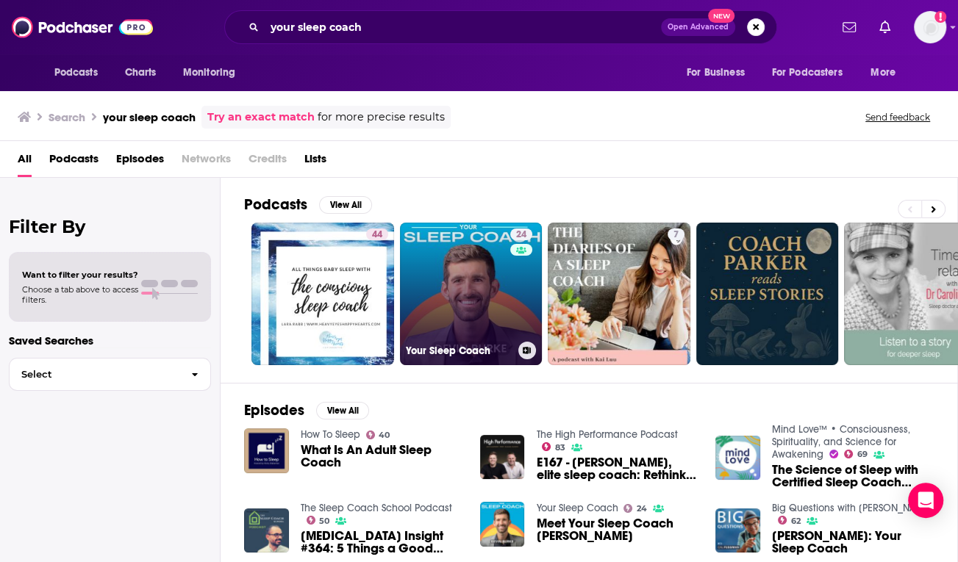
click at [450, 273] on link "24 Your Sleep Coach" at bounding box center [471, 294] width 143 height 143
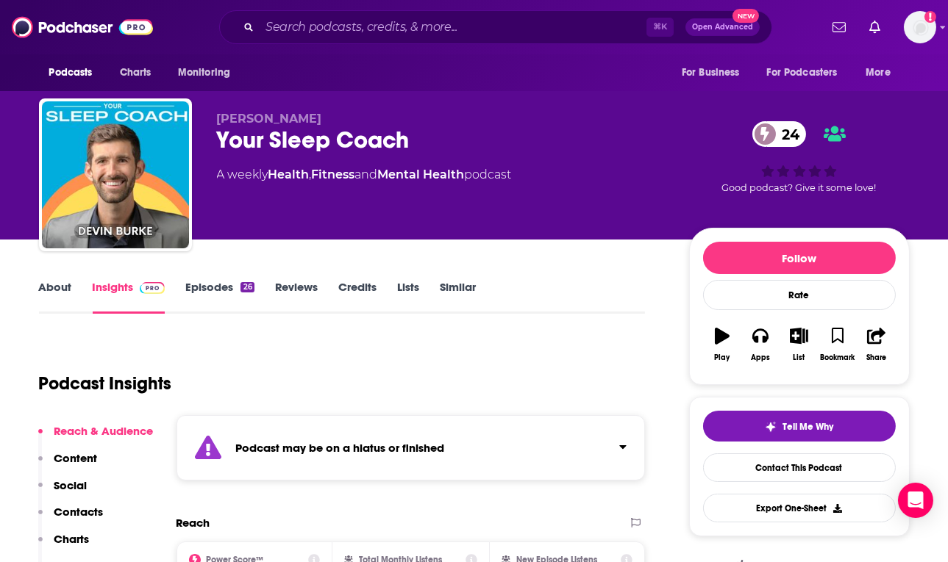
click at [562, 435] on div "Podcast may be on a hiatus or finished" at bounding box center [410, 447] width 469 height 65
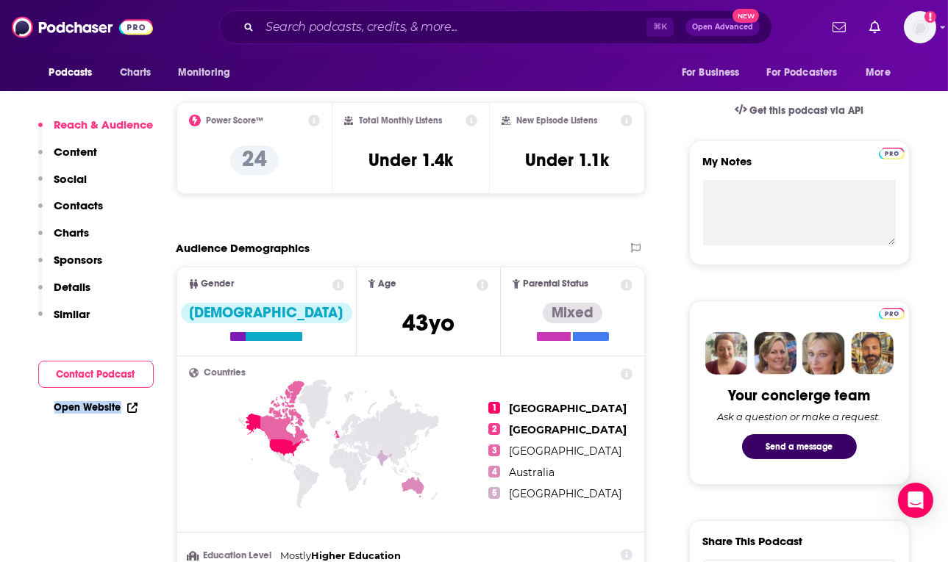
scroll to position [541, 0]
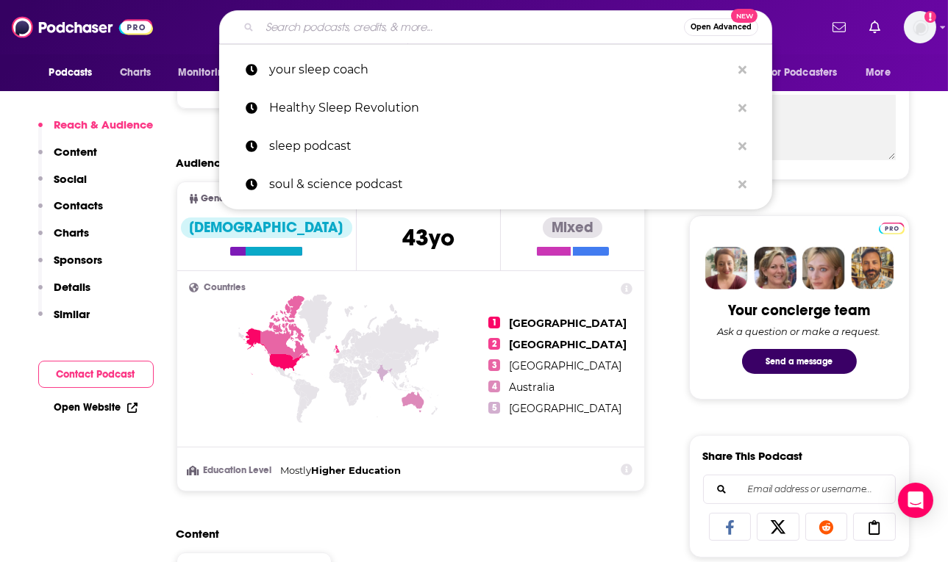
click at [343, 29] on input "Search podcasts, credits, & more..." at bounding box center [472, 27] width 424 height 24
paste input "The Sleep Dr."
type input "The Sleep Dr."
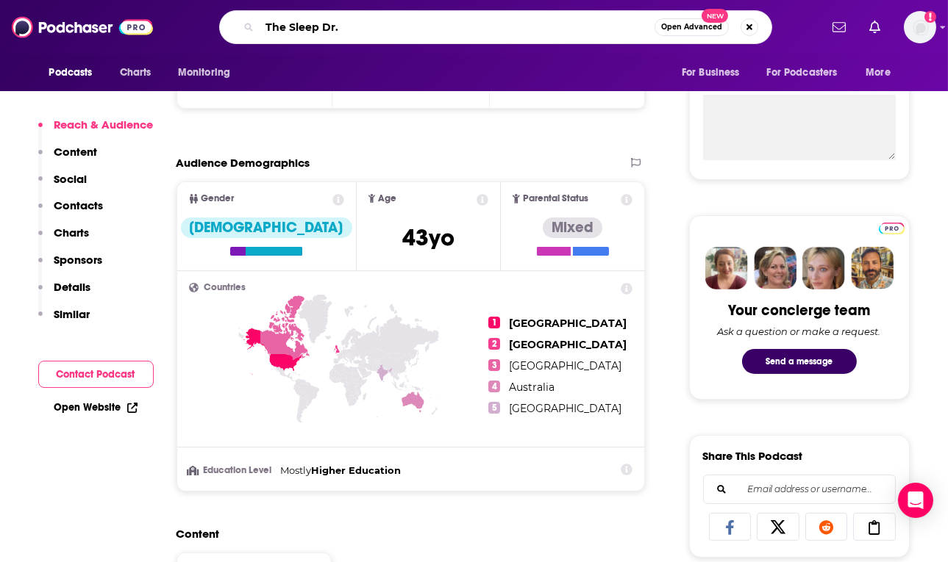
click at [568, 38] on input "The Sleep Dr." at bounding box center [457, 27] width 395 height 24
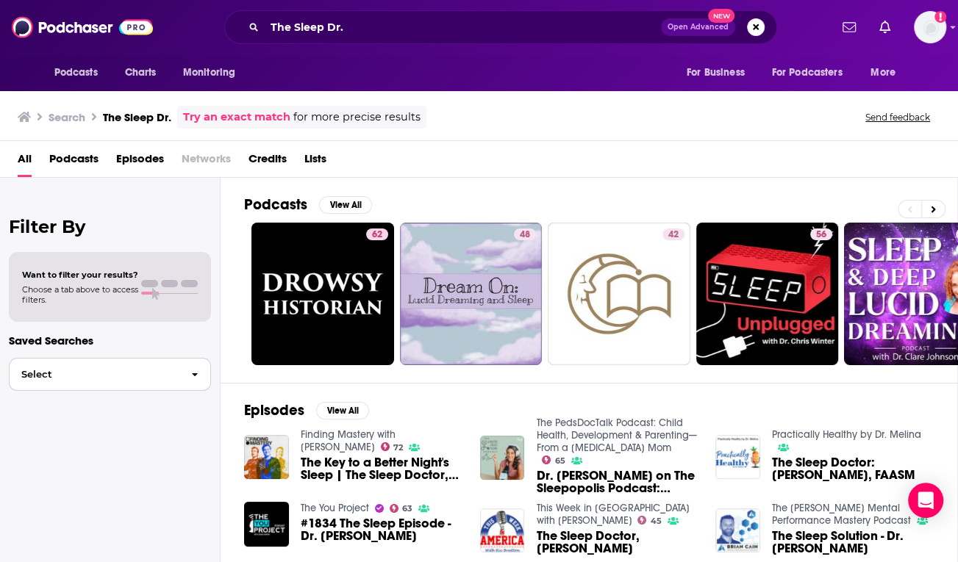
click at [147, 367] on button "Select" at bounding box center [110, 374] width 202 height 33
click at [146, 370] on span "Select" at bounding box center [95, 375] width 170 height 10
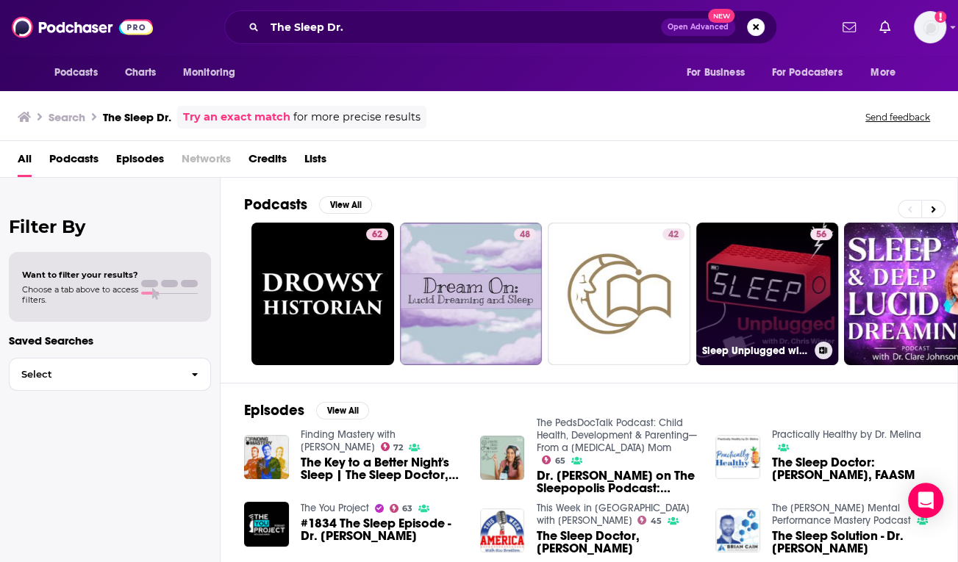
click at [738, 306] on link "56 Sleep Unplugged with Dr. Chris Winter" at bounding box center [767, 294] width 143 height 143
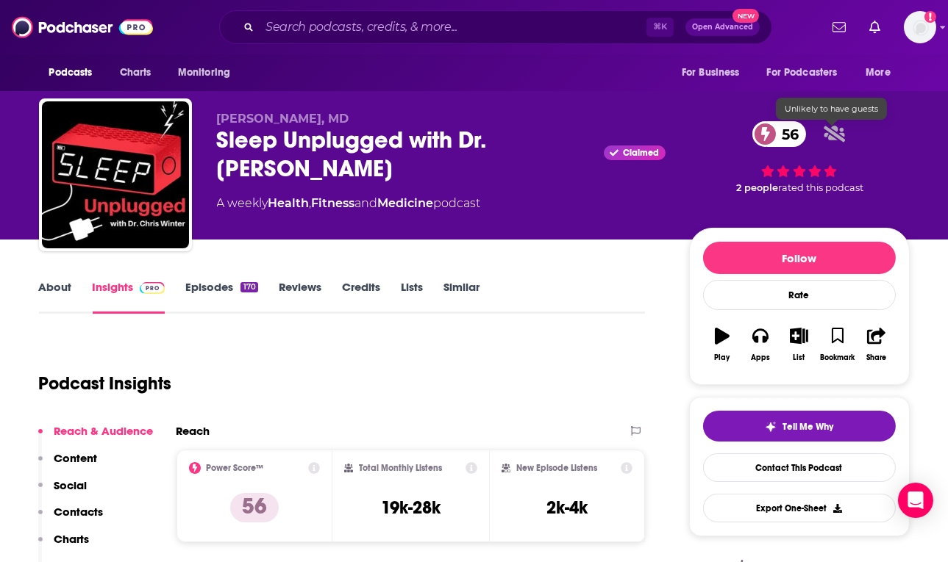
click at [836, 125] on icon at bounding box center [834, 134] width 22 height 18
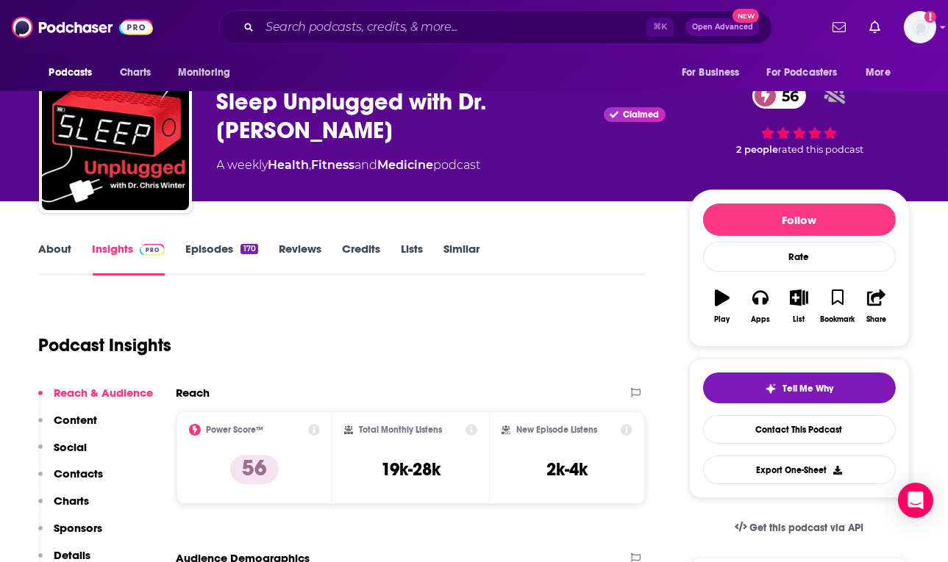
scroll to position [63, 0]
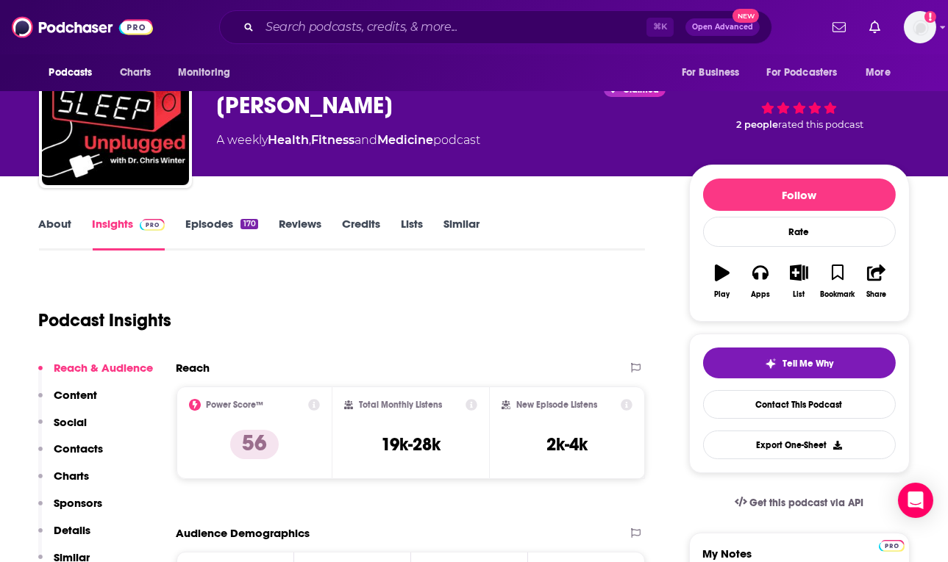
click at [68, 228] on link "About" at bounding box center [55, 234] width 33 height 34
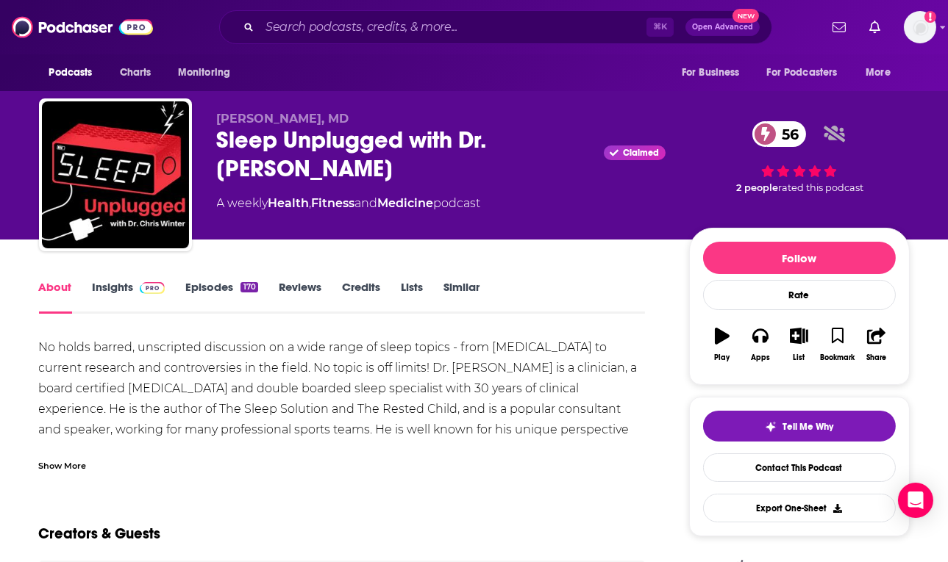
click at [376, 403] on div "No holds barred, unscripted discussion on a wide range of sleep topics - from s…" at bounding box center [342, 399] width 607 height 124
click at [198, 293] on link "Episodes 170" at bounding box center [221, 297] width 72 height 34
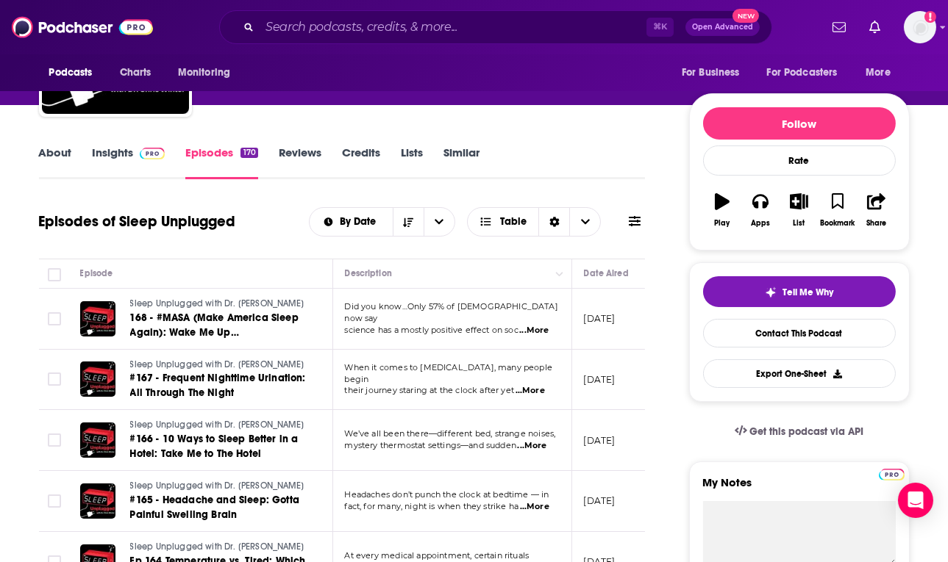
scroll to position [31, 0]
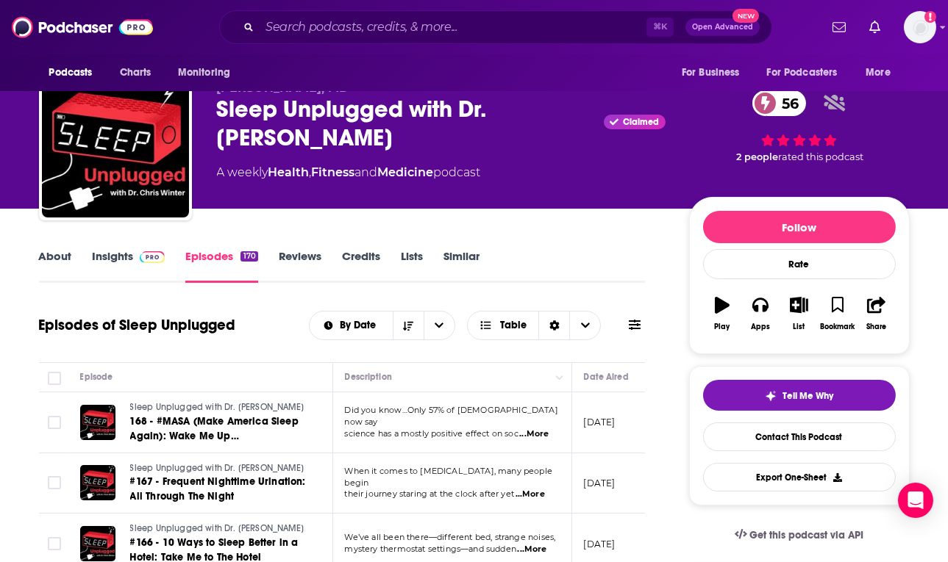
click at [57, 253] on link "About" at bounding box center [55, 266] width 33 height 34
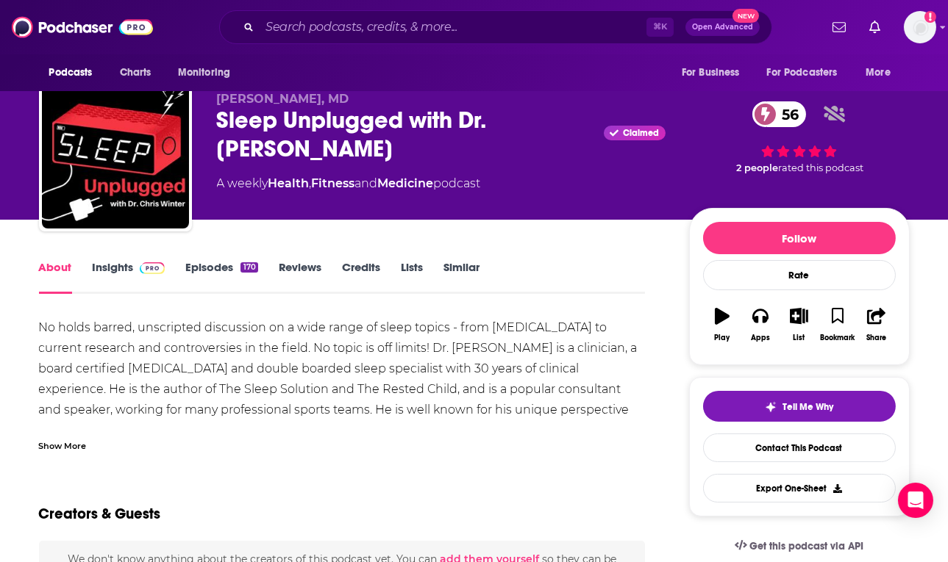
scroll to position [22, 0]
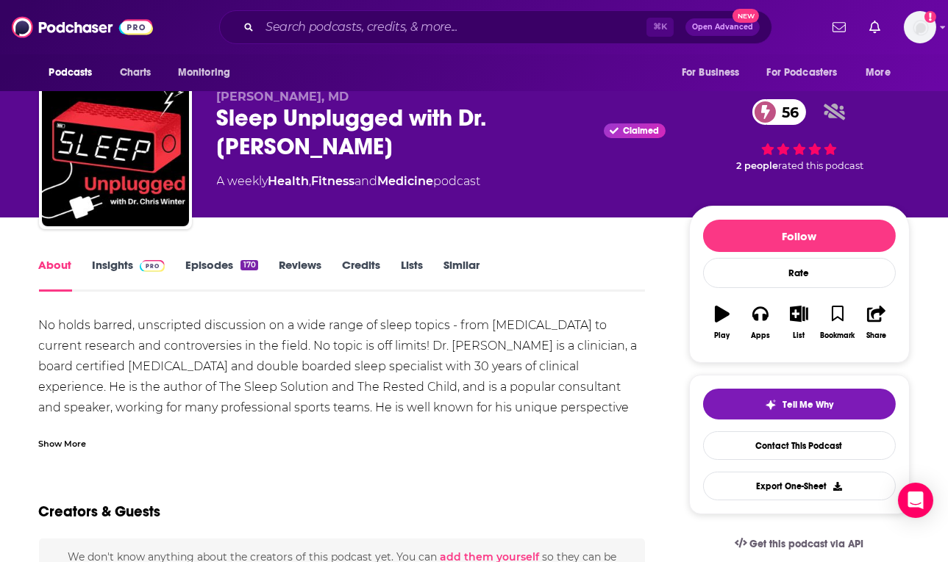
click at [124, 268] on link "Insights" at bounding box center [129, 275] width 73 height 34
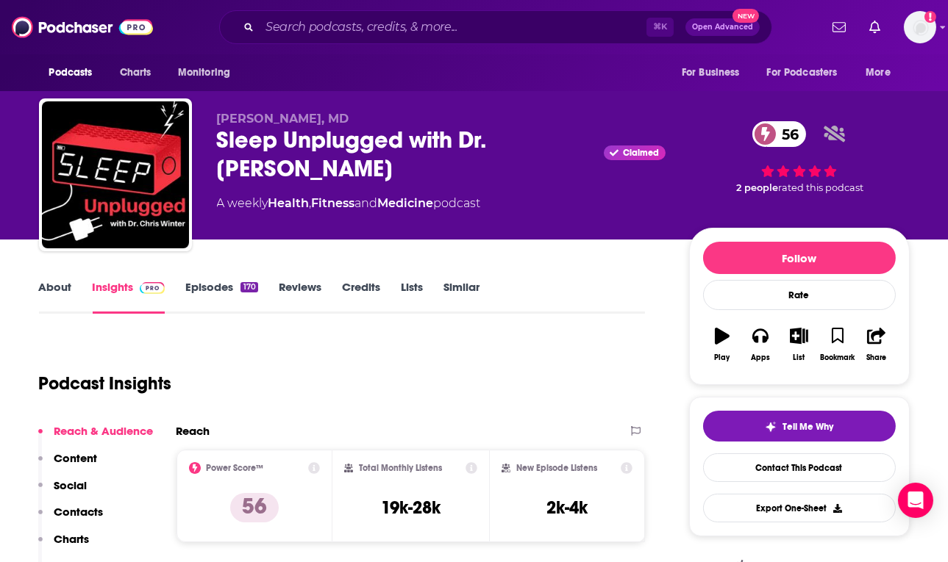
scroll to position [159, 0]
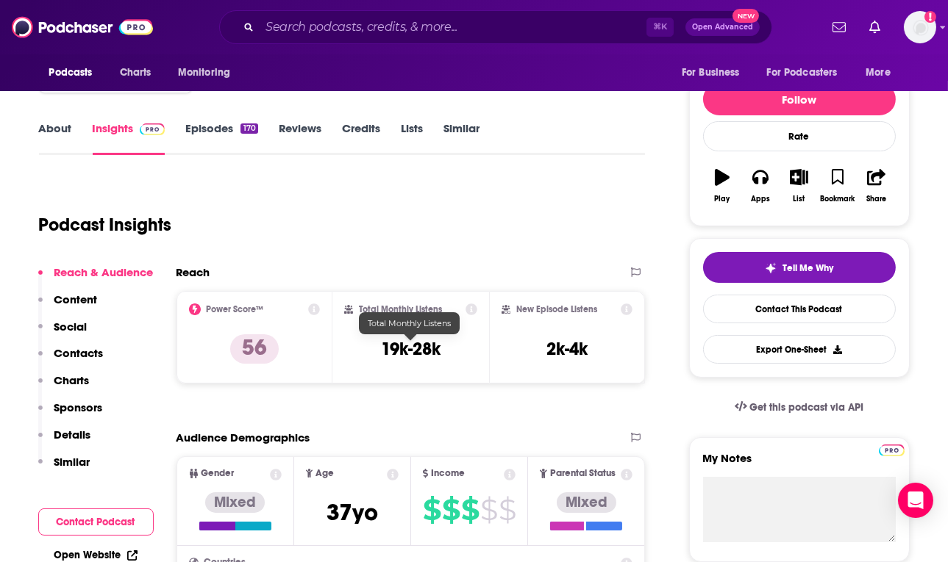
click at [411, 346] on h3 "19k-28k" at bounding box center [411, 349] width 60 height 22
copy div "19k-28k"
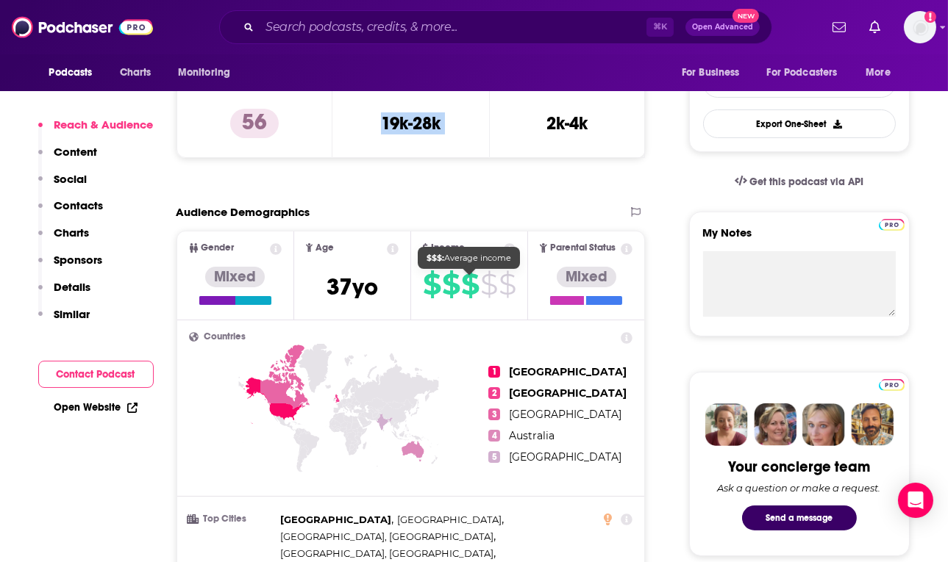
scroll to position [572, 0]
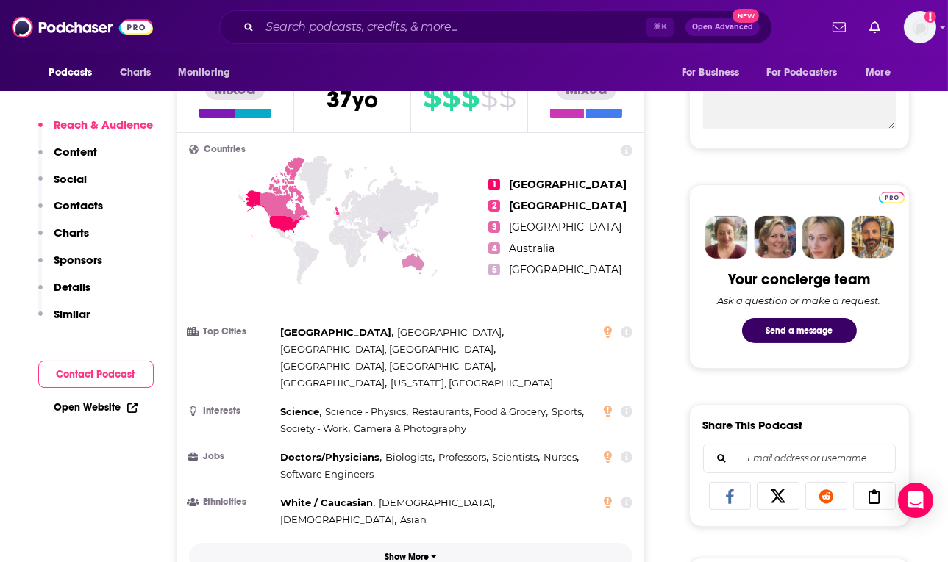
click at [413, 552] on p "Show More" at bounding box center [407, 557] width 44 height 10
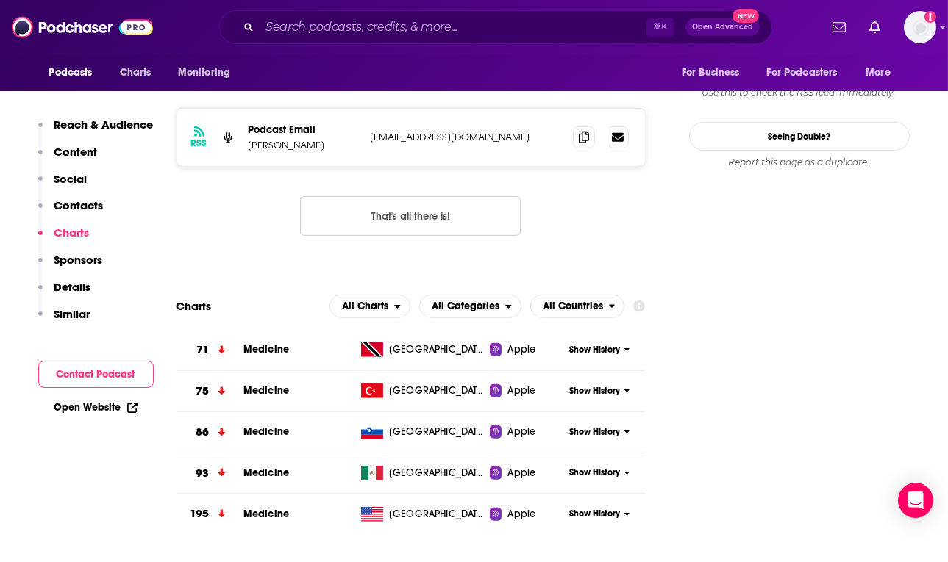
scroll to position [1564, 0]
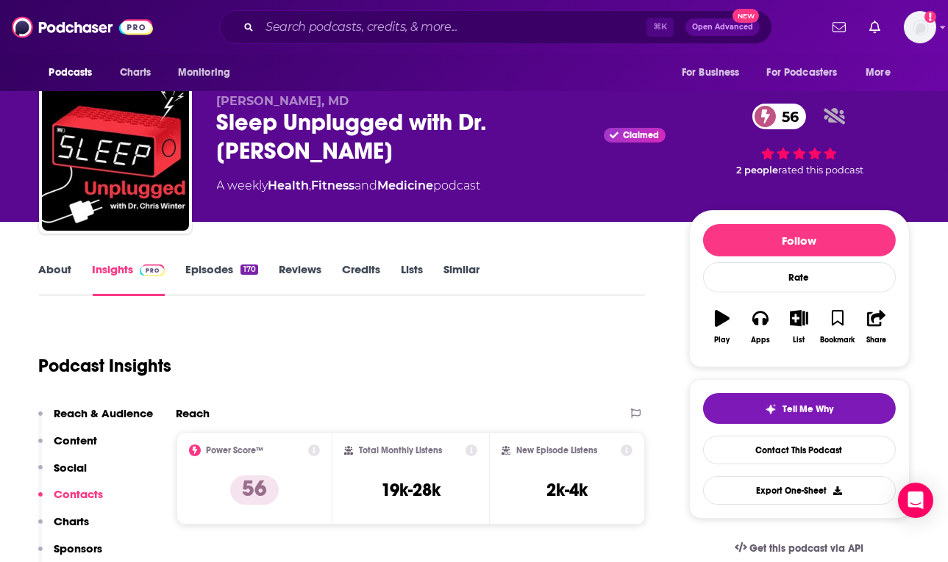
scroll to position [22, 0]
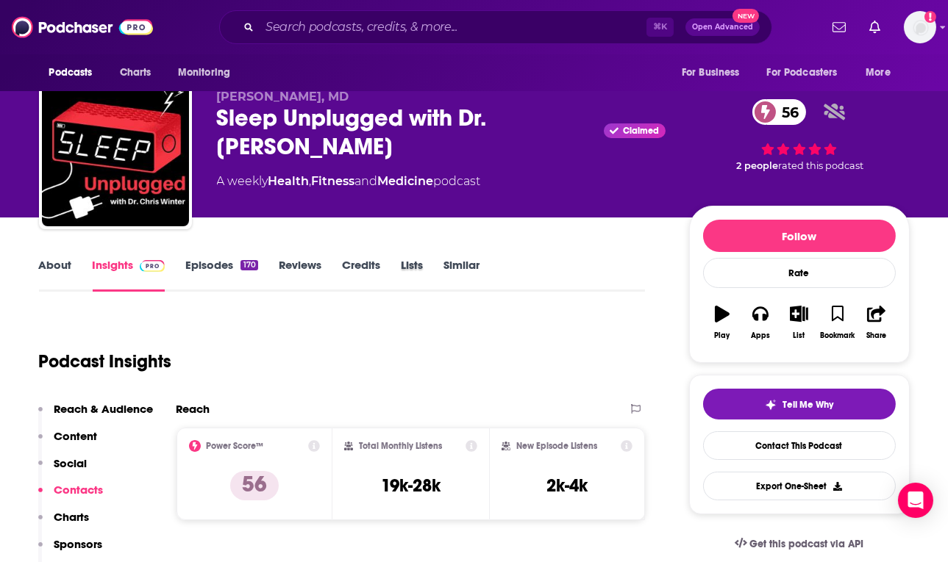
click at [437, 290] on div "Lists" at bounding box center [422, 275] width 43 height 34
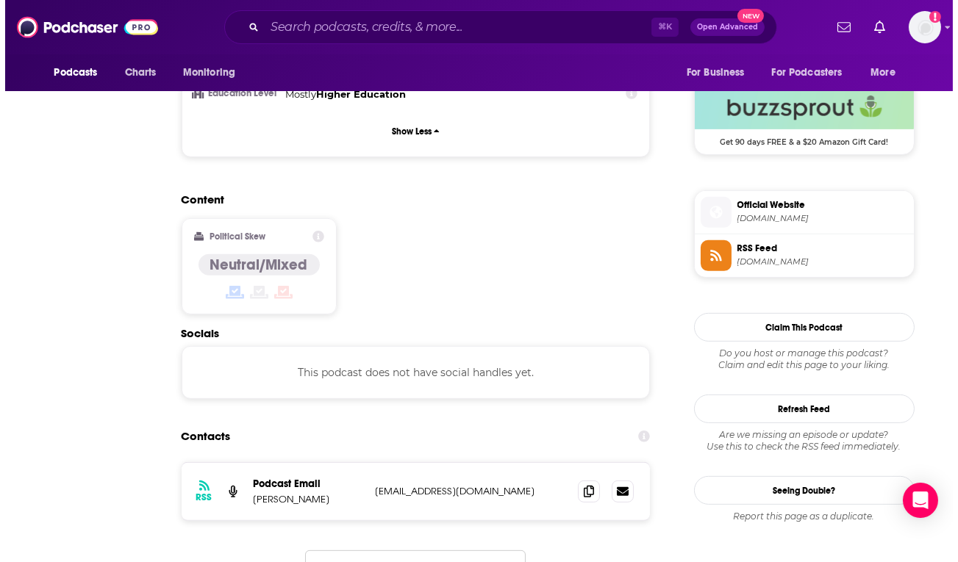
scroll to position [0, 0]
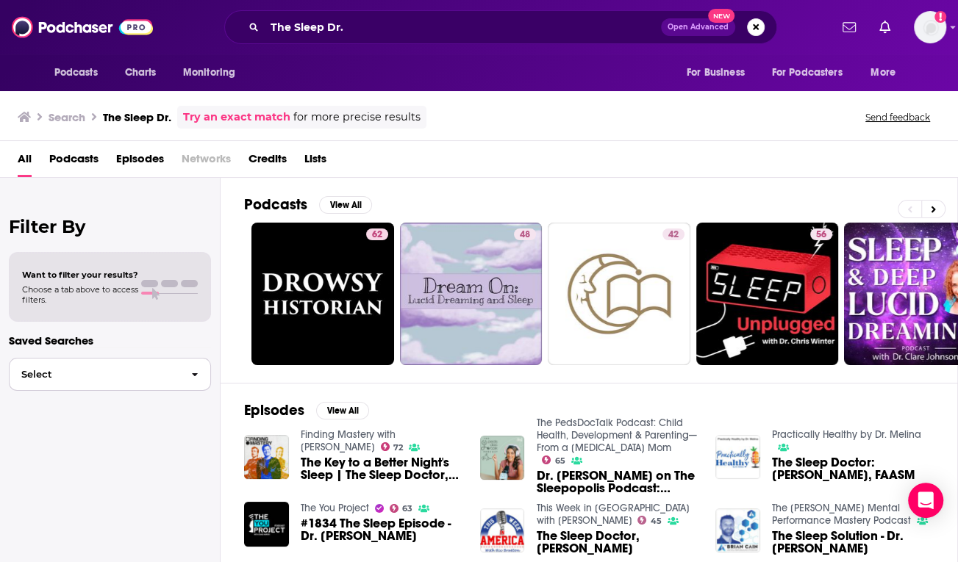
click at [191, 387] on span "button" at bounding box center [194, 375] width 31 height 32
click at [189, 382] on span "button" at bounding box center [194, 375] width 31 height 32
click at [59, 164] on span "Podcasts" at bounding box center [73, 162] width 49 height 30
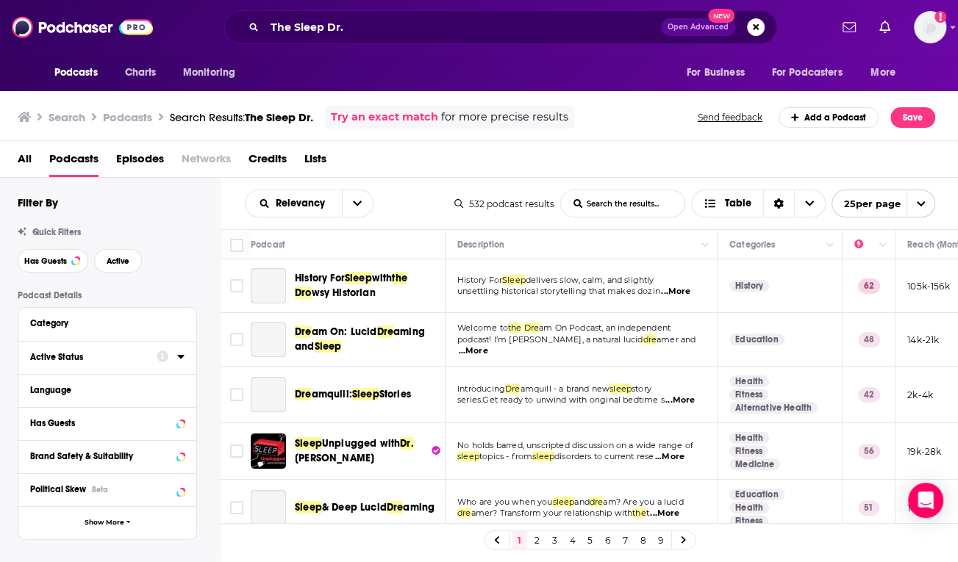
click at [182, 362] on icon at bounding box center [180, 357] width 7 height 12
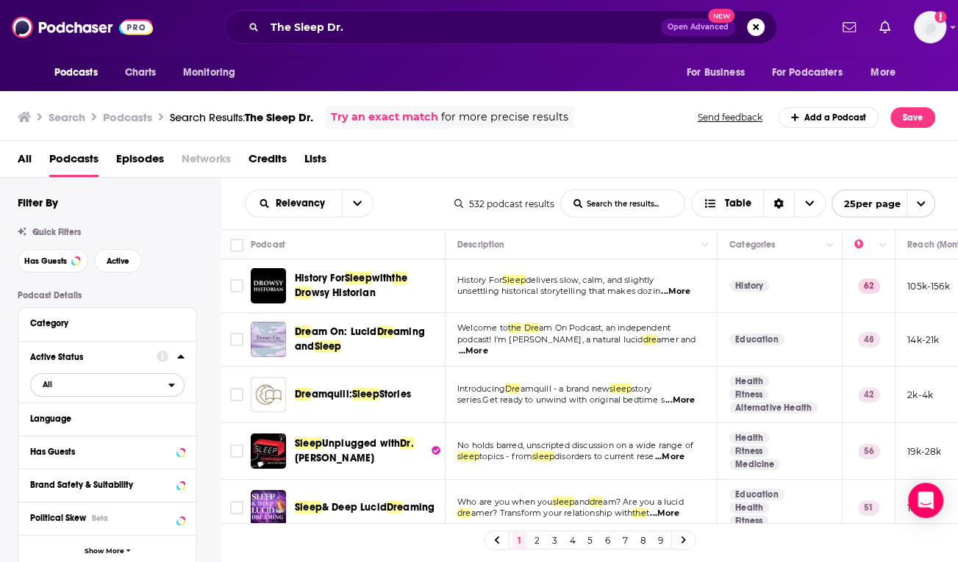
click at [111, 386] on span "All" at bounding box center [99, 384] width 137 height 19
click at [81, 436] on span "Active" at bounding box center [75, 433] width 77 height 8
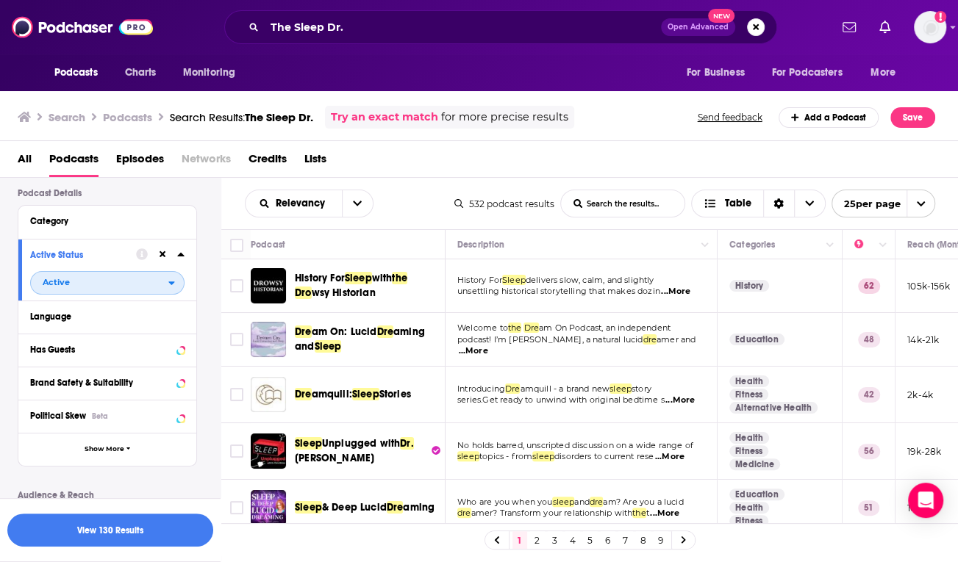
scroll to position [103, 0]
click at [154, 354] on button "Has Guests" at bounding box center [93, 349] width 126 height 18
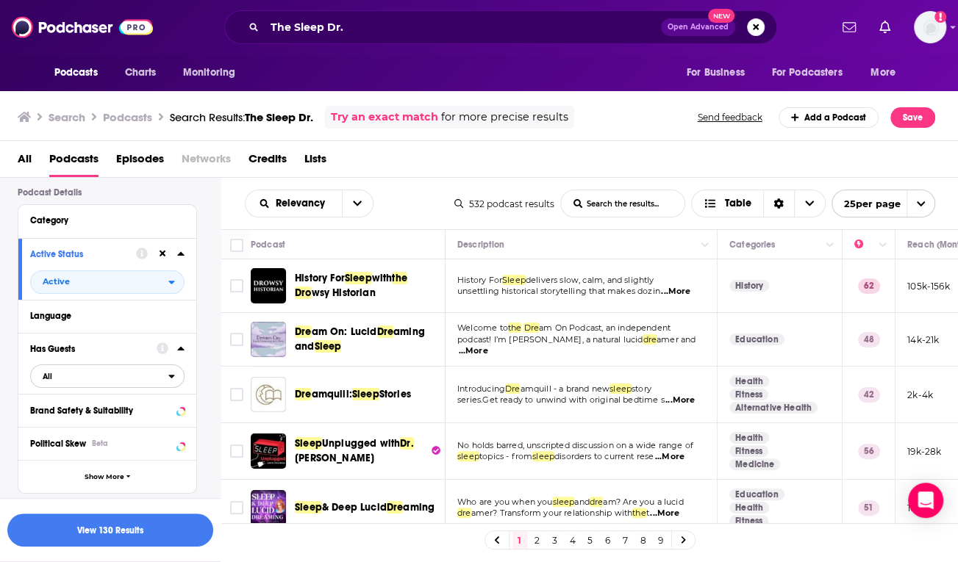
click at [96, 377] on span "All" at bounding box center [99, 376] width 137 height 19
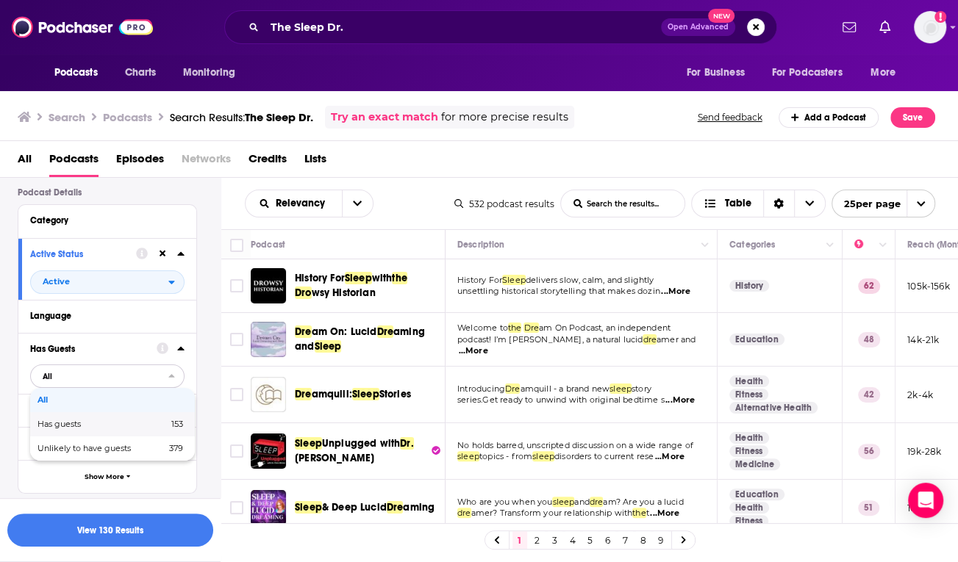
click at [115, 426] on span "Has guests" at bounding box center [80, 425] width 87 height 8
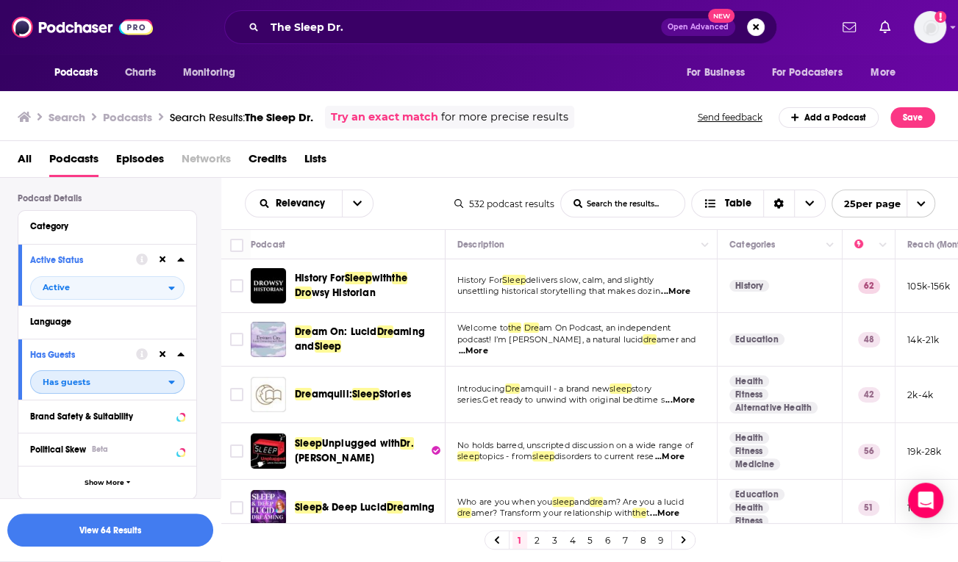
scroll to position [112, 0]
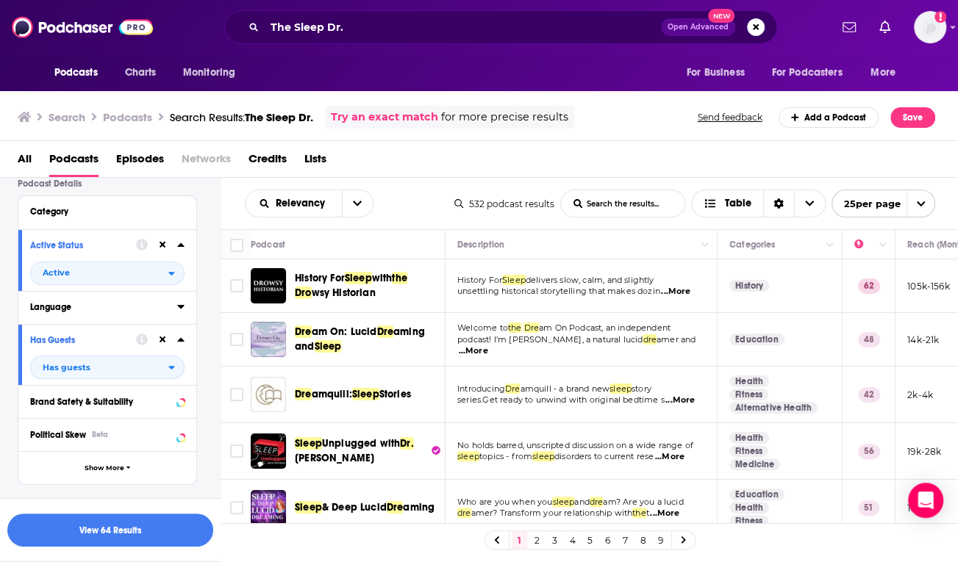
click at [79, 307] on div "Language" at bounding box center [98, 307] width 137 height 10
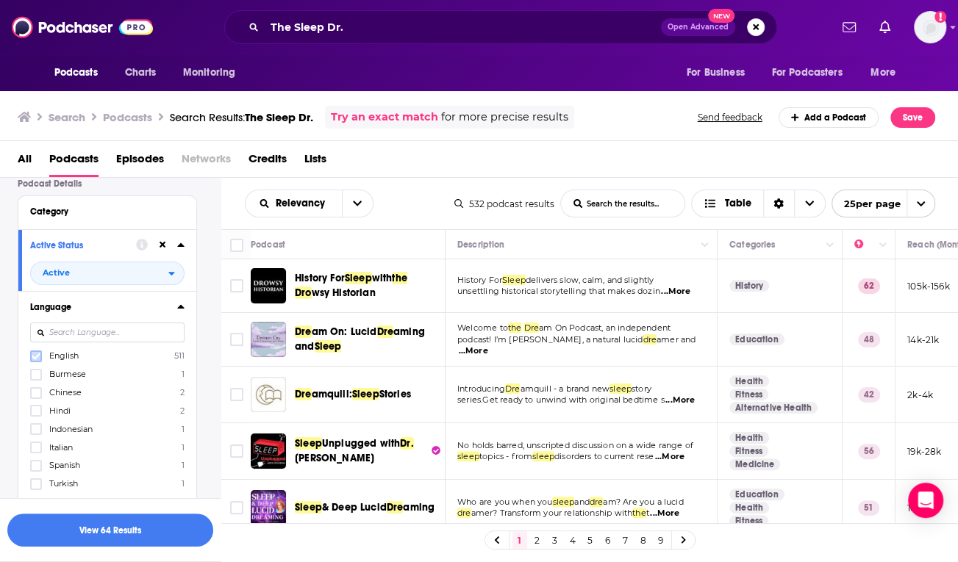
click at [41, 357] on label at bounding box center [36, 357] width 12 height 12
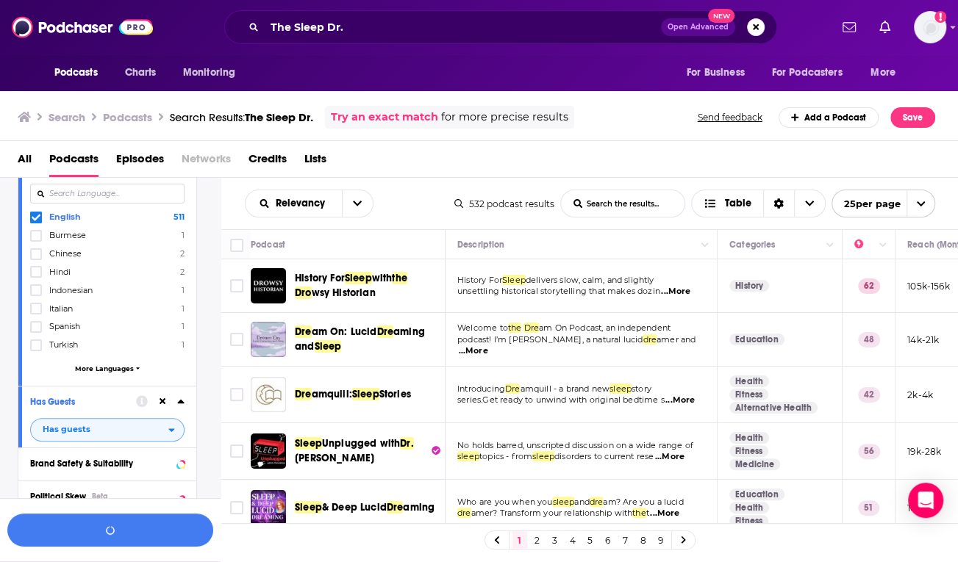
scroll to position [315, 0]
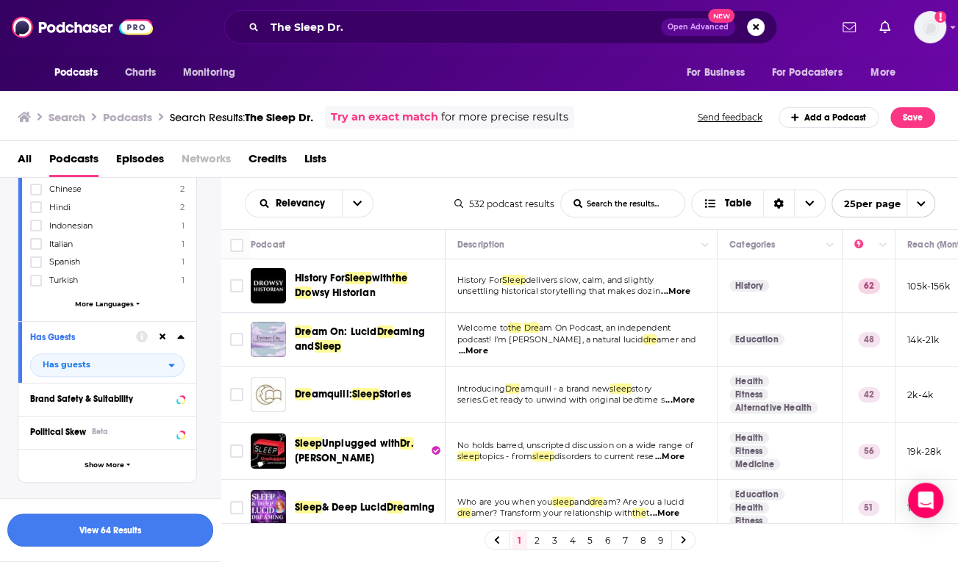
click at [140, 529] on button "View 64 Results" at bounding box center [110, 530] width 206 height 33
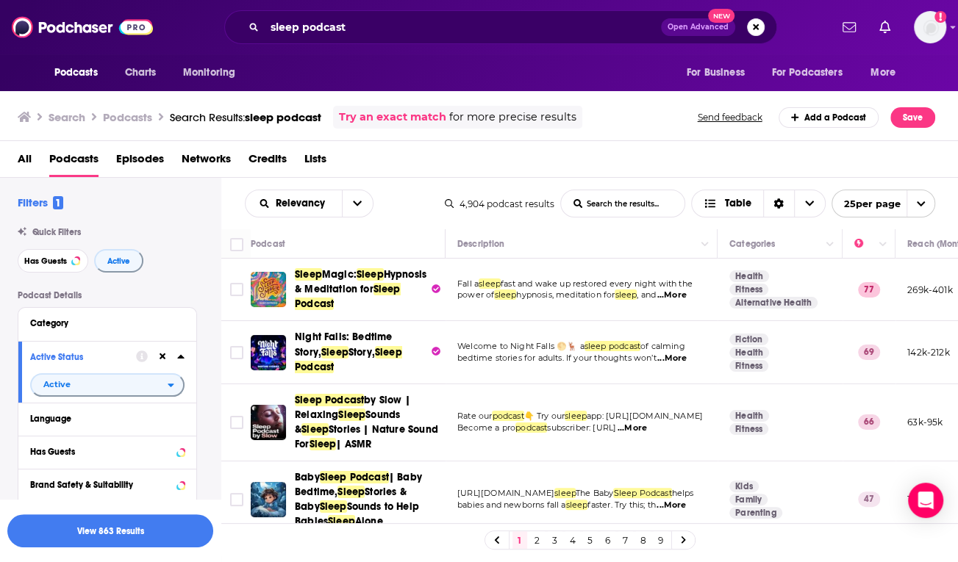
scroll to position [349, 0]
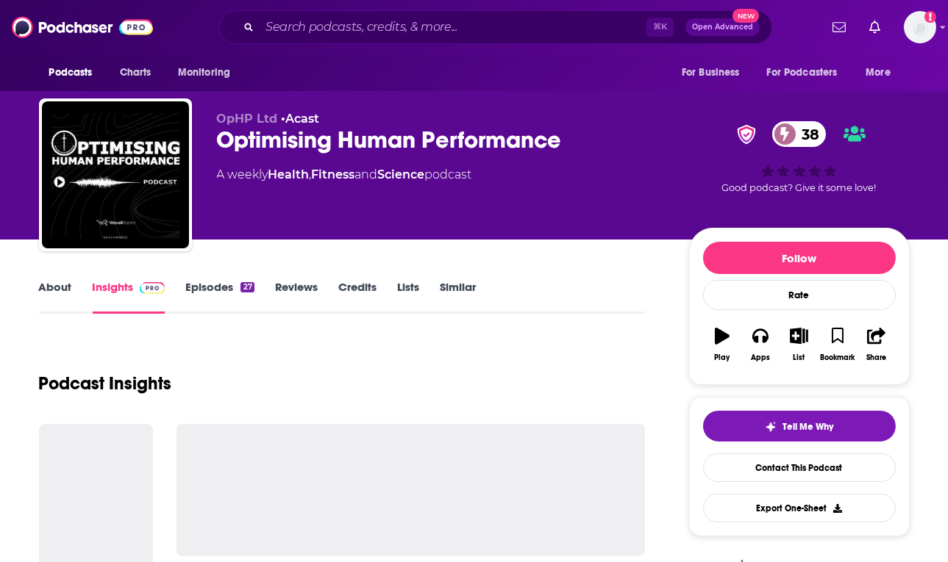
click at [57, 285] on link "About" at bounding box center [55, 297] width 33 height 34
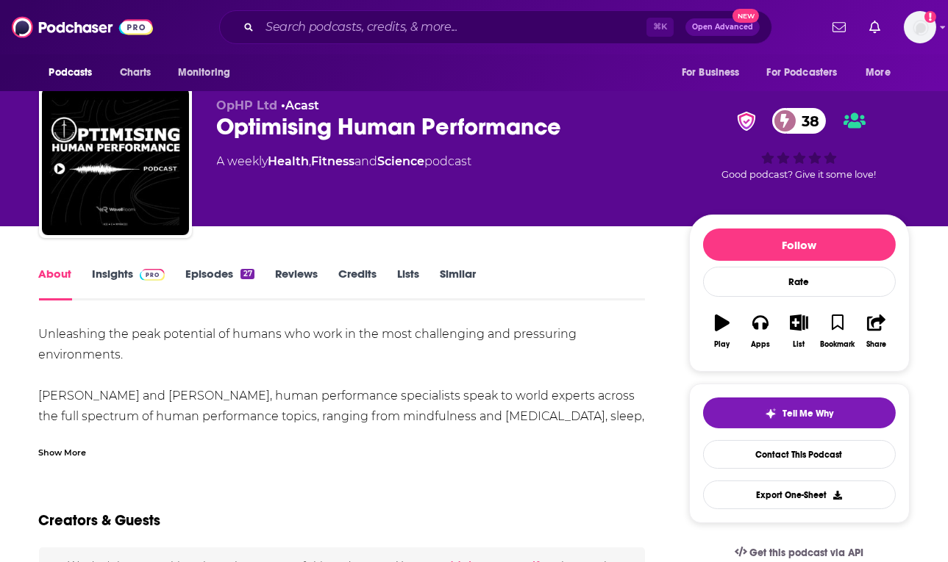
scroll to position [31, 0]
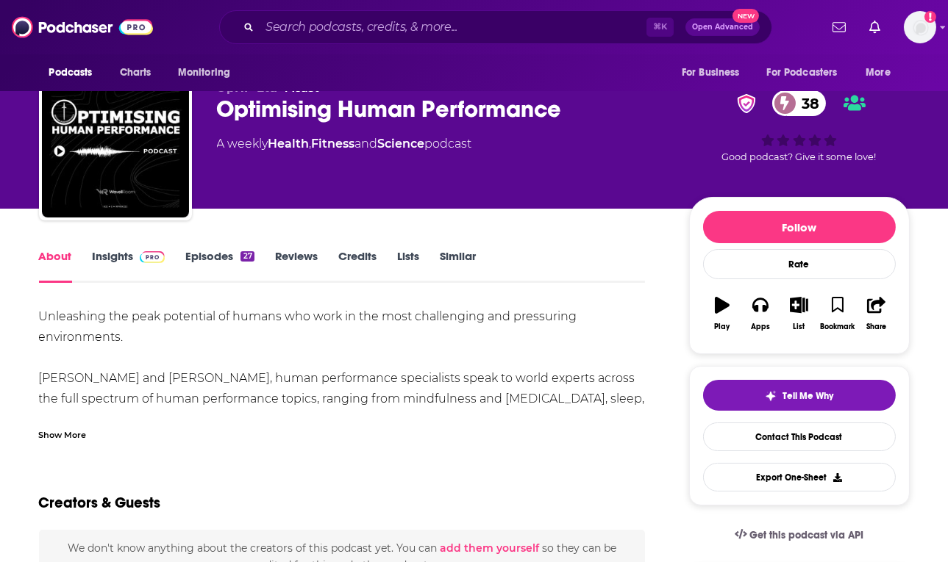
click at [44, 431] on div "Show More" at bounding box center [63, 434] width 48 height 14
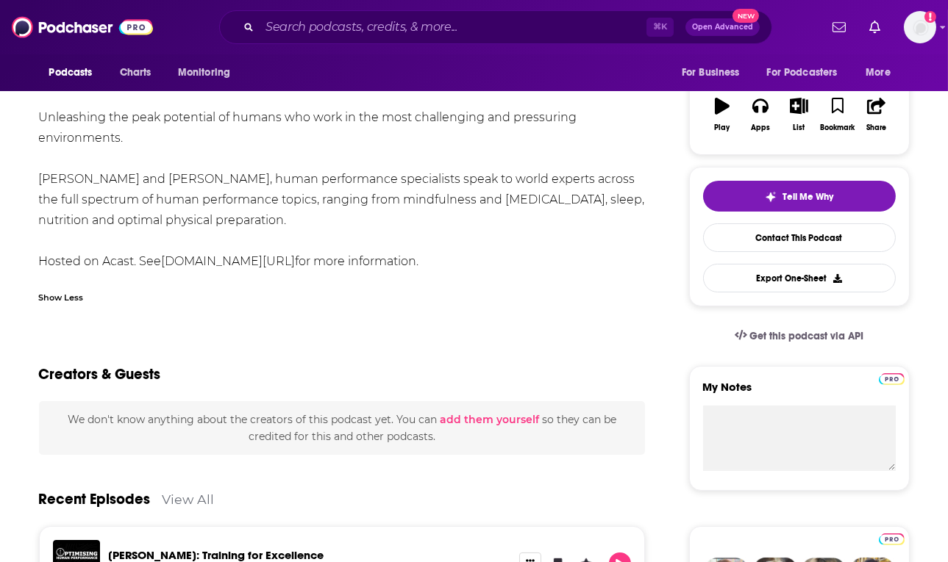
scroll to position [0, 0]
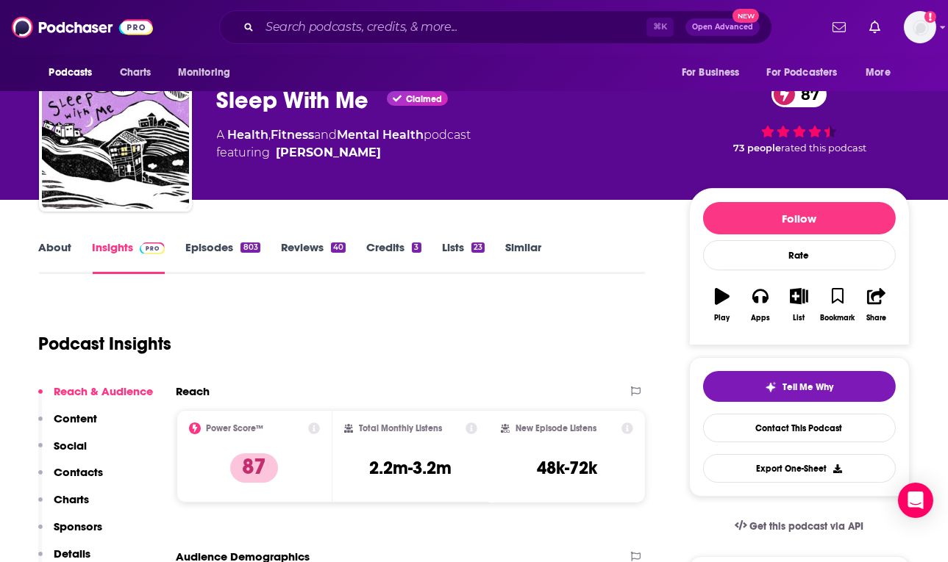
scroll to position [129, 0]
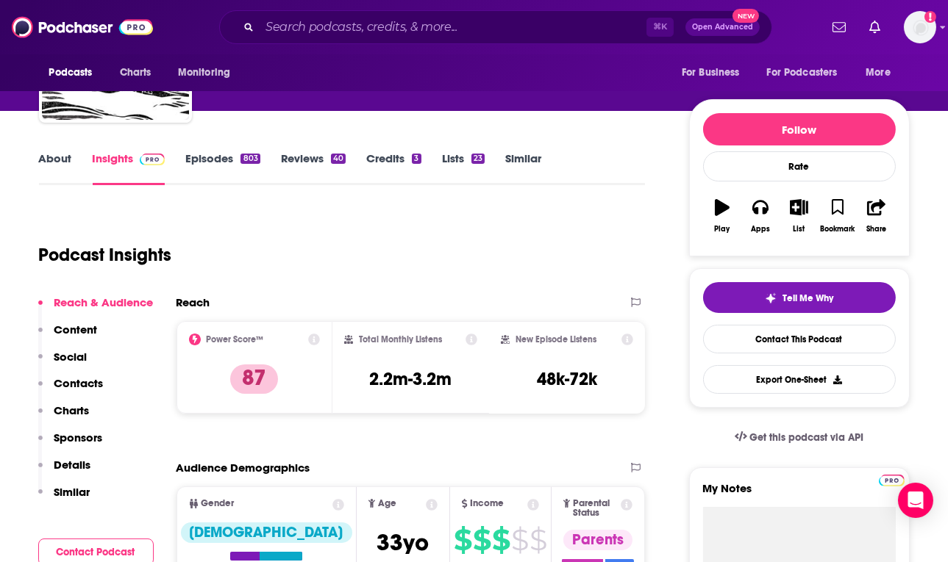
click at [64, 151] on link "About" at bounding box center [55, 168] width 33 height 34
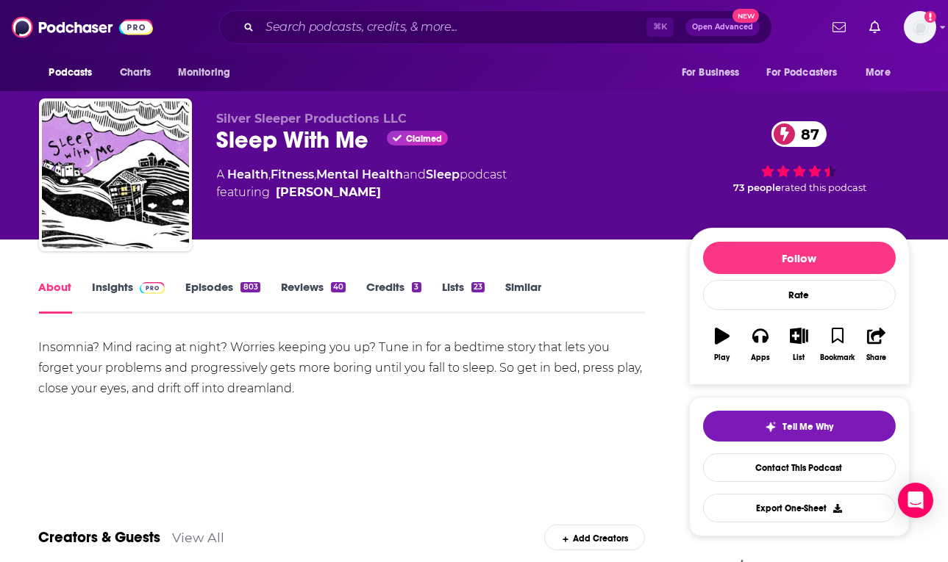
click at [117, 298] on link "Insights" at bounding box center [129, 297] width 73 height 34
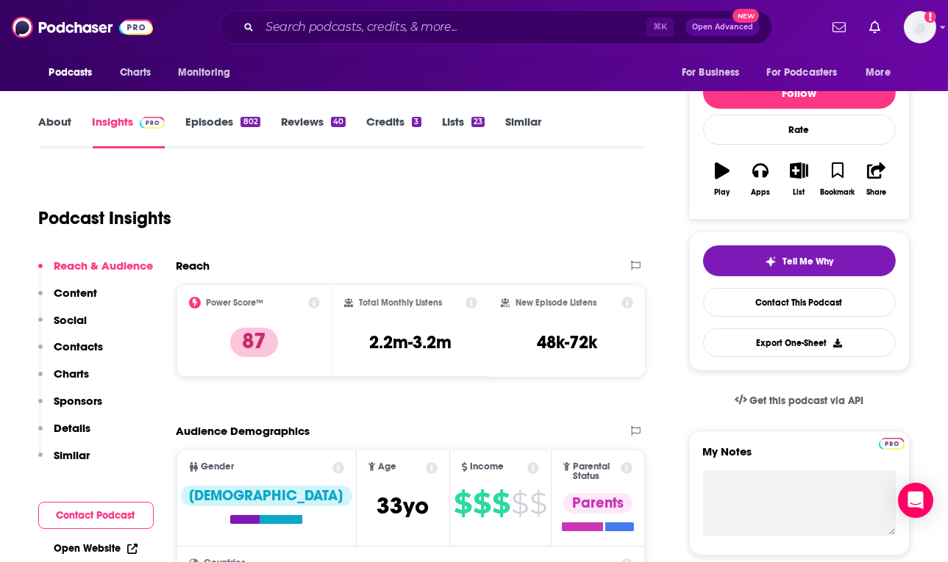
click at [80, 421] on p "Details" at bounding box center [72, 428] width 37 height 14
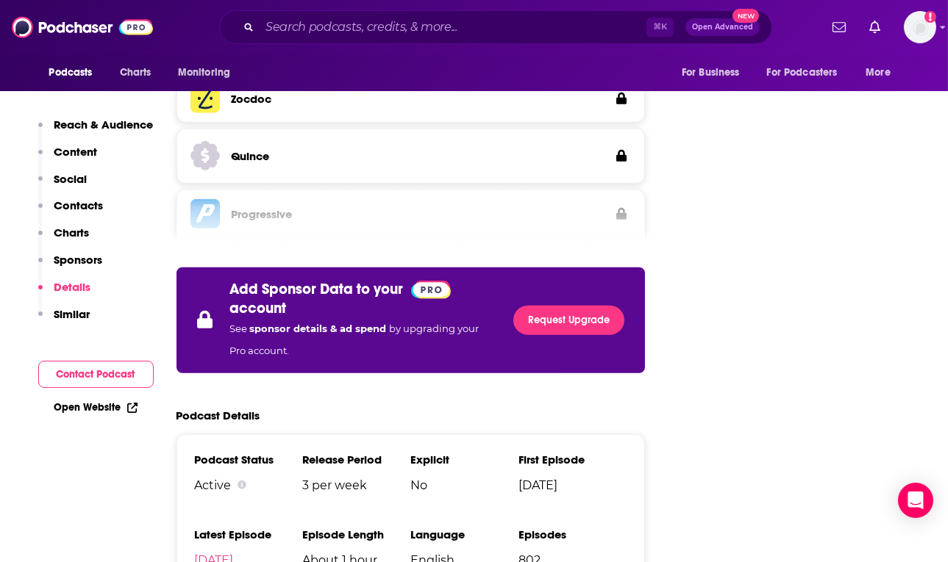
scroll to position [2534, 0]
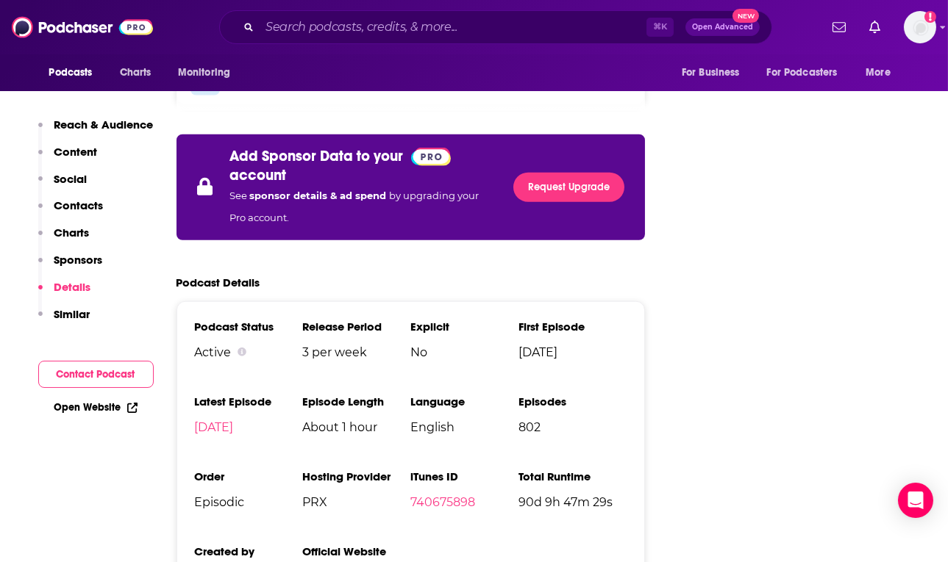
click at [79, 323] on button "Similar" at bounding box center [64, 320] width 52 height 27
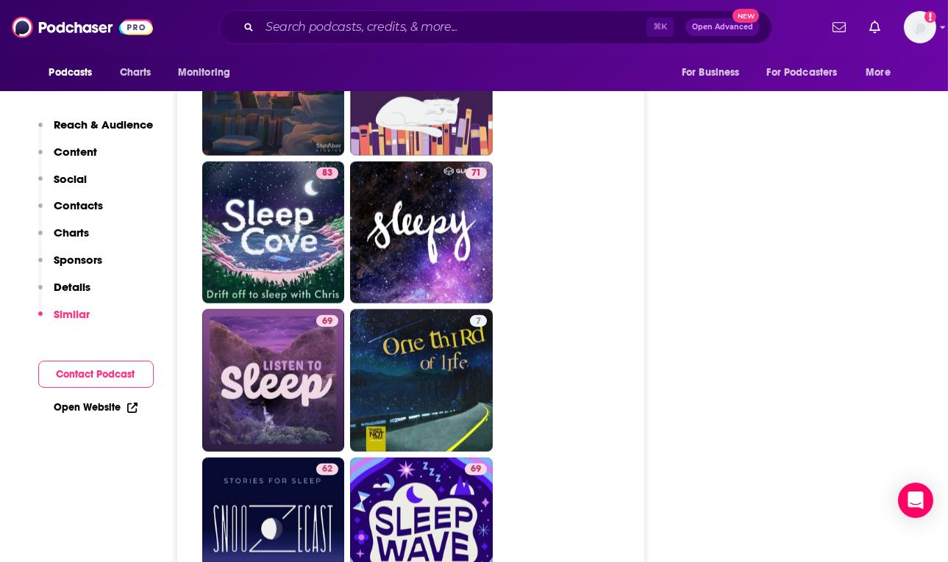
scroll to position [3416, 0]
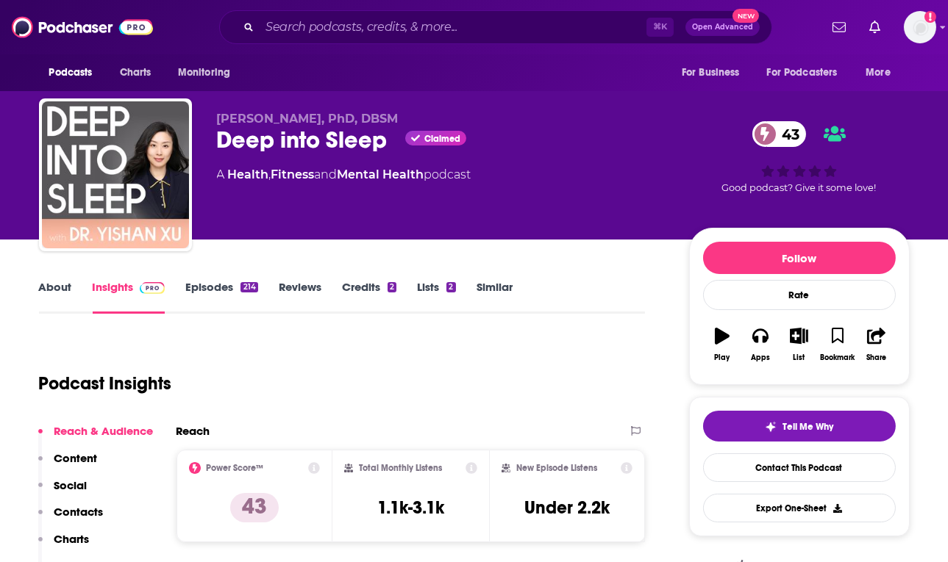
click at [62, 282] on link "About" at bounding box center [55, 297] width 33 height 34
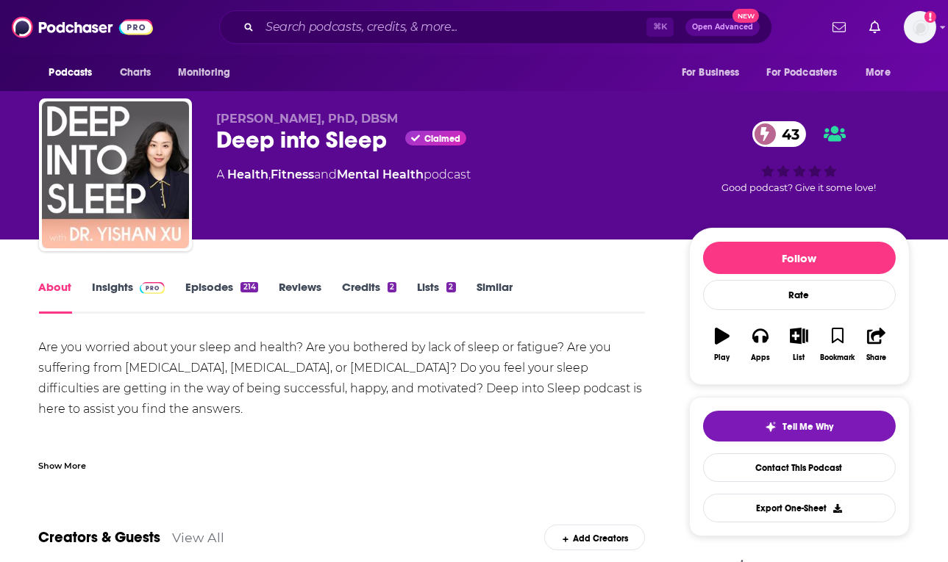
click at [119, 293] on link "Insights" at bounding box center [129, 297] width 73 height 34
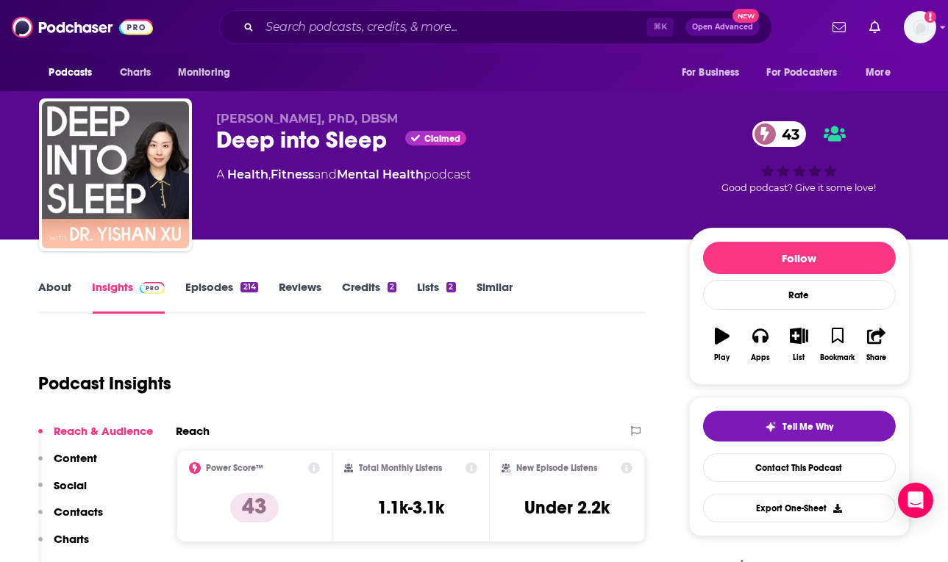
click at [229, 146] on div "Deep into Sleep Claimed 43" at bounding box center [441, 140] width 448 height 29
copy div "Deep into Sleep"
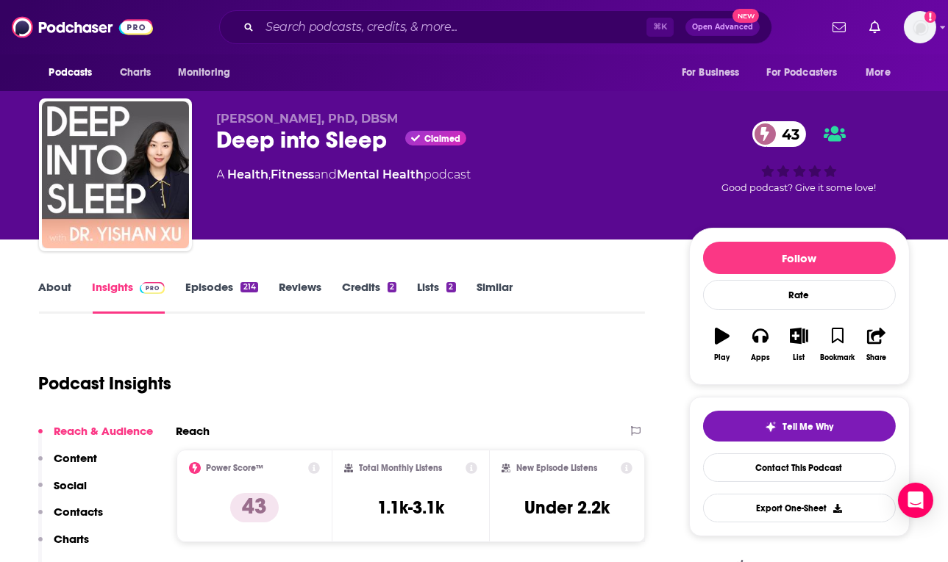
click at [48, 290] on link "About" at bounding box center [55, 297] width 33 height 34
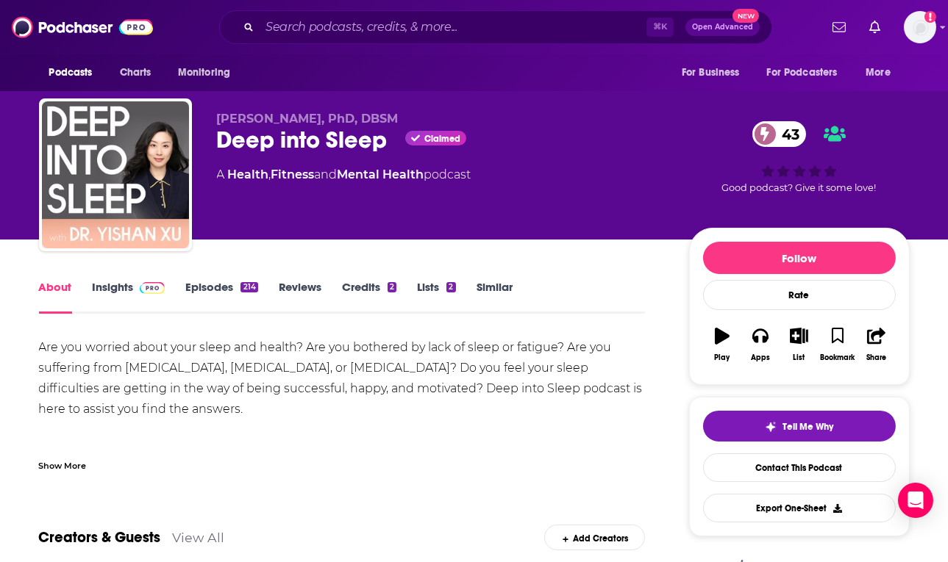
click at [76, 470] on div "Show More" at bounding box center [63, 465] width 48 height 14
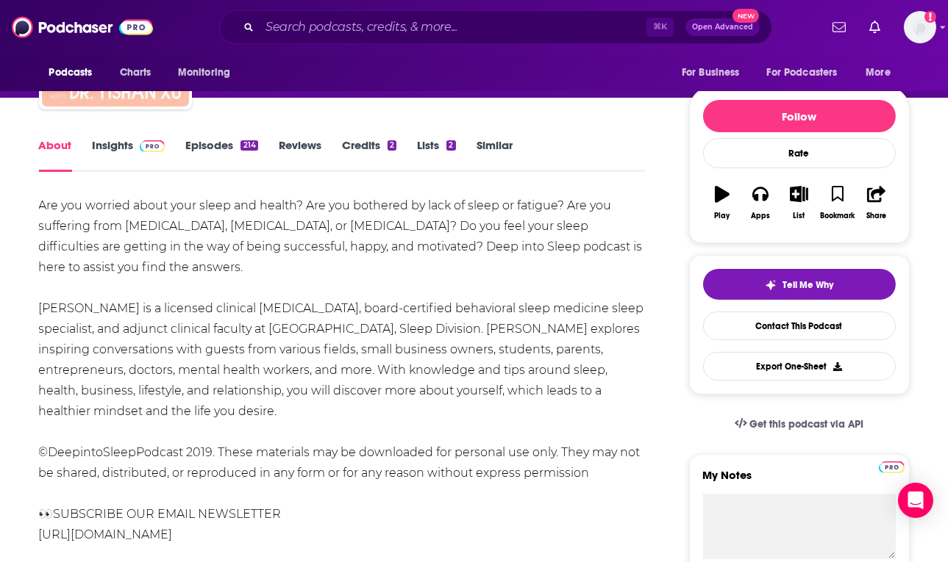
scroll to position [141, 0]
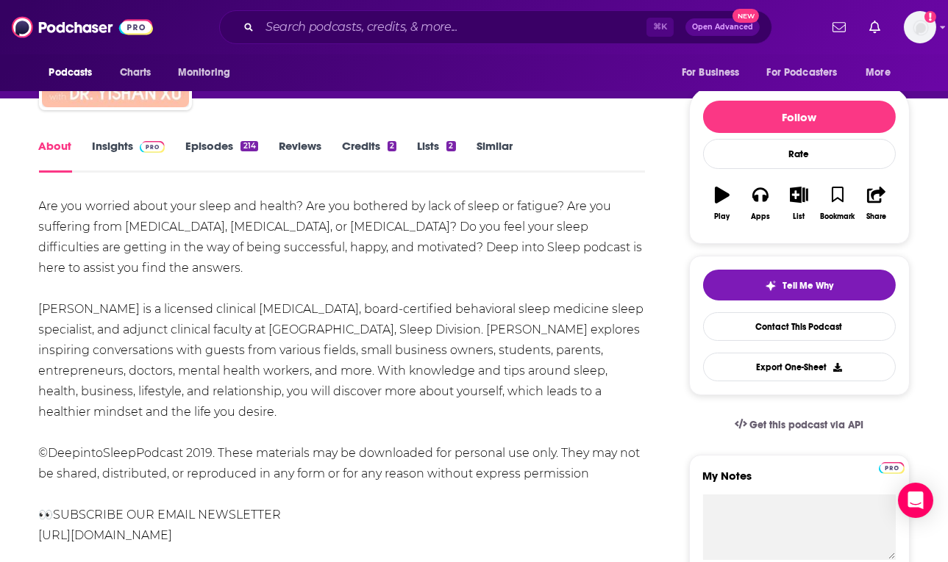
click at [215, 235] on div "Are you worried about your sleep and health? Are you bothered by lack of sleep …" at bounding box center [342, 443] width 607 height 494
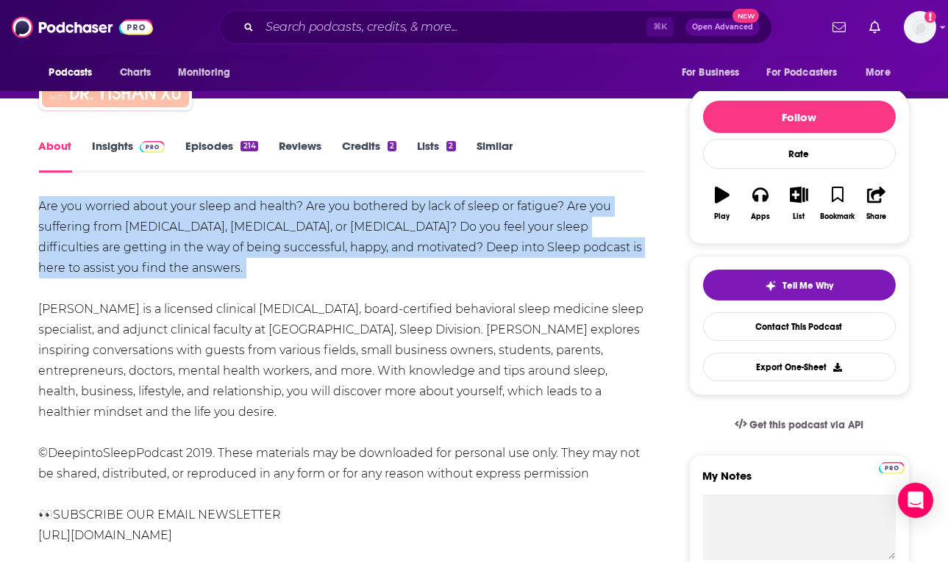
click at [215, 235] on div "Are you worried about your sleep and health? Are you bothered by lack of sleep …" at bounding box center [342, 443] width 607 height 494
copy div "Are you worried about your sleep and health? Are you bothered by lack of sleep …"
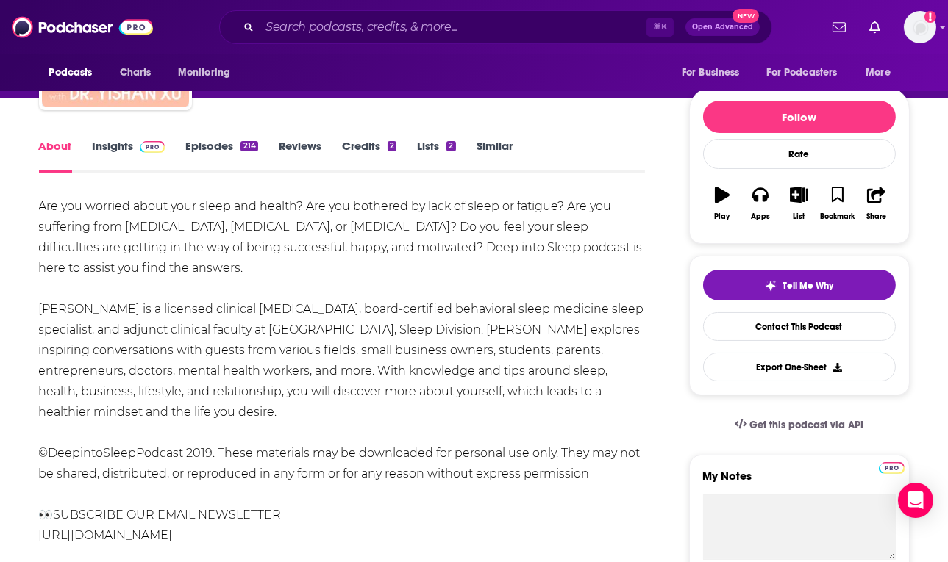
click at [154, 376] on div "Are you worried about your sleep and health? Are you bothered by lack of sleep …" at bounding box center [342, 443] width 607 height 494
click at [154, 375] on div "Are you worried about your sleep and health? Are you bothered by lack of sleep …" at bounding box center [342, 443] width 607 height 494
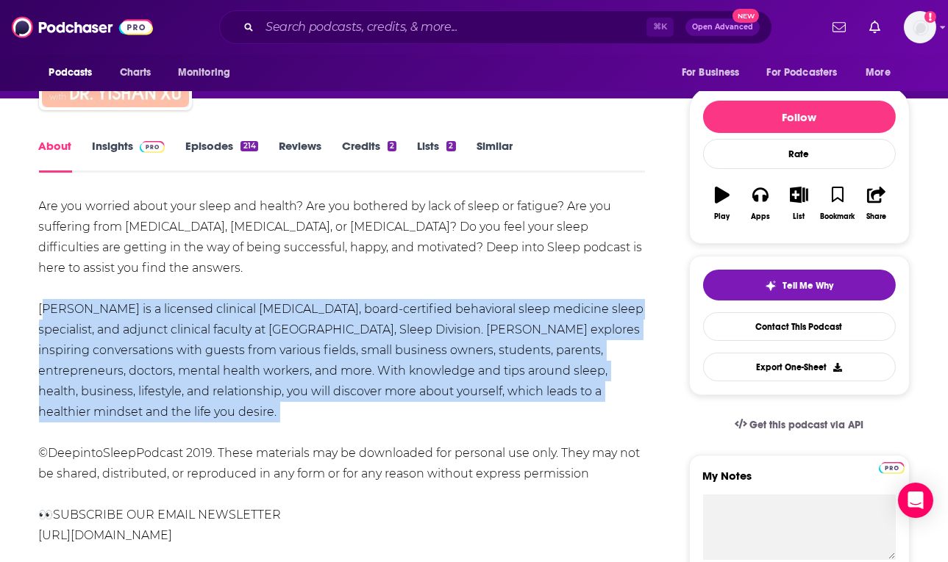
click at [154, 375] on div "Are you worried about your sleep and health? Are you bothered by lack of sleep …" at bounding box center [342, 443] width 607 height 494
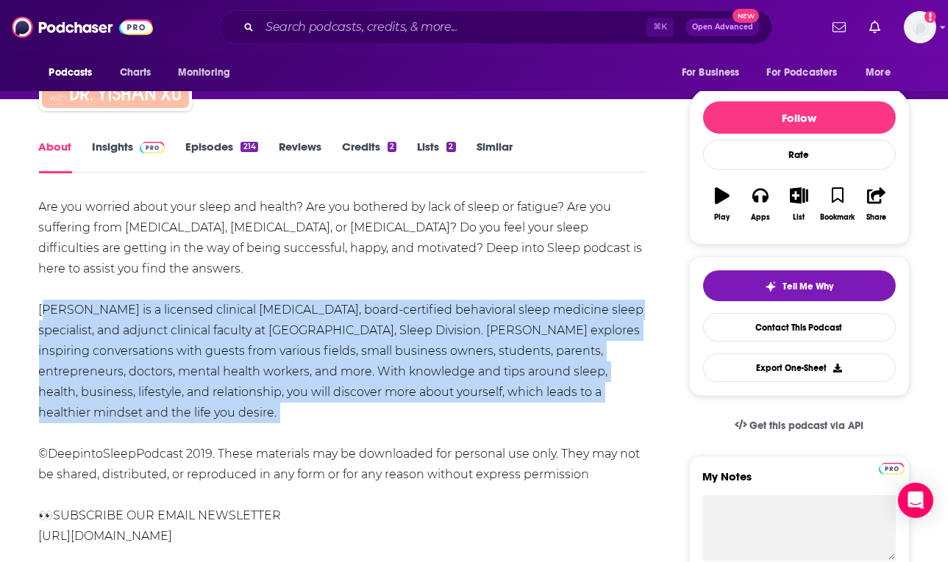
scroll to position [0, 0]
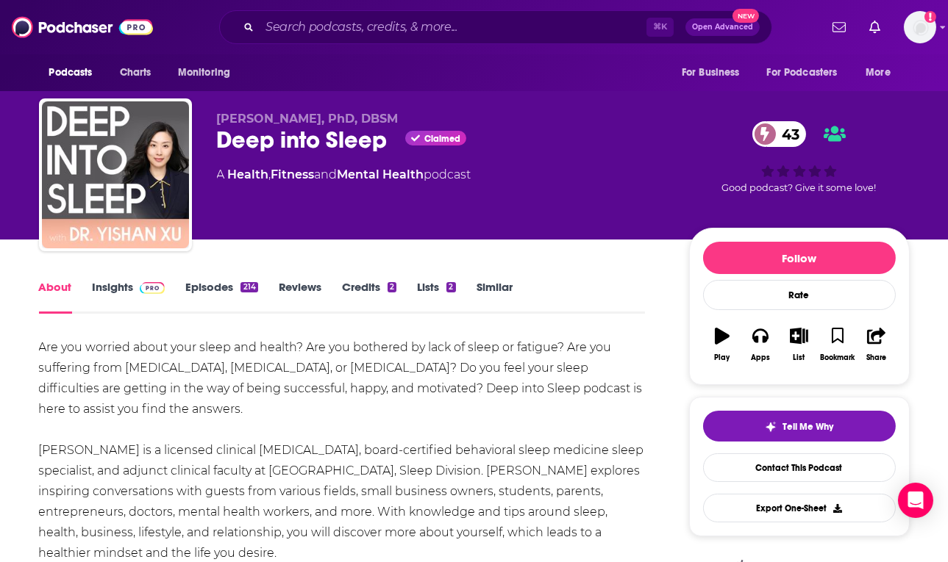
click at [121, 294] on link "Insights" at bounding box center [129, 297] width 73 height 34
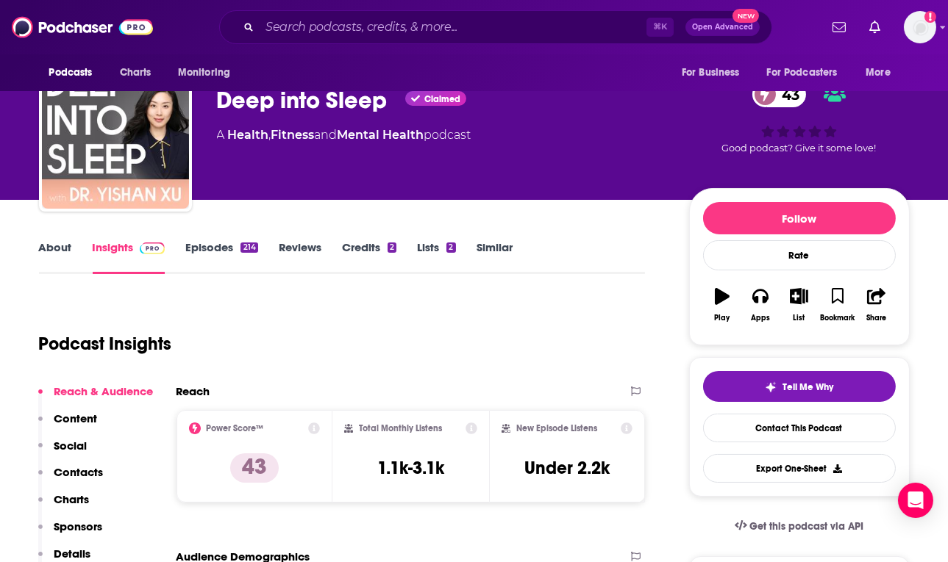
scroll to position [145, 0]
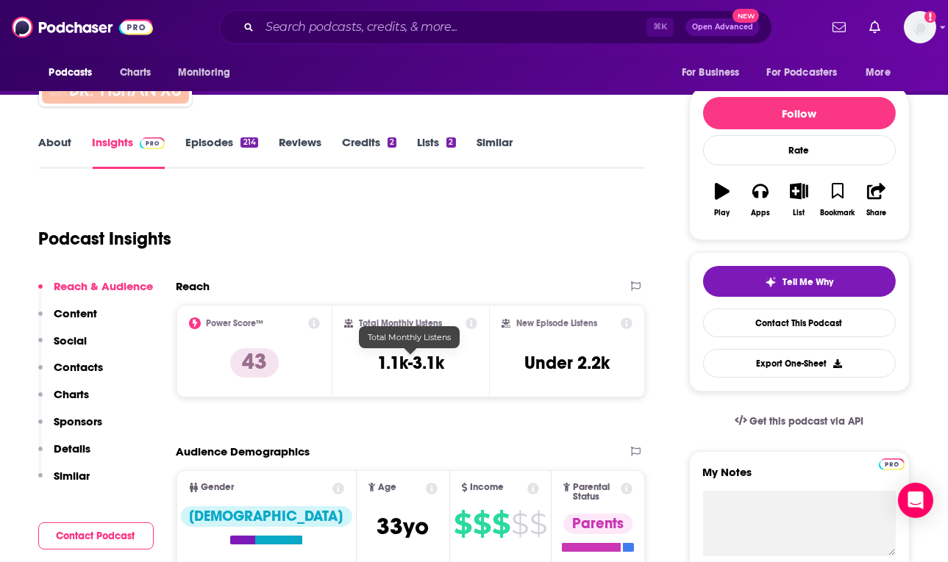
click at [421, 355] on h3 "1.1k-3.1k" at bounding box center [410, 363] width 67 height 22
copy div "1.1k-3.1k"
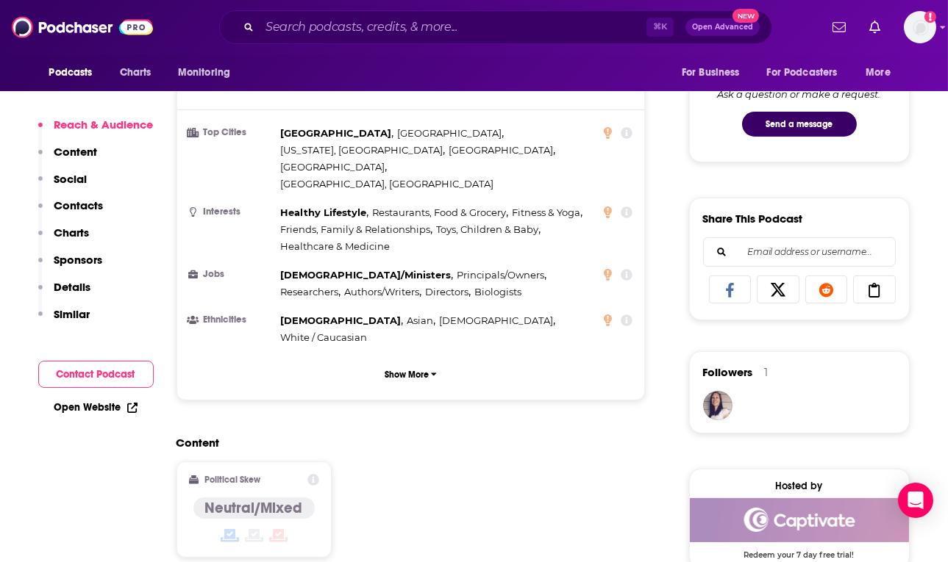
scroll to position [781, 0]
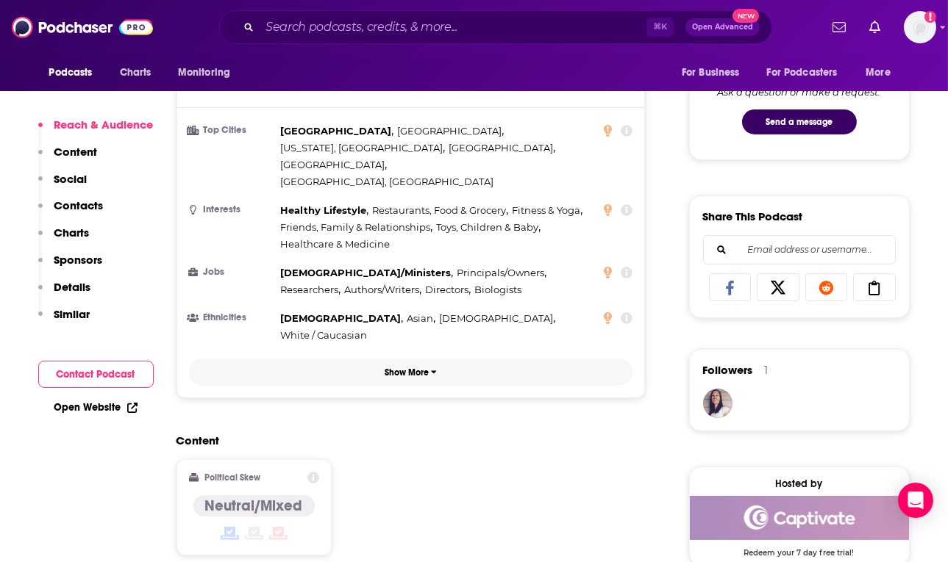
click at [422, 368] on p "Show More" at bounding box center [407, 373] width 44 height 10
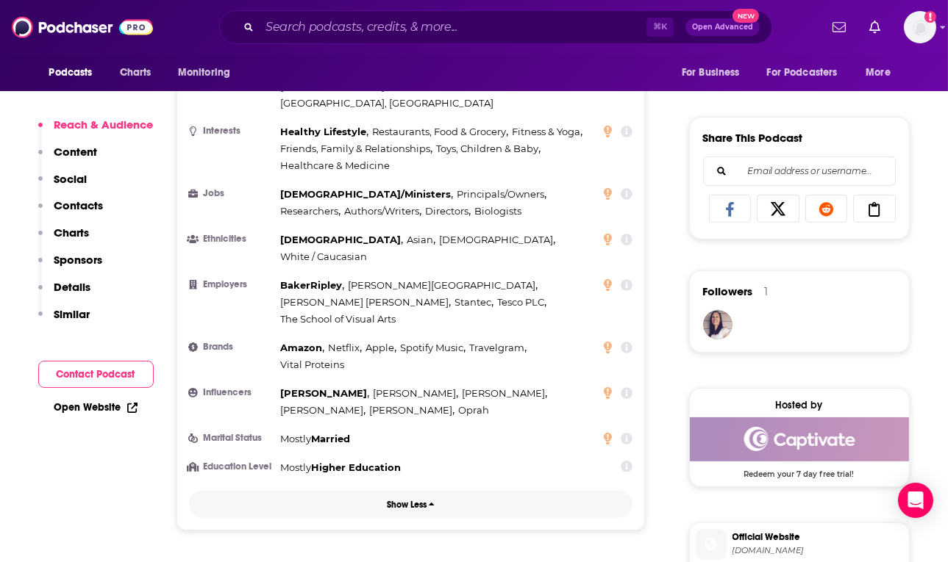
scroll to position [882, 0]
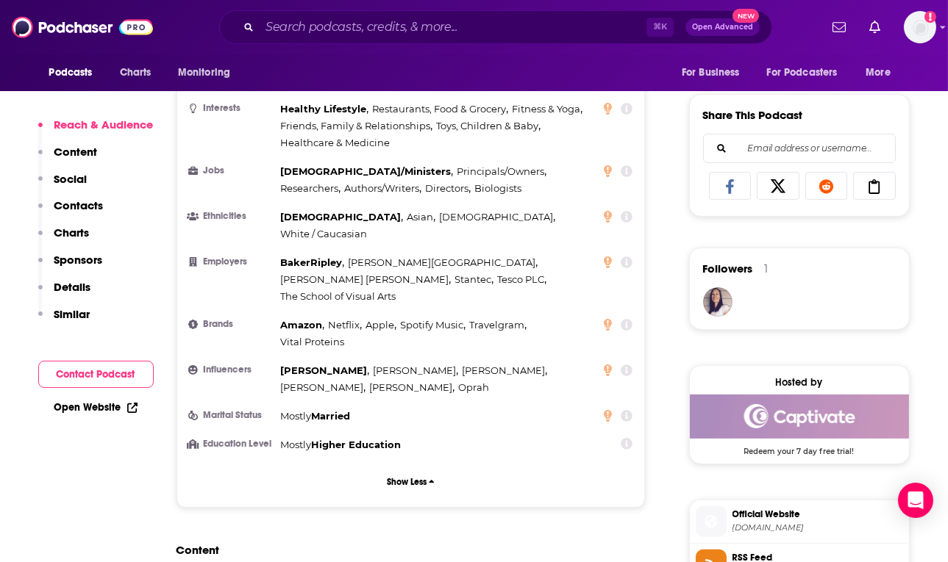
click at [69, 316] on p "Similar" at bounding box center [72, 314] width 36 height 14
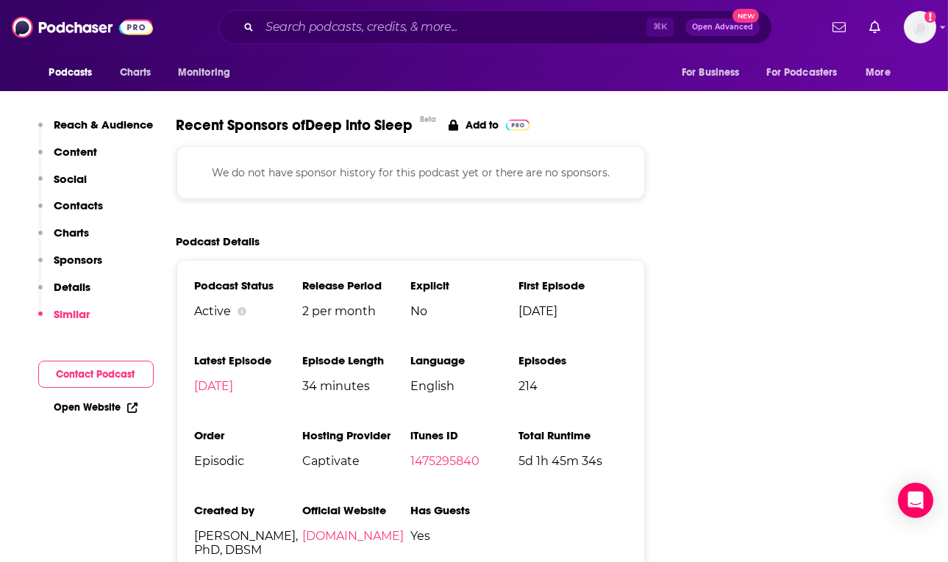
scroll to position [1917, 0]
click at [345, 380] on span "34 minutes" at bounding box center [356, 387] width 108 height 14
click at [344, 380] on span "34 minutes" at bounding box center [356, 387] width 108 height 14
click at [406, 380] on span "34 minutes" at bounding box center [356, 387] width 108 height 14
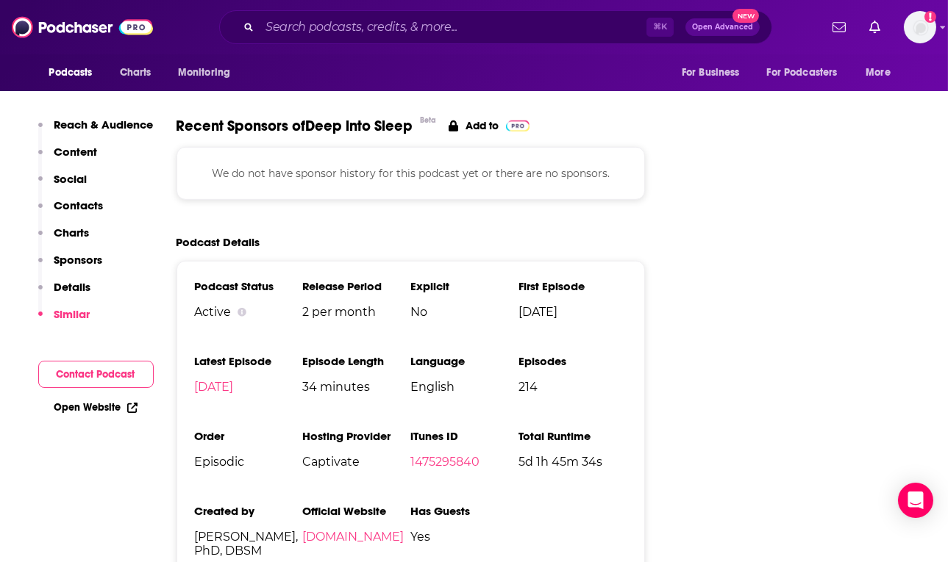
click at [407, 380] on span "34 minutes" at bounding box center [356, 387] width 108 height 14
click at [453, 380] on span "English" at bounding box center [464, 387] width 108 height 14
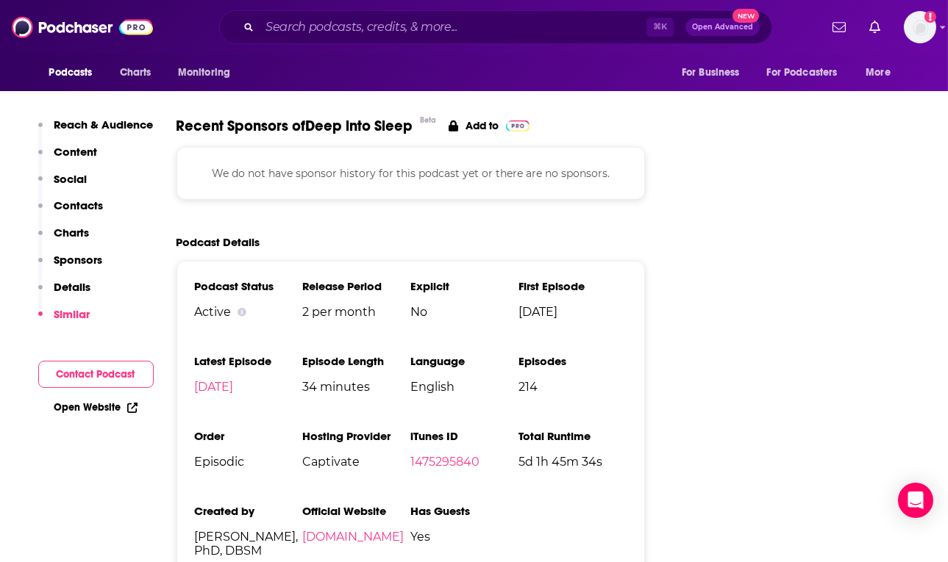
click at [337, 354] on li "Episode Length 34 minutes" at bounding box center [356, 379] width 108 height 51
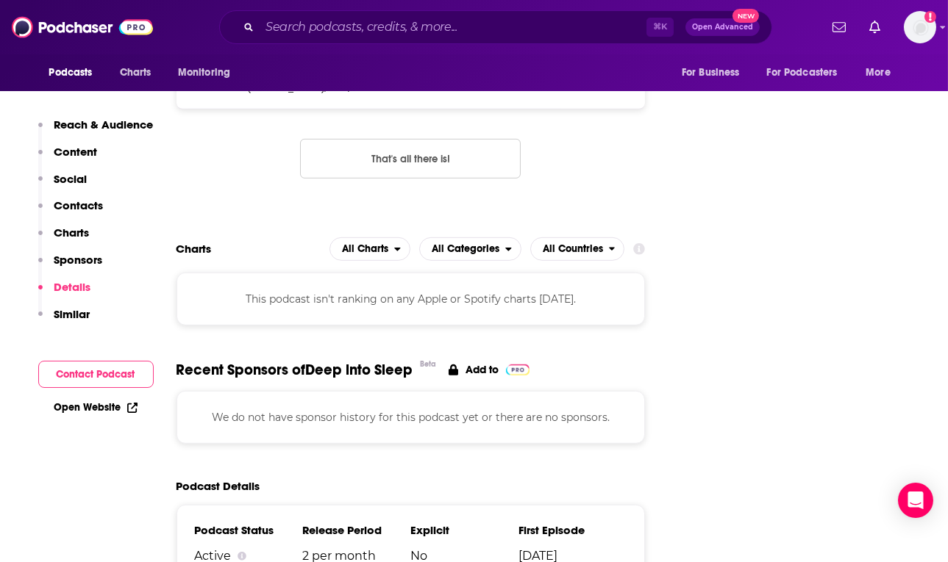
scroll to position [1956, 0]
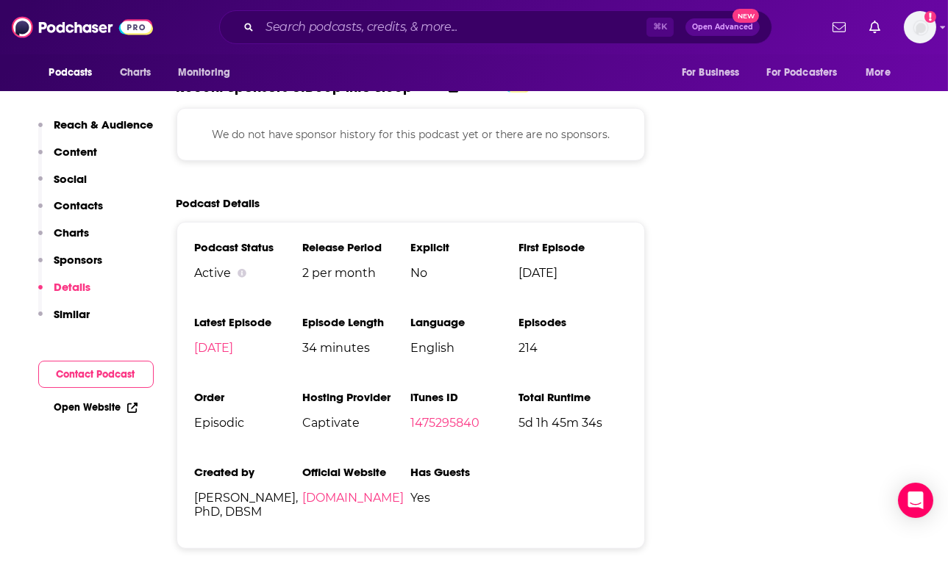
click at [562, 266] on span "[DATE]" at bounding box center [572, 273] width 108 height 14
click at [614, 240] on li "First Episode [DATE]" at bounding box center [572, 265] width 108 height 51
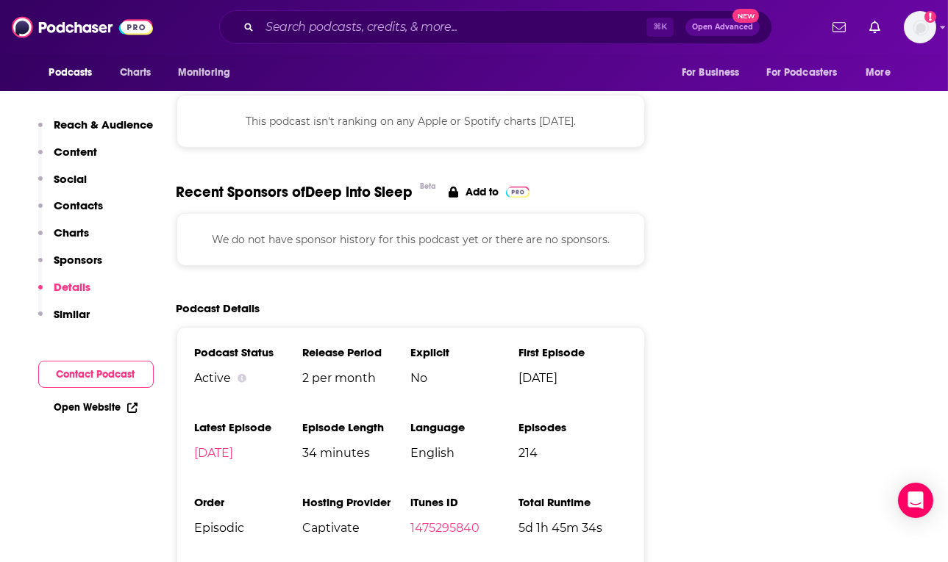
scroll to position [1939, 0]
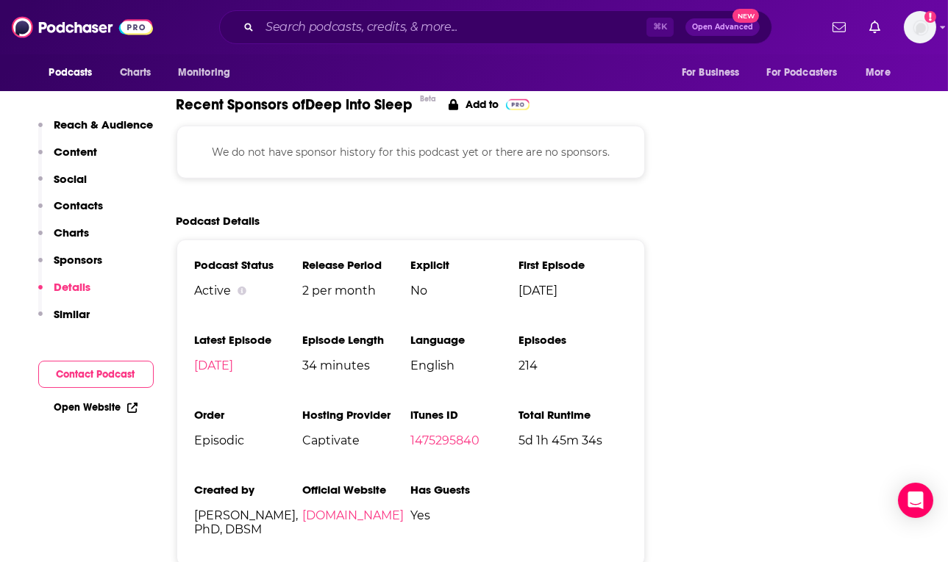
click at [349, 408] on h3 "Hosting Provider" at bounding box center [356, 415] width 108 height 14
click at [335, 408] on h3 "Hosting Provider" at bounding box center [356, 415] width 108 height 14
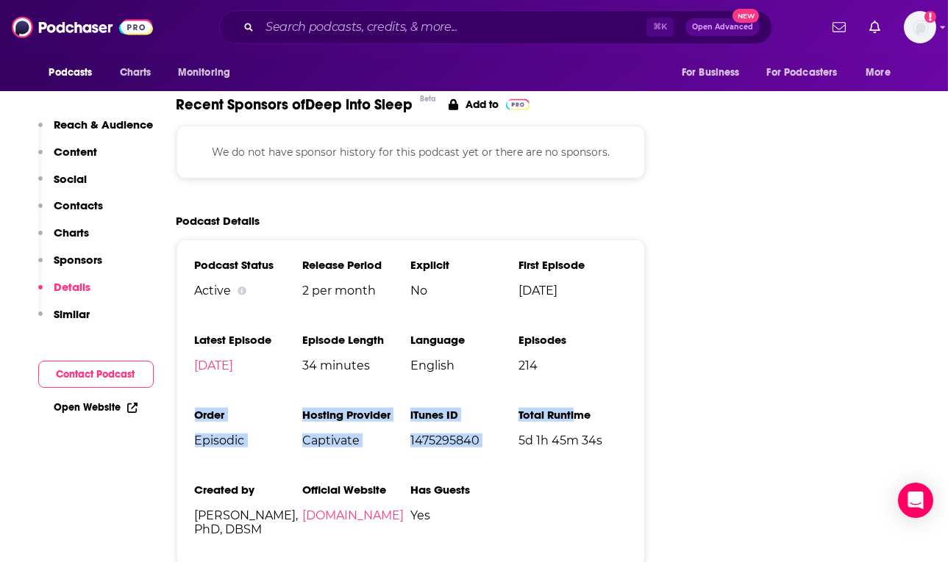
drag, startPoint x: 193, startPoint y: 348, endPoint x: 578, endPoint y: 338, distance: 384.6
click at [578, 338] on div "Podcast Status Active Release Period 2 per month Explicit No First Episode [DAT…" at bounding box center [410, 403] width 469 height 327
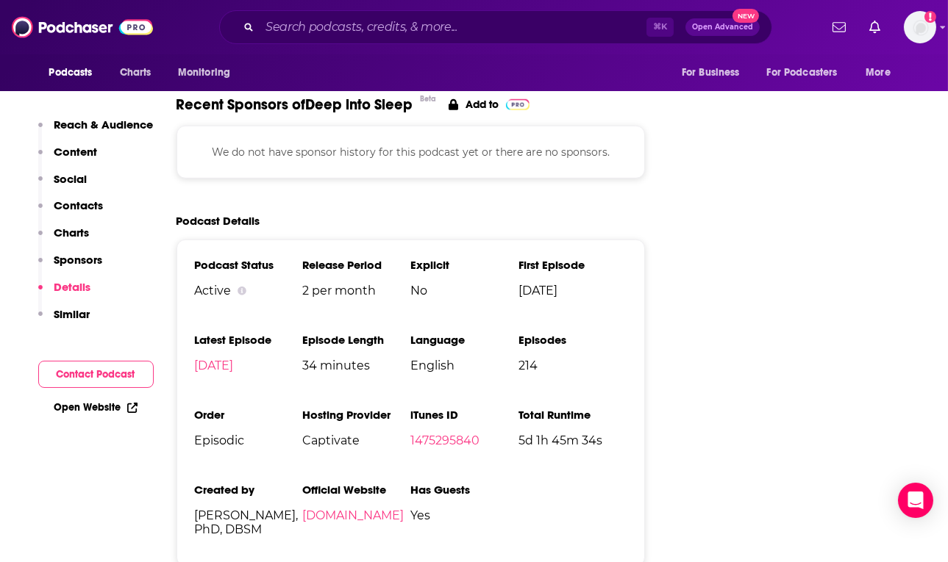
click at [578, 408] on h3 "Total Runtime" at bounding box center [572, 415] width 108 height 14
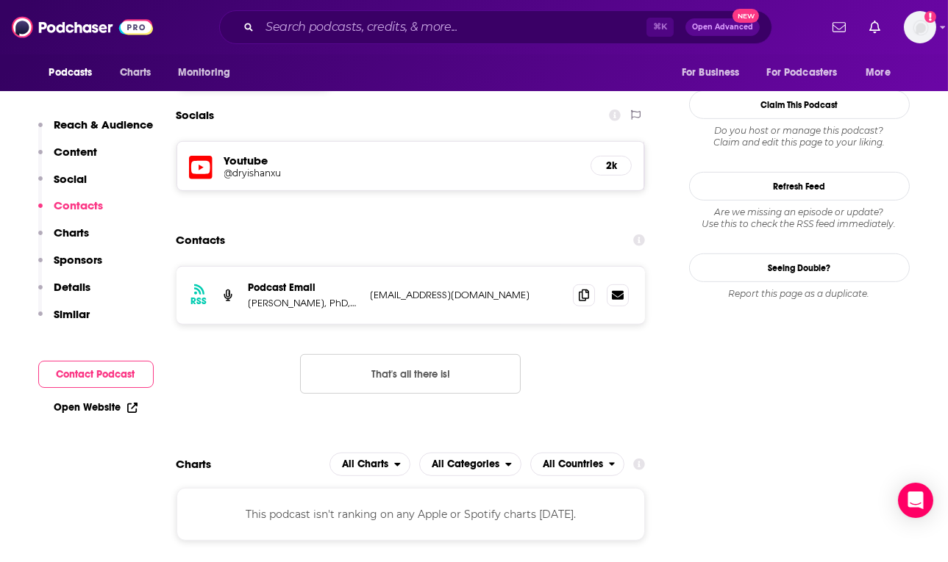
click at [57, 282] on p "Details" at bounding box center [72, 287] width 37 height 14
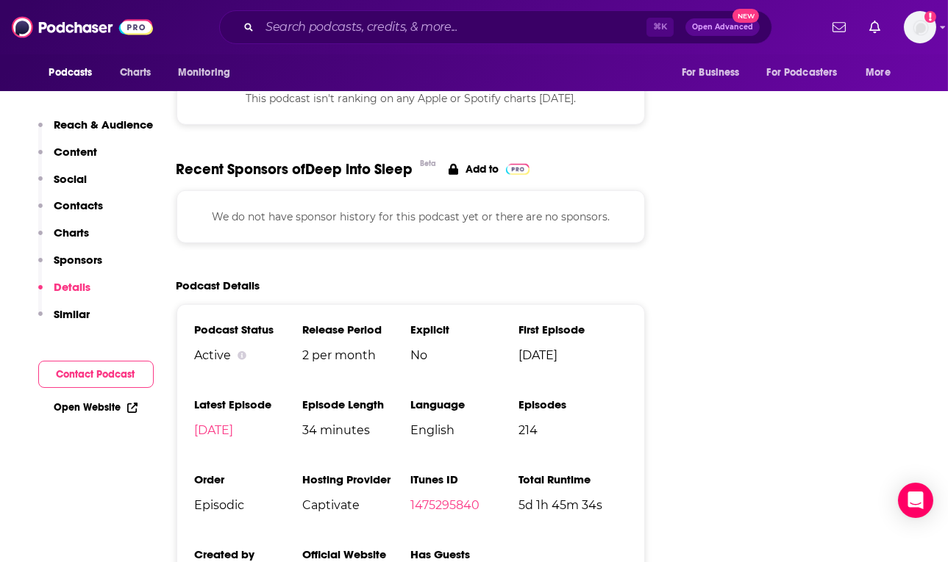
click at [69, 232] on p "Charts" at bounding box center [71, 233] width 35 height 14
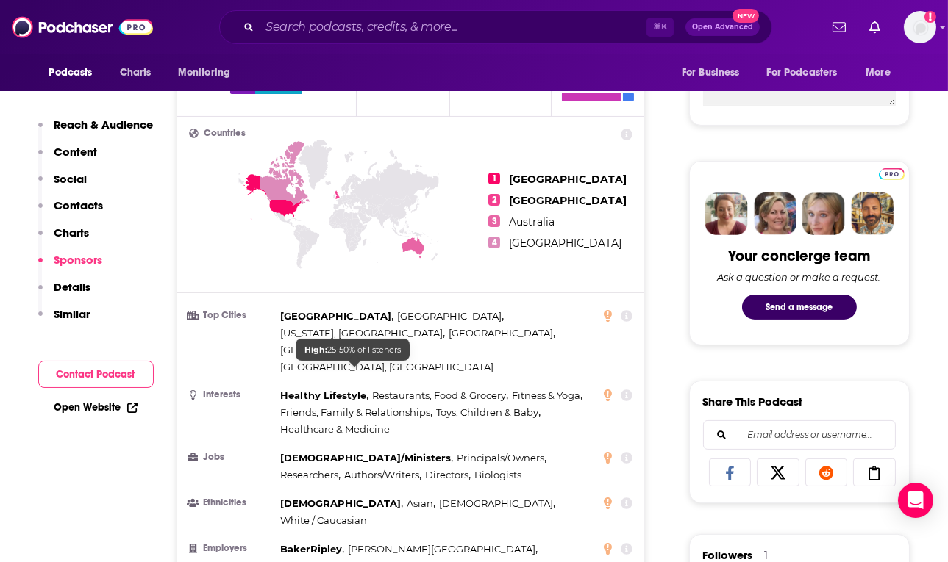
scroll to position [0, 0]
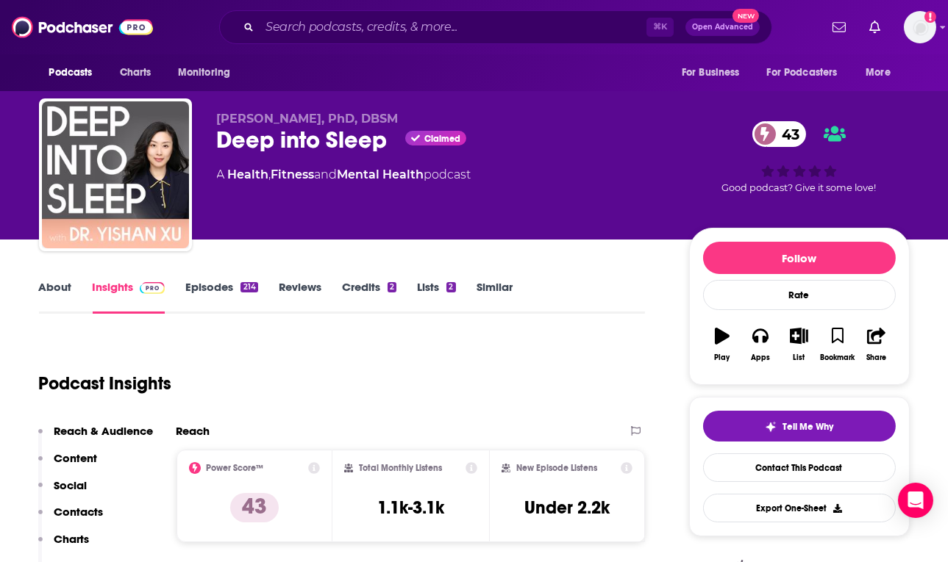
click at [504, 361] on div "Podcast Insights" at bounding box center [336, 374] width 595 height 75
click at [432, 356] on div "Podcast Insights" at bounding box center [336, 374] width 595 height 75
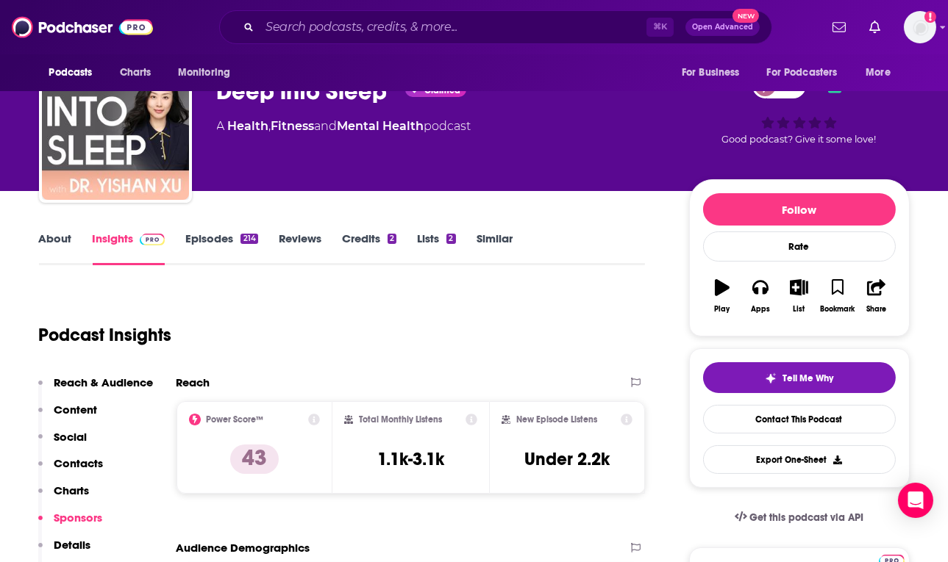
scroll to position [71, 0]
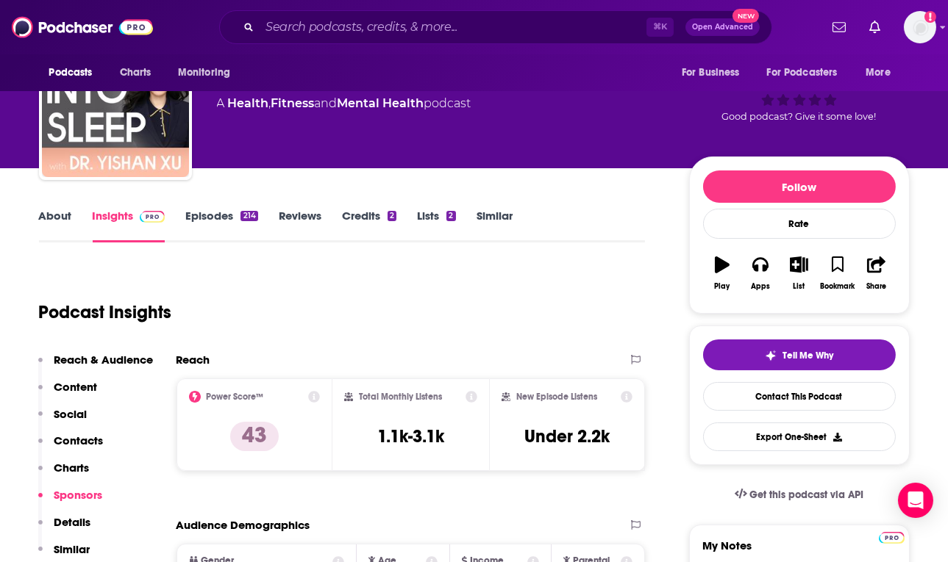
click at [501, 334] on div "Podcast Insights" at bounding box center [336, 303] width 595 height 75
